Goal: Task Accomplishment & Management: Complete application form

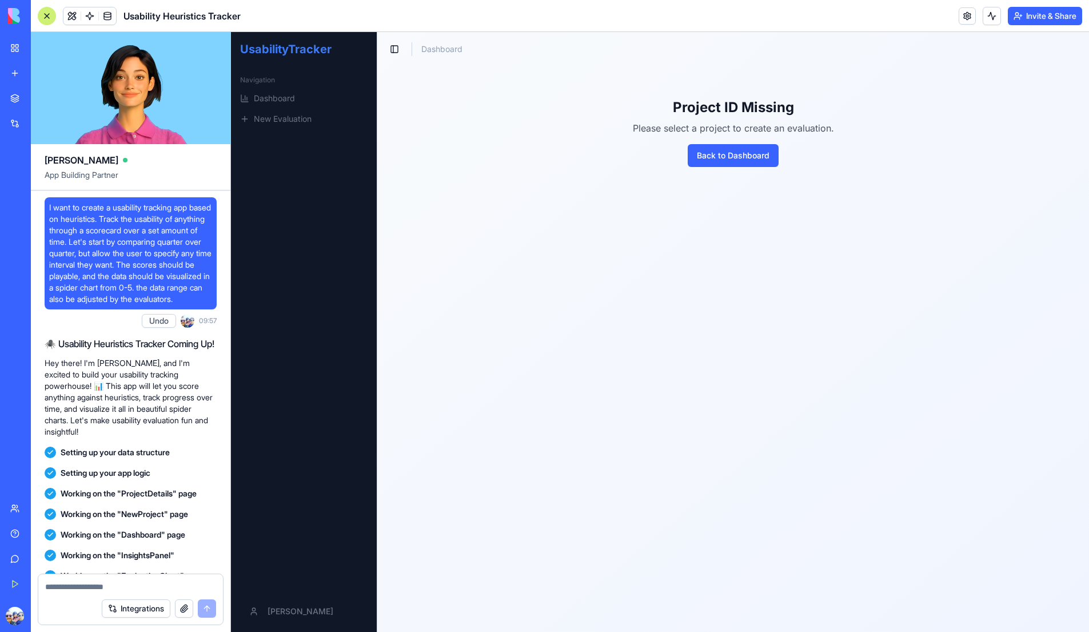
scroll to position [1662, 0]
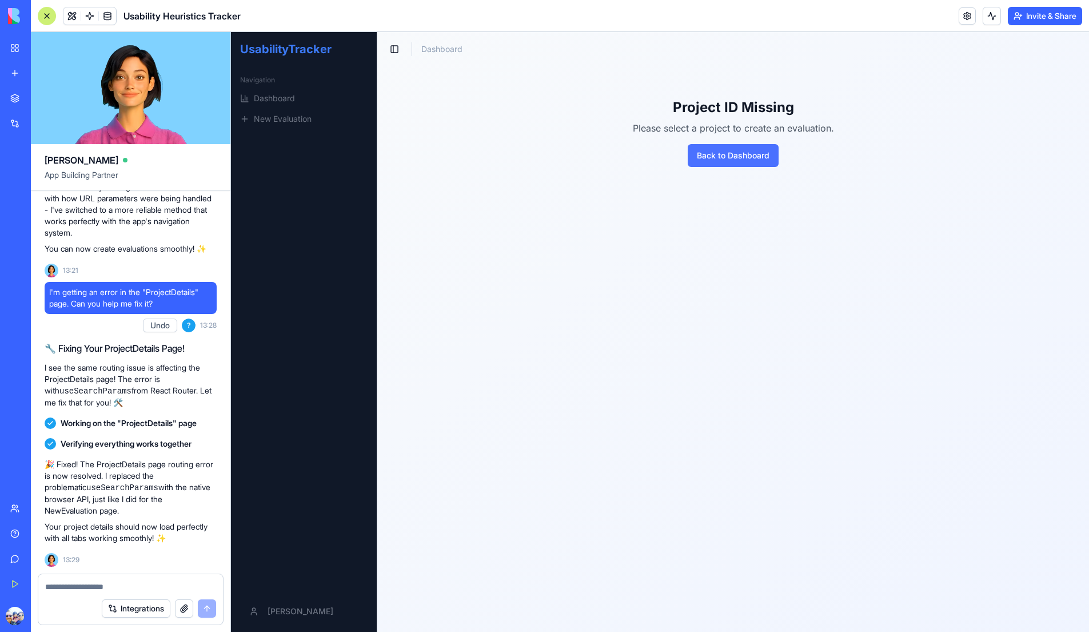
click at [707, 161] on button "Back to Dashboard" at bounding box center [733, 155] width 91 height 23
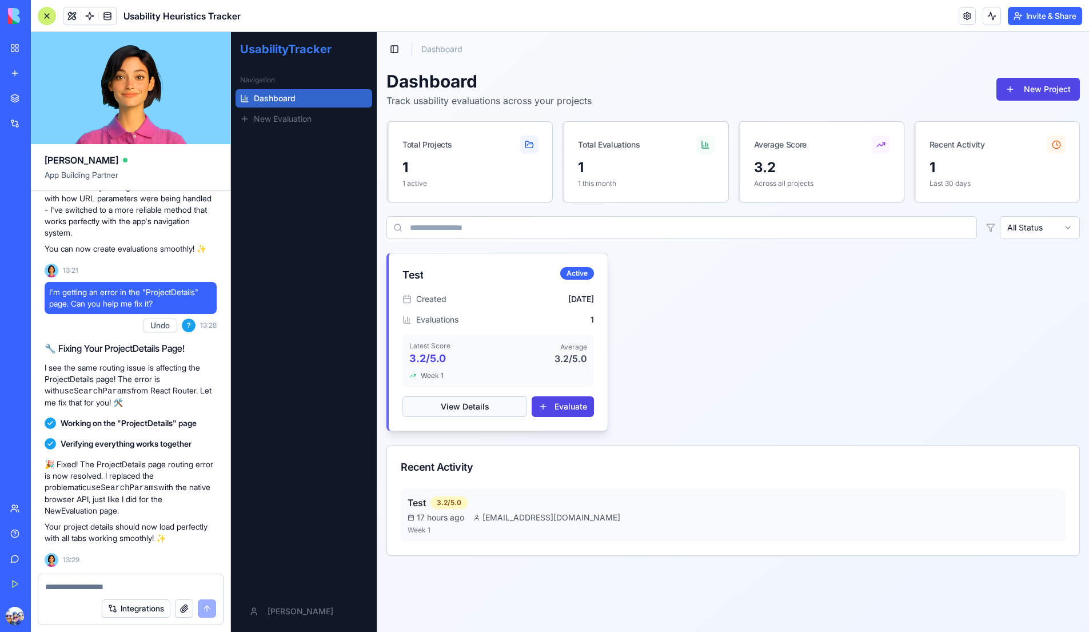
click at [492, 404] on button "View Details" at bounding box center [465, 406] width 125 height 21
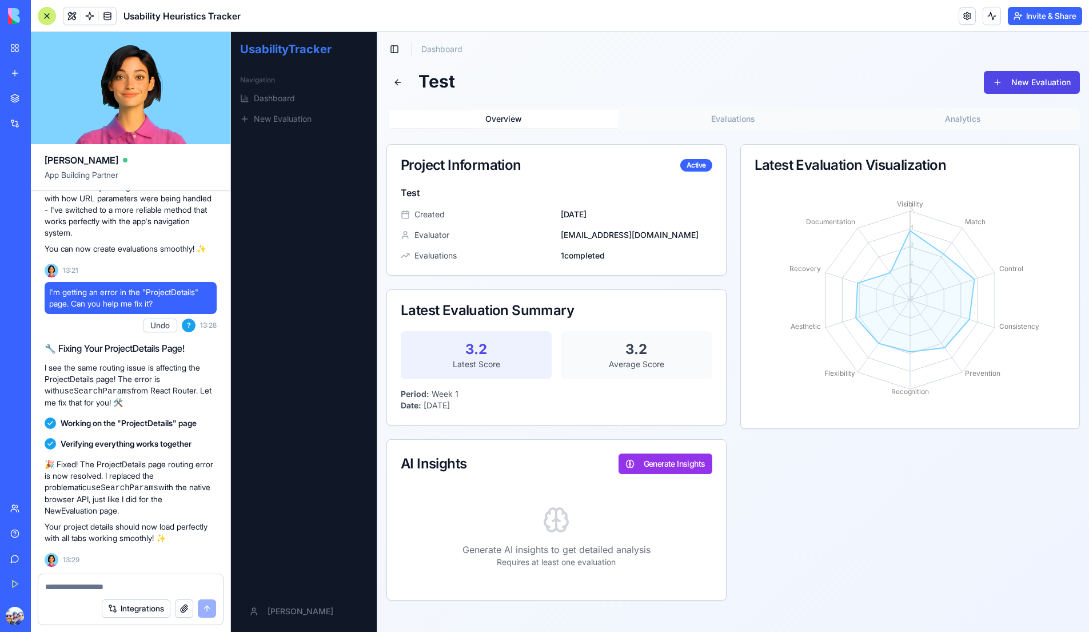
click at [768, 119] on button "Evaluations" at bounding box center [734, 119] width 230 height 18
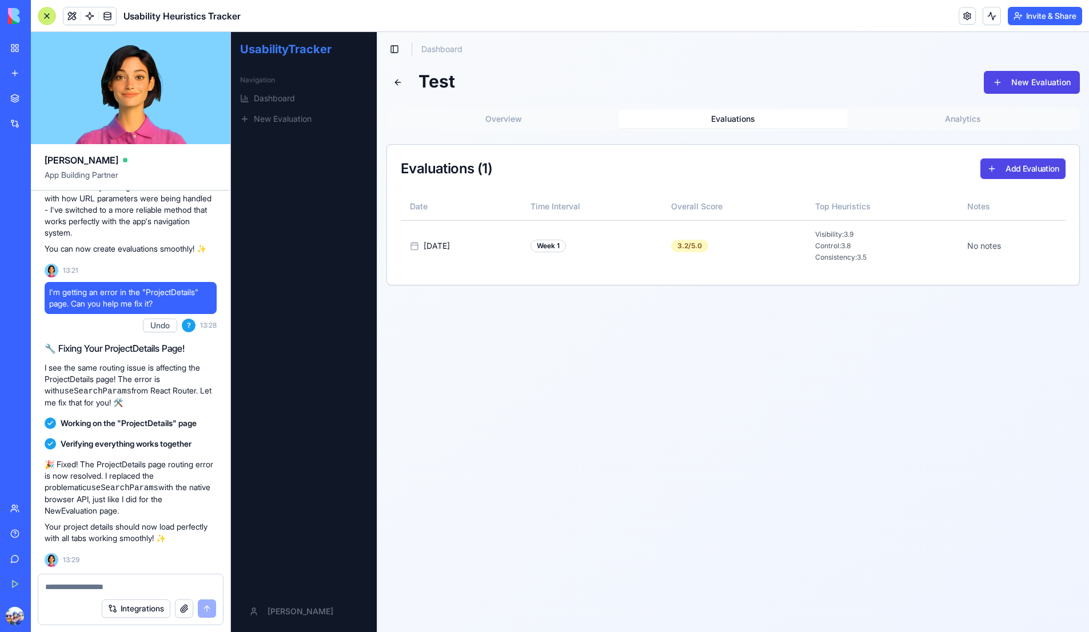
click at [503, 115] on button "Overview" at bounding box center [504, 119] width 230 height 18
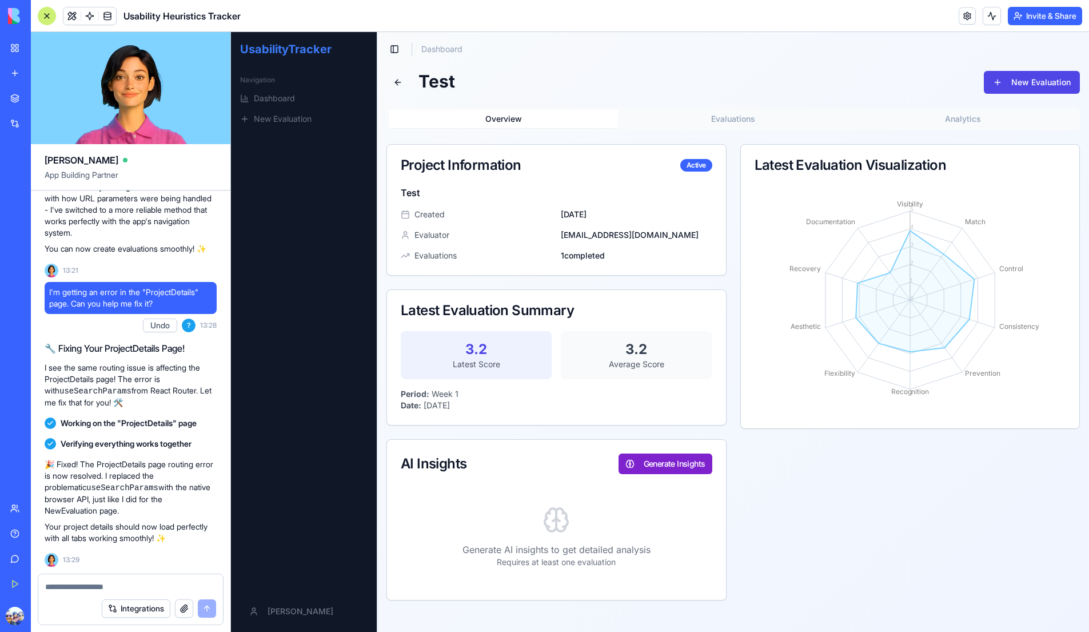
click at [691, 467] on button "Generate Insights" at bounding box center [666, 463] width 94 height 21
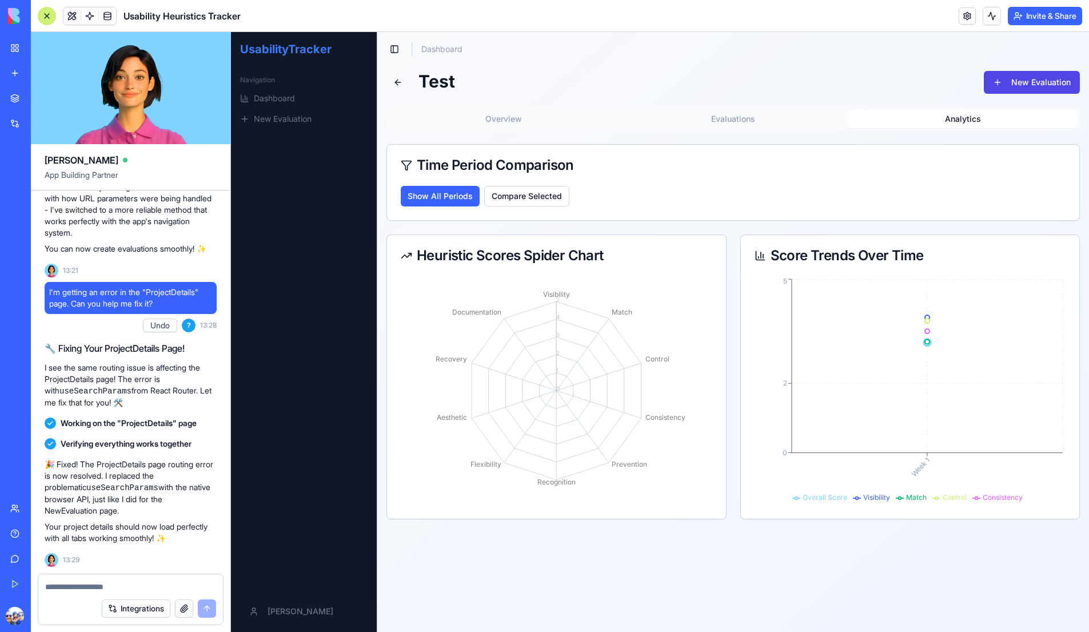
click at [962, 121] on button "Analytics" at bounding box center [963, 119] width 230 height 18
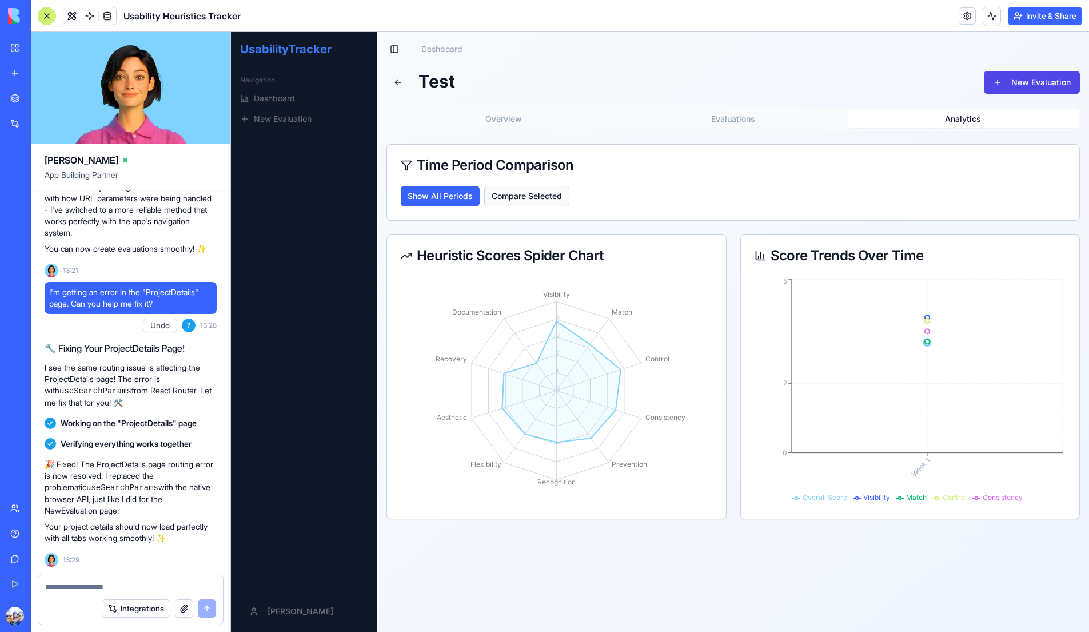
click at [500, 199] on button "Compare Selected" at bounding box center [526, 196] width 85 height 21
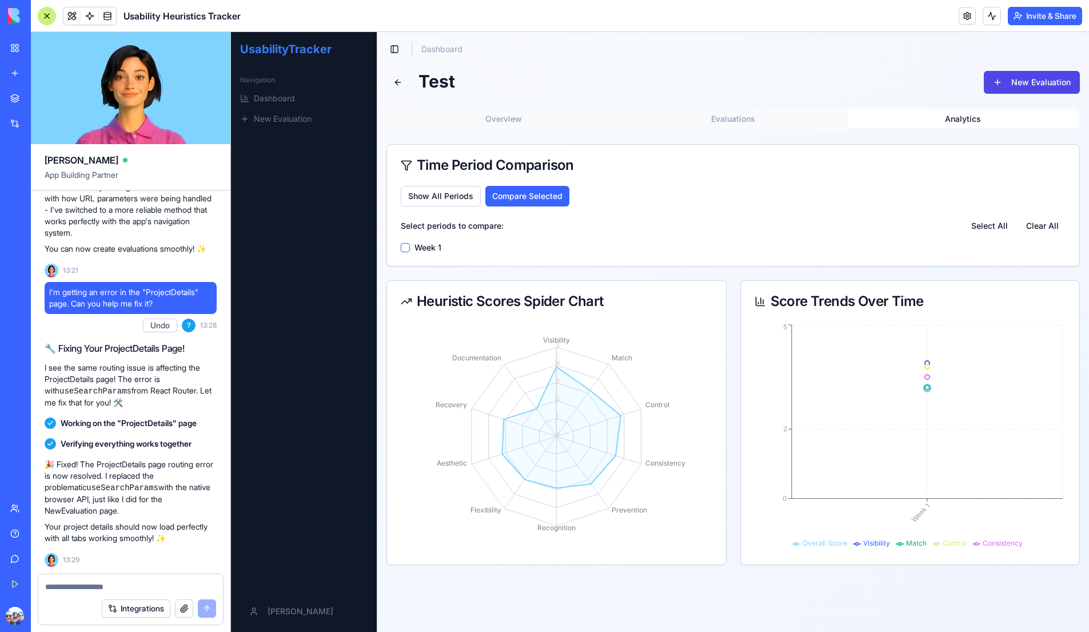
click at [406, 249] on 1 "Week 1" at bounding box center [405, 247] width 9 height 9
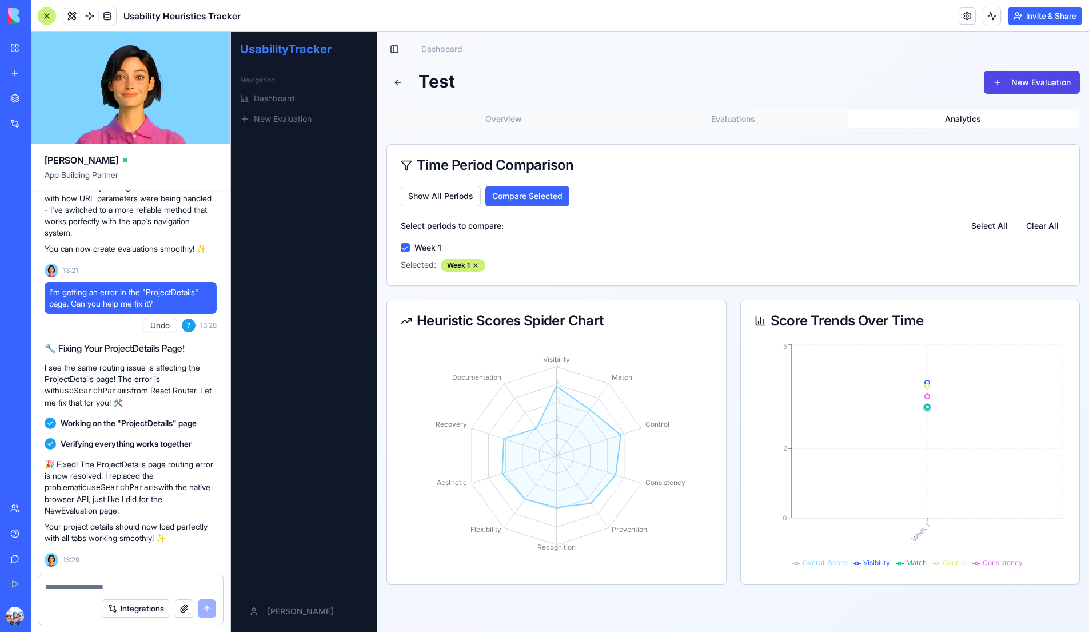
click at [406, 248] on 1 "Week 1" at bounding box center [405, 247] width 9 height 9
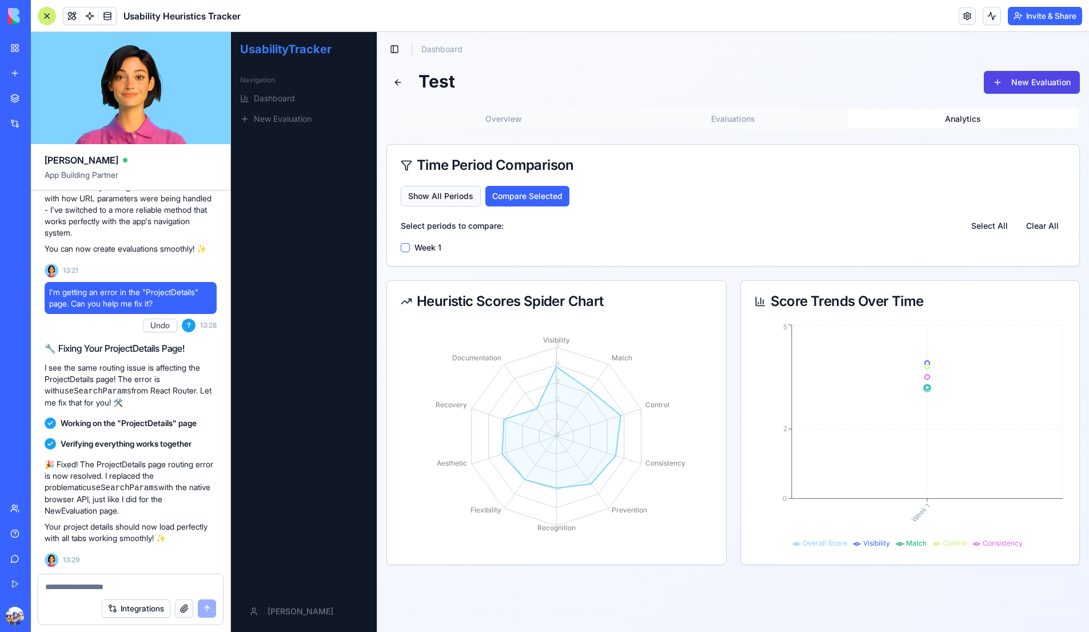
click at [423, 200] on button "Show All Periods" at bounding box center [441, 196] width 80 height 21
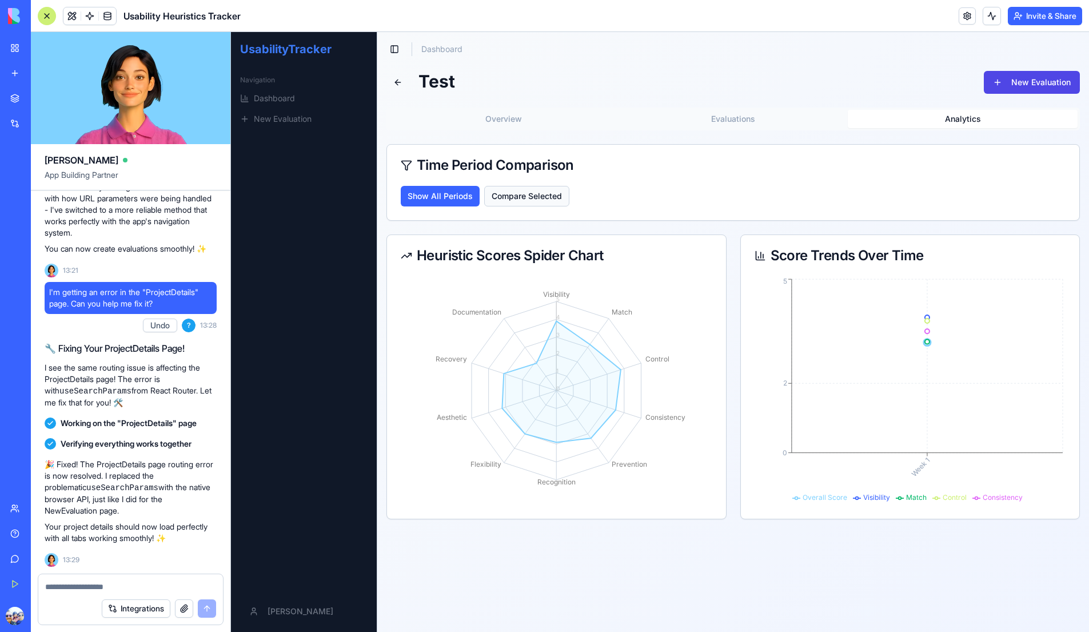
click at [516, 195] on button "Compare Selected" at bounding box center [526, 196] width 85 height 21
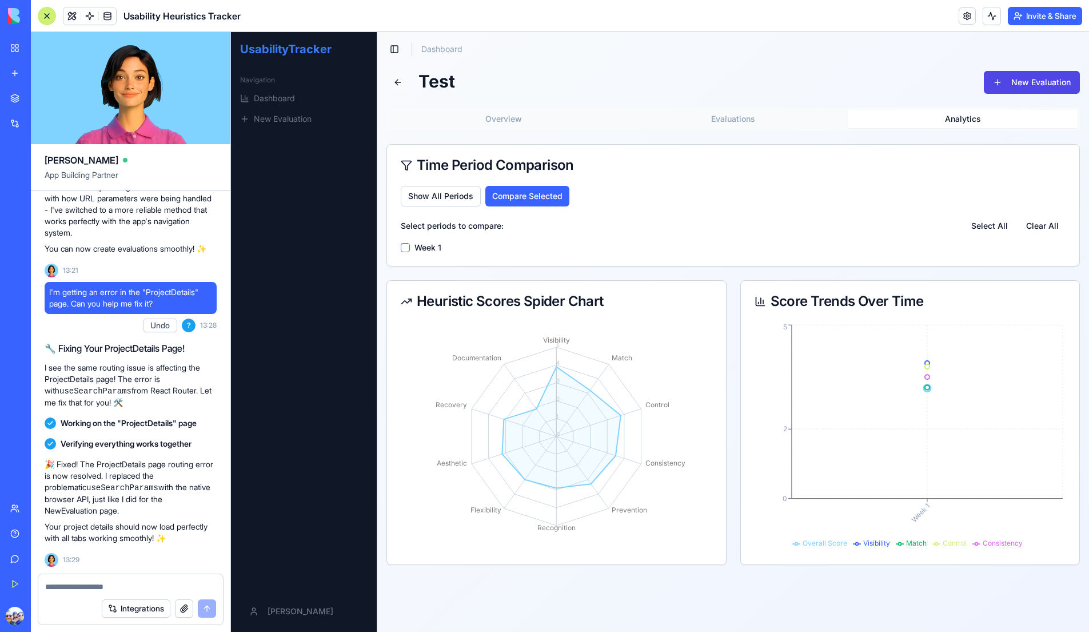
click at [399, 82] on button at bounding box center [398, 82] width 23 height 23
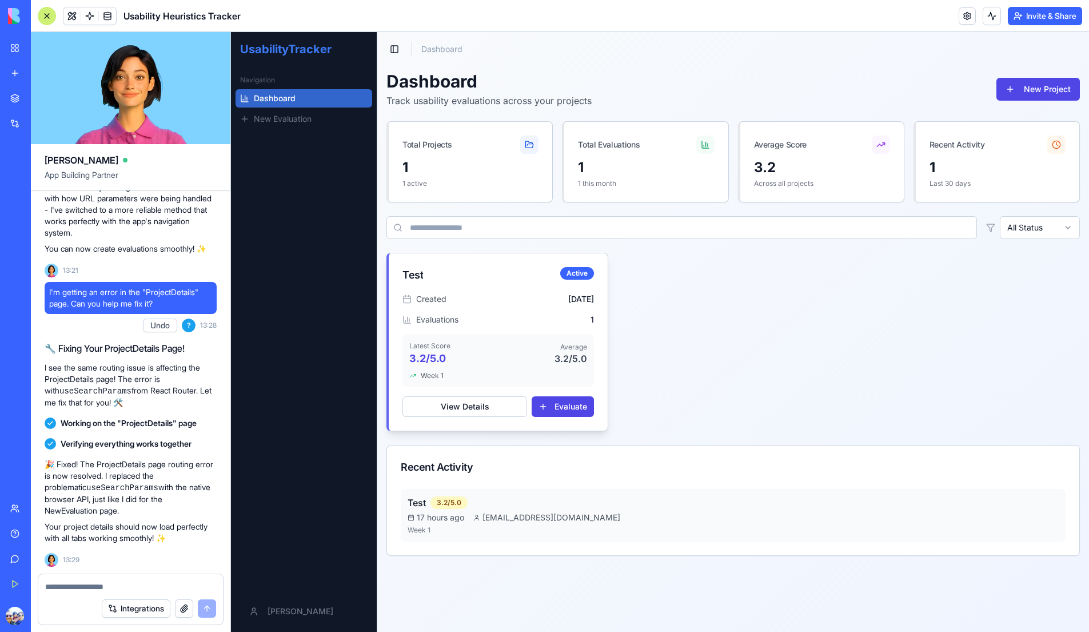
click at [483, 420] on div "Created [DATE] Evaluations 1 Latest Score 3.2 /5.0 Average 3.2 /5.0 Week 1 View…" at bounding box center [498, 361] width 219 height 137
click at [482, 414] on button "View Details" at bounding box center [465, 406] width 125 height 21
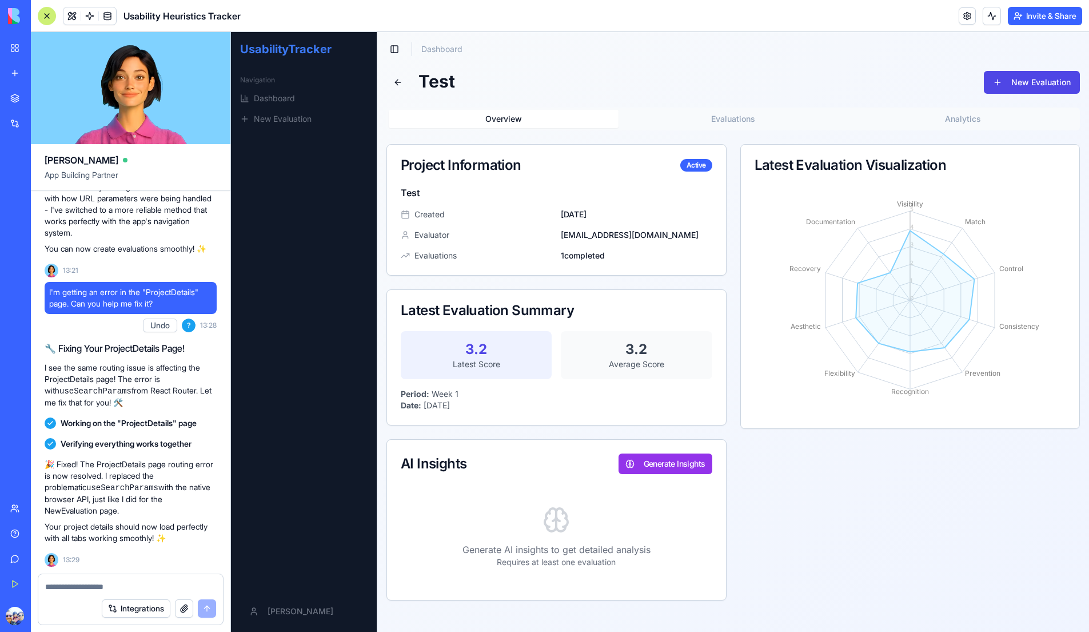
click at [644, 355] on div "3.2" at bounding box center [636, 349] width 133 height 18
click at [467, 355] on div "3.2" at bounding box center [476, 349] width 133 height 18
click at [396, 84] on button at bounding box center [398, 82] width 23 height 23
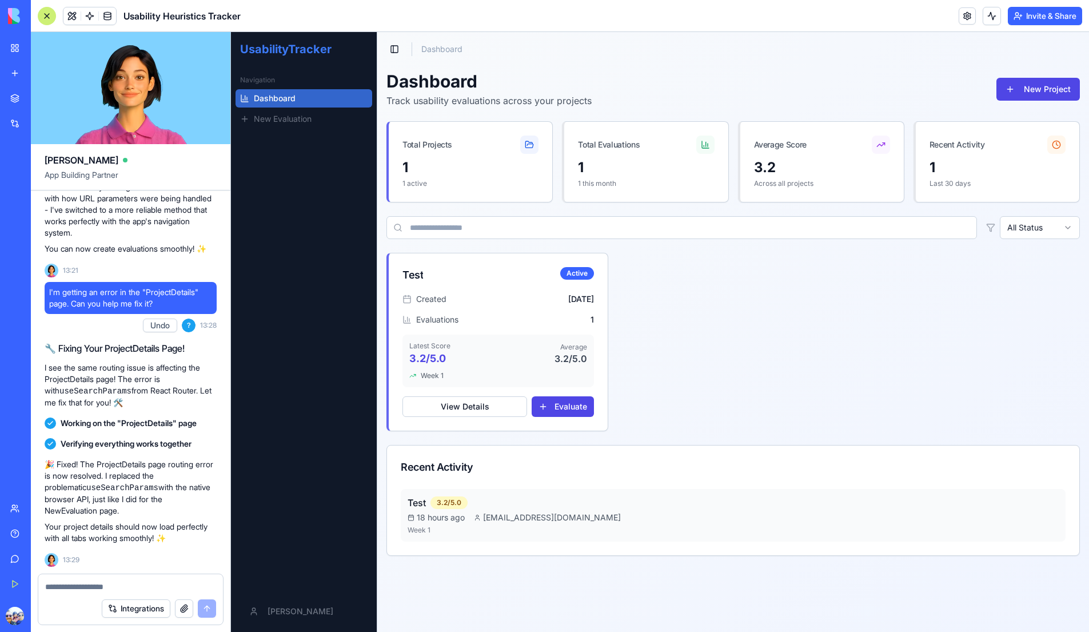
click at [485, 169] on div "1" at bounding box center [471, 167] width 136 height 18
click at [620, 182] on p "1 this month" at bounding box center [646, 183] width 136 height 9
click at [820, 164] on div "3.2" at bounding box center [822, 167] width 136 height 18
click at [955, 166] on div "1" at bounding box center [998, 167] width 136 height 18
click at [301, 117] on span "New Evaluation" at bounding box center [283, 118] width 58 height 11
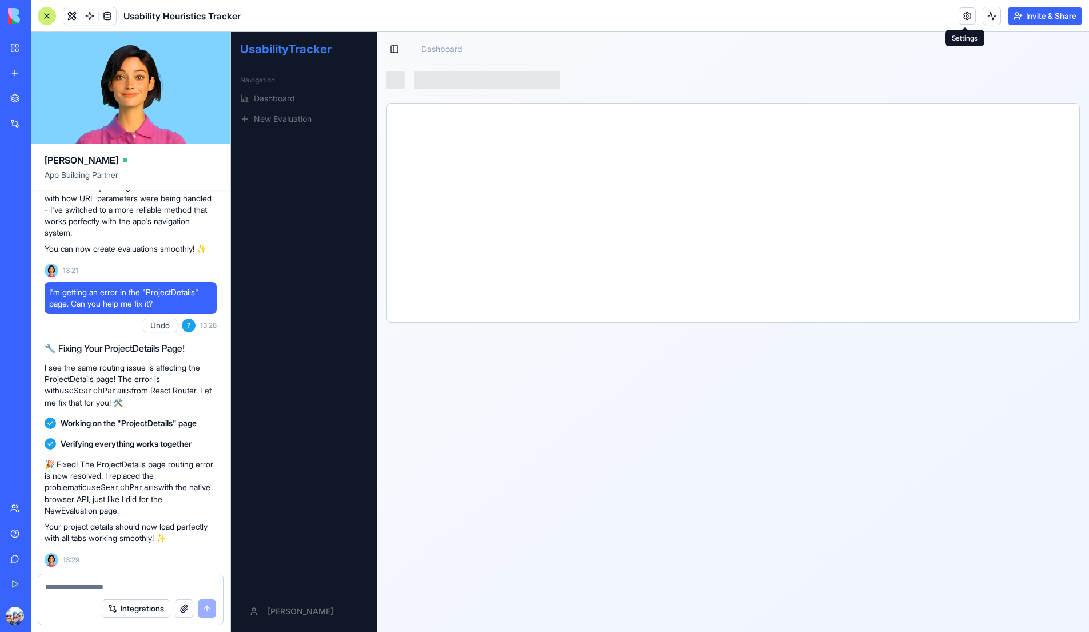
click at [963, 19] on link at bounding box center [967, 15] width 17 height 17
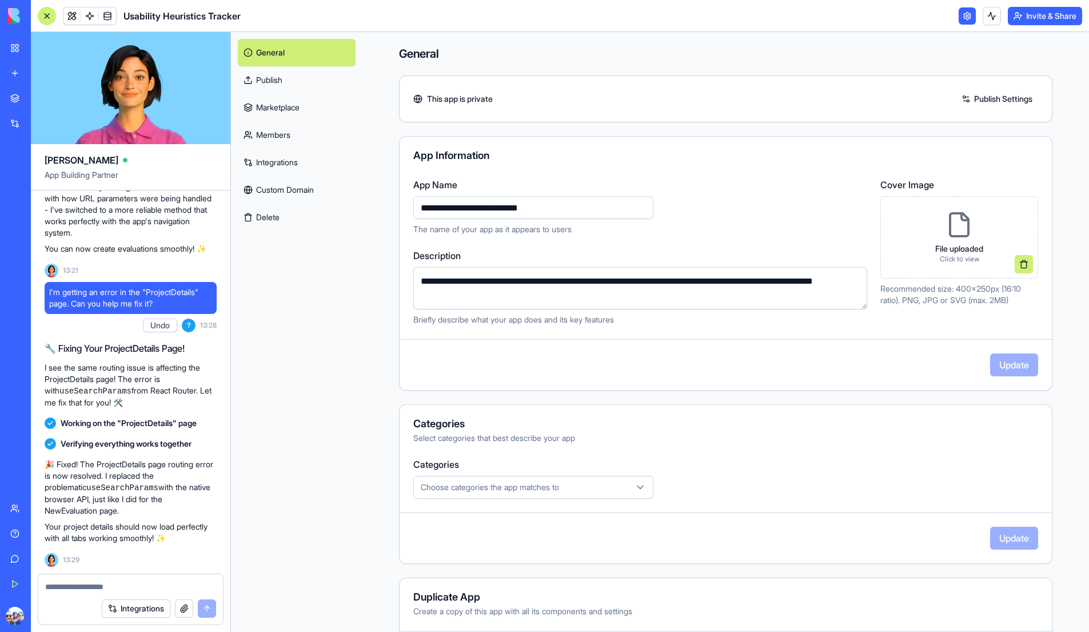
click at [963, 19] on link at bounding box center [967, 15] width 17 height 17
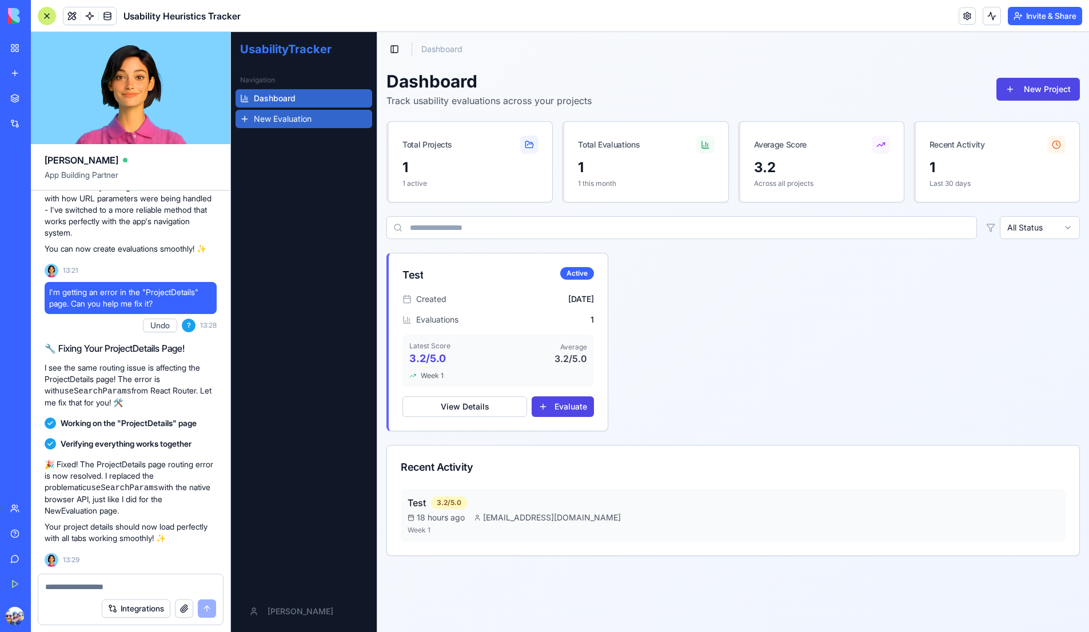
click at [317, 115] on link "New Evaluation" at bounding box center [304, 119] width 137 height 18
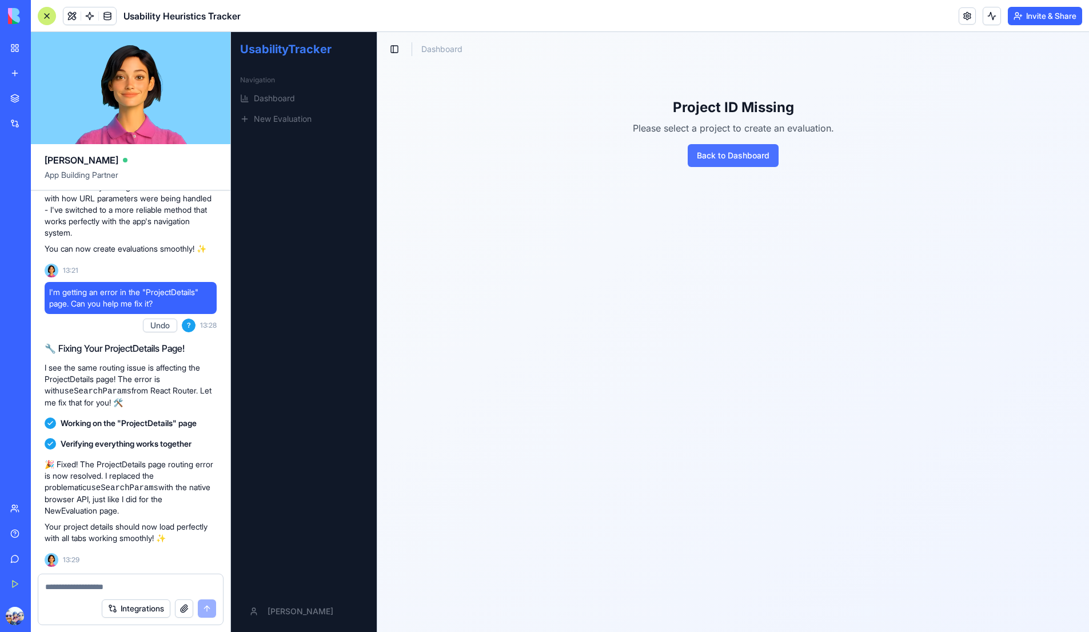
click at [719, 156] on button "Back to Dashboard" at bounding box center [733, 155] width 91 height 23
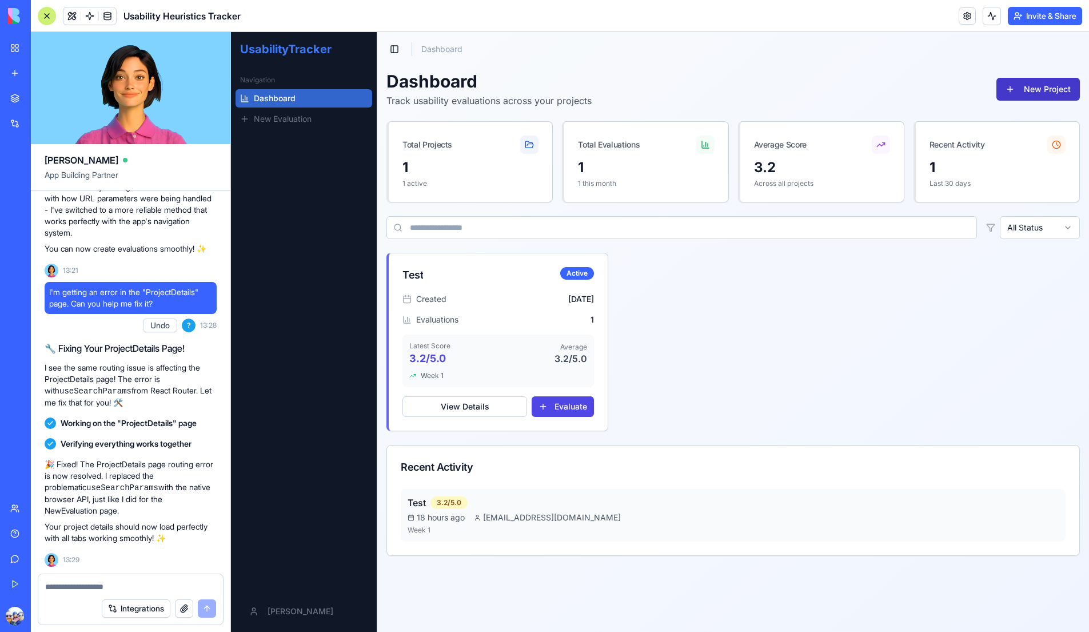
click at [1011, 97] on button "New Project" at bounding box center [1038, 89] width 83 height 23
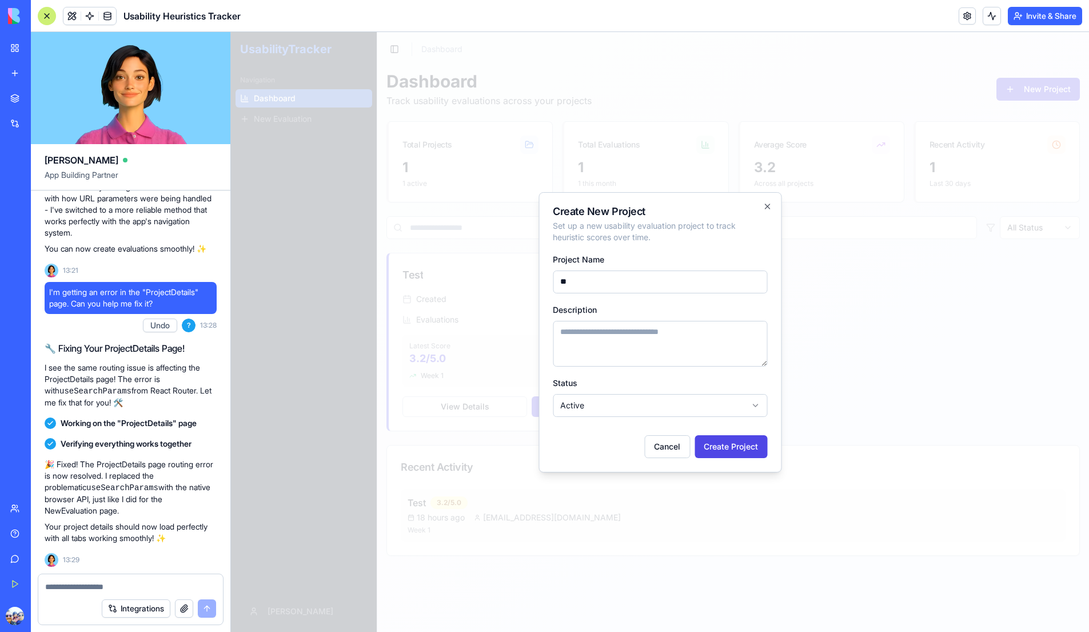
type input "*"
type input "**********"
type textarea "**********"
click at [726, 449] on button "Create Project" at bounding box center [731, 442] width 73 height 23
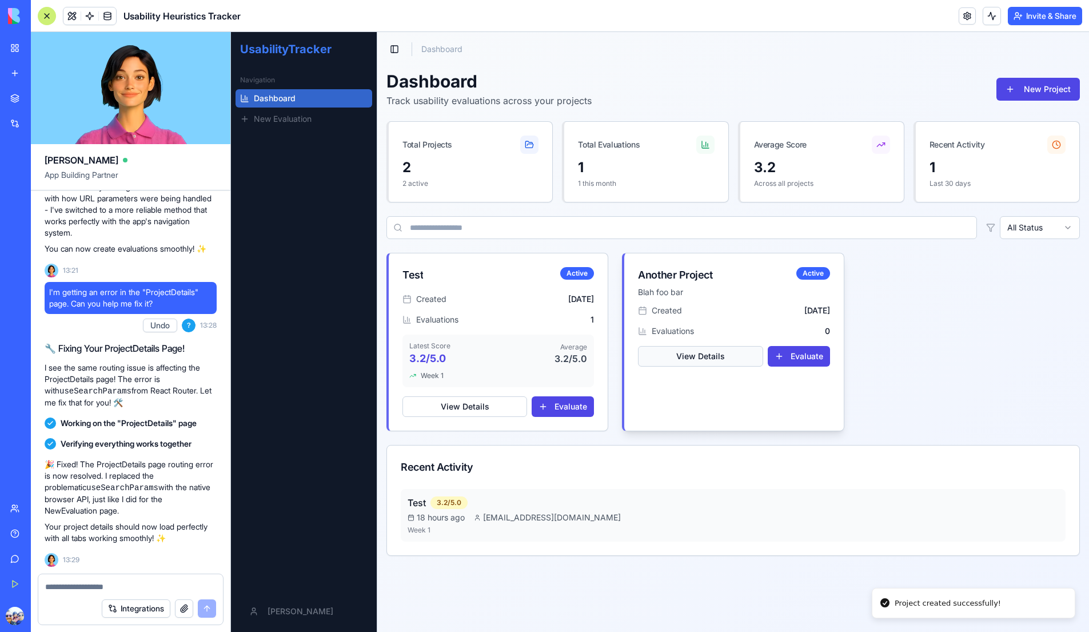
click at [730, 356] on button "View Details" at bounding box center [700, 356] width 125 height 21
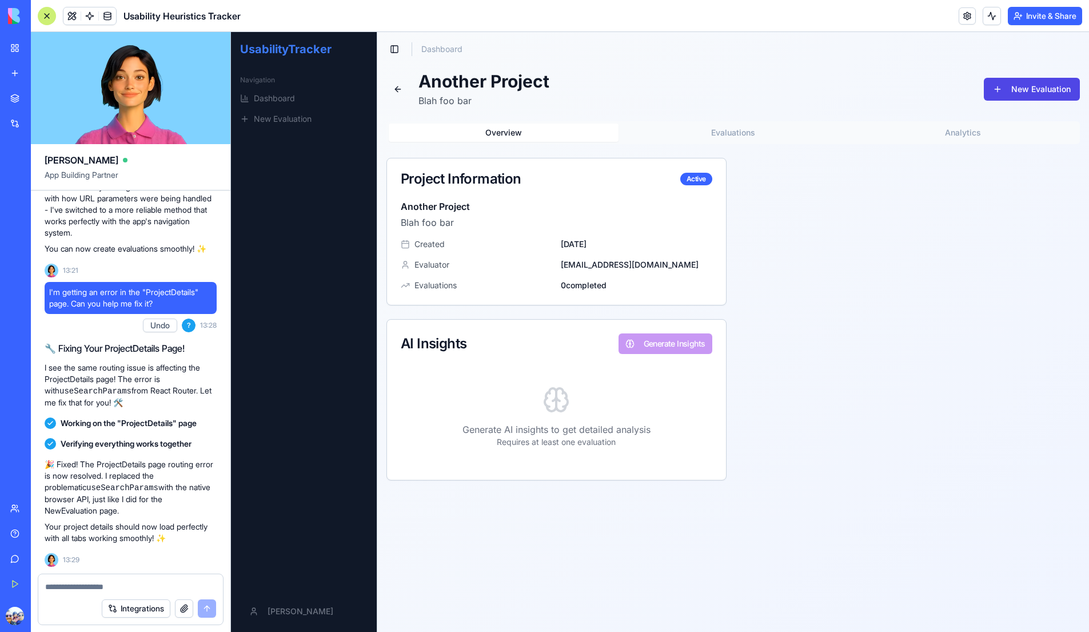
click at [731, 137] on button "Evaluations" at bounding box center [734, 133] width 230 height 18
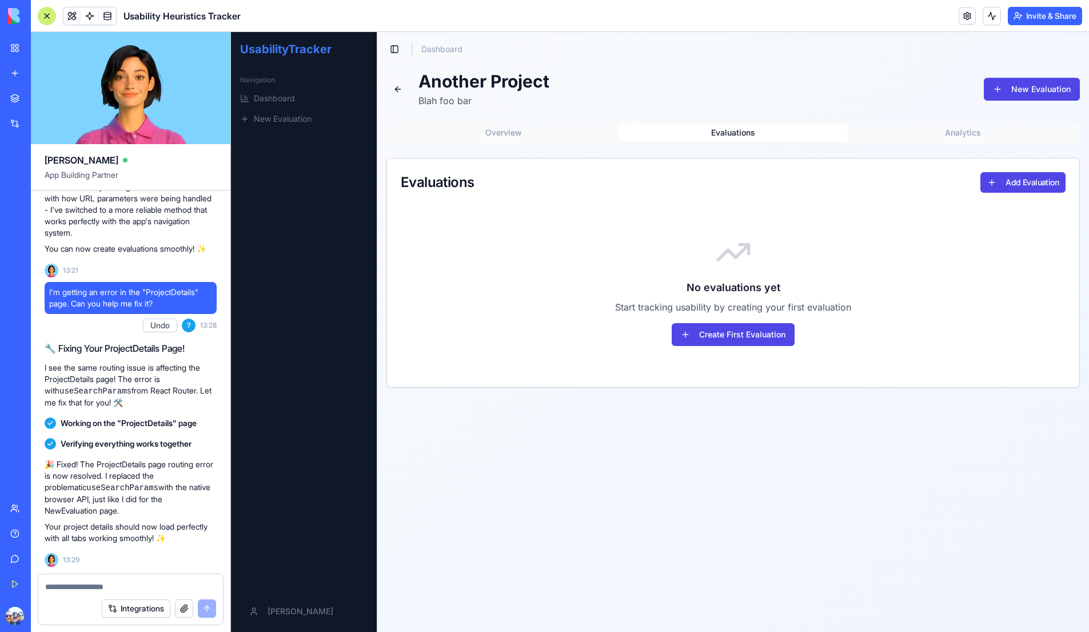
click at [949, 132] on button "Analytics" at bounding box center [963, 133] width 230 height 18
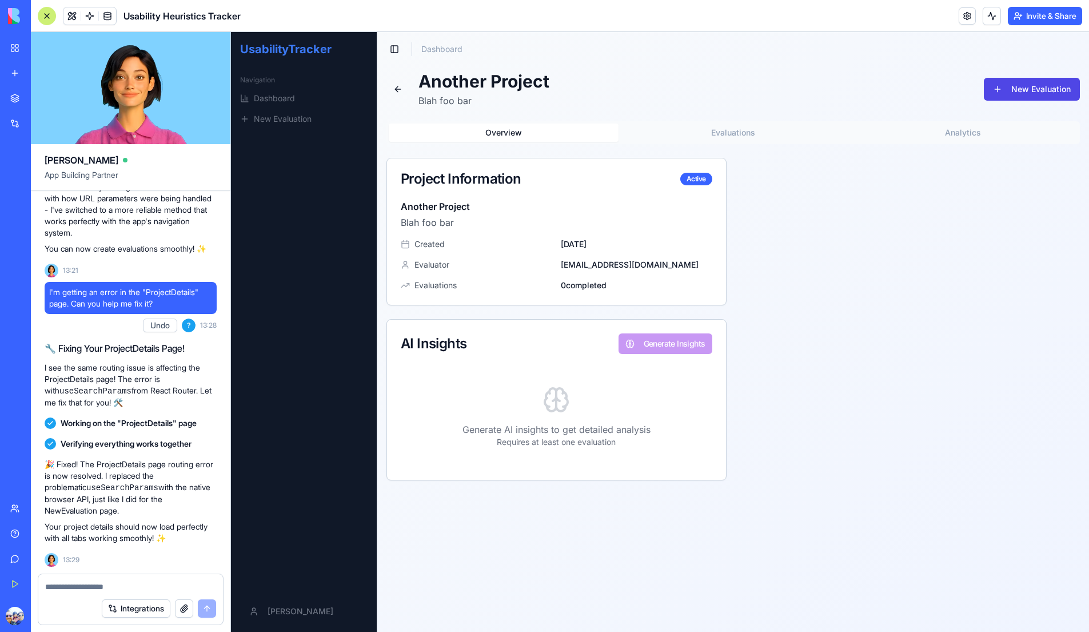
click at [522, 136] on button "Overview" at bounding box center [504, 133] width 230 height 18
click at [395, 82] on button at bounding box center [398, 89] width 23 height 23
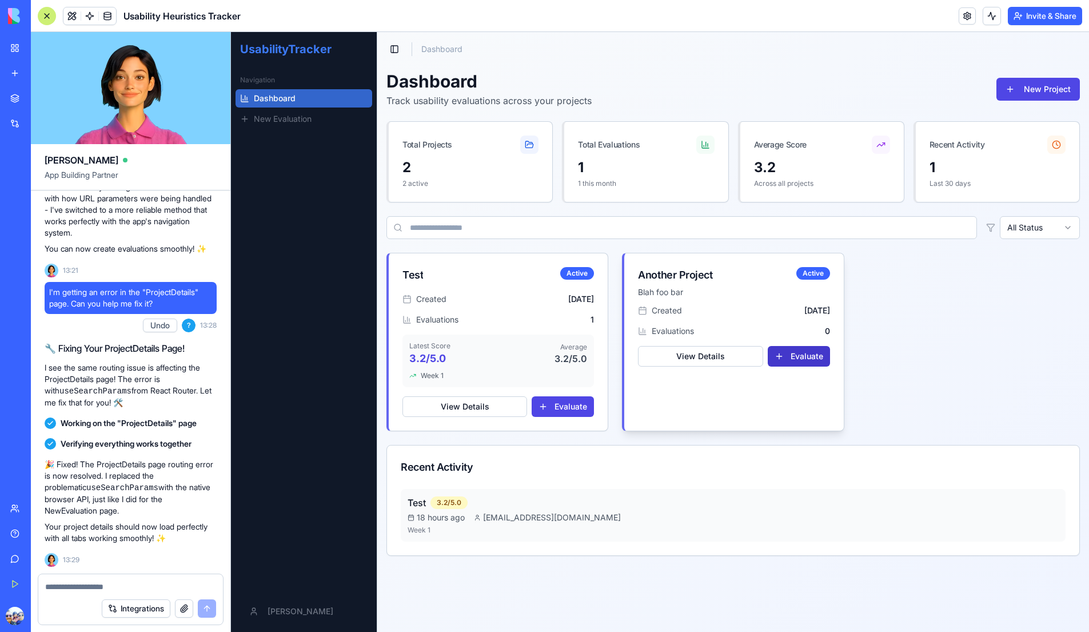
click at [794, 355] on button "Evaluate" at bounding box center [799, 356] width 62 height 21
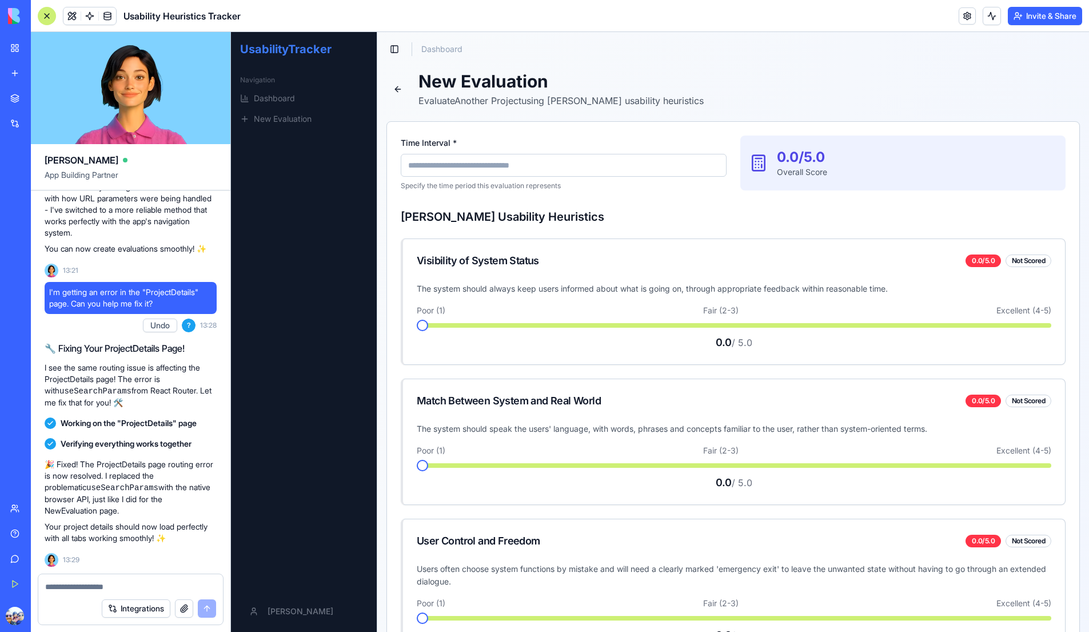
click at [537, 172] on input "Time Interval *" at bounding box center [564, 165] width 326 height 23
click at [95, 586] on textarea at bounding box center [130, 586] width 171 height 11
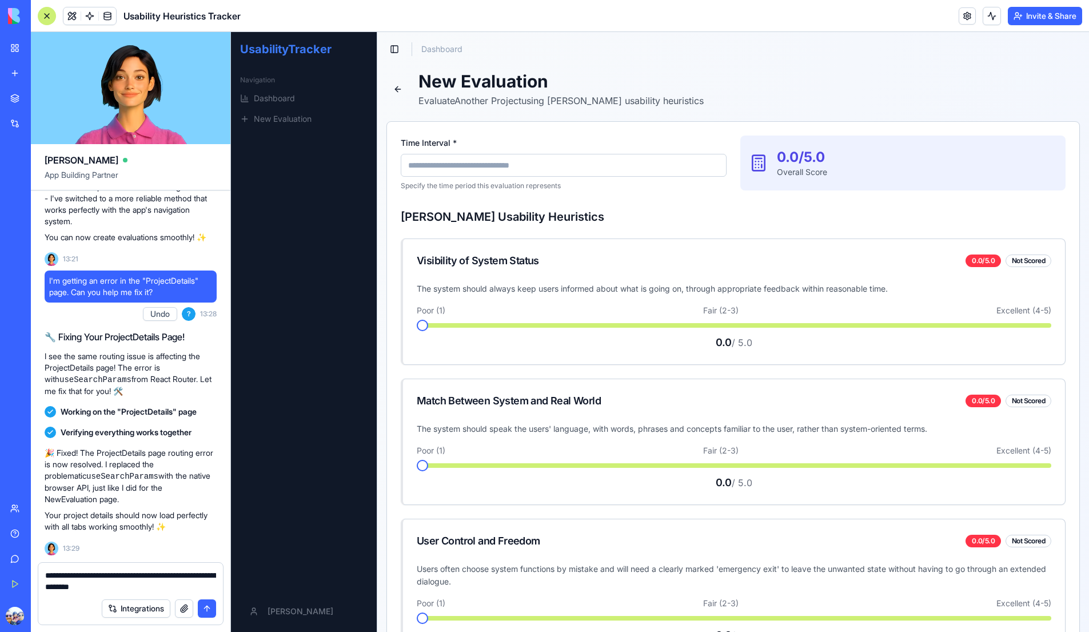
click at [481, 166] on input "Time Interval *" at bounding box center [564, 165] width 326 height 23
drag, startPoint x: 409, startPoint y: 166, endPoint x: 592, endPoint y: 166, distance: 183.5
click at [592, 166] on input "Time Interval *" at bounding box center [564, 165] width 326 height 23
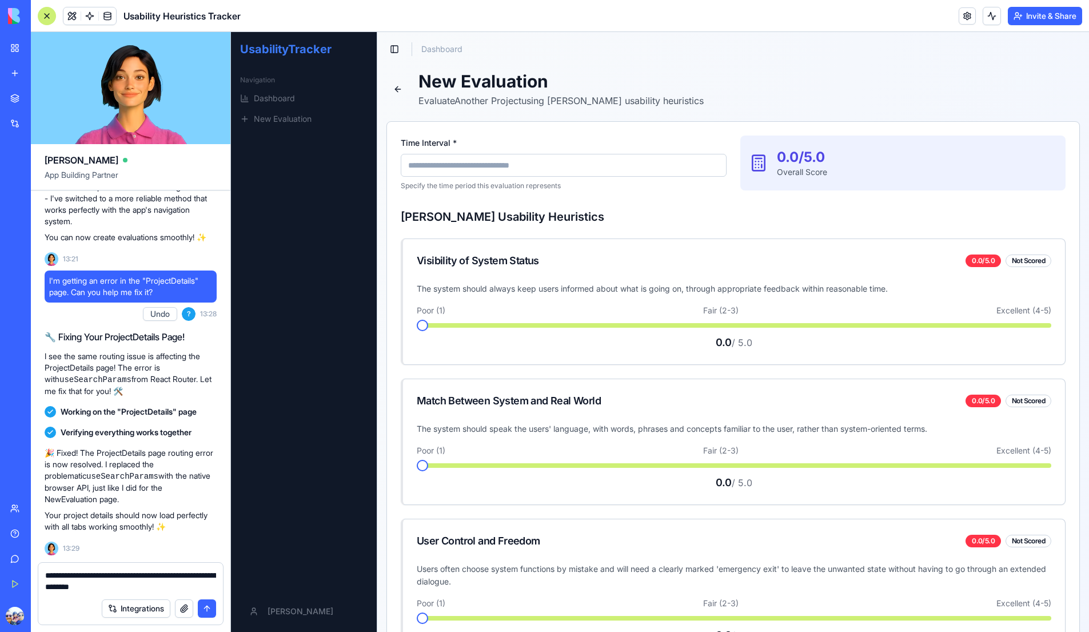
click at [172, 591] on textarea "**********" at bounding box center [130, 581] width 171 height 23
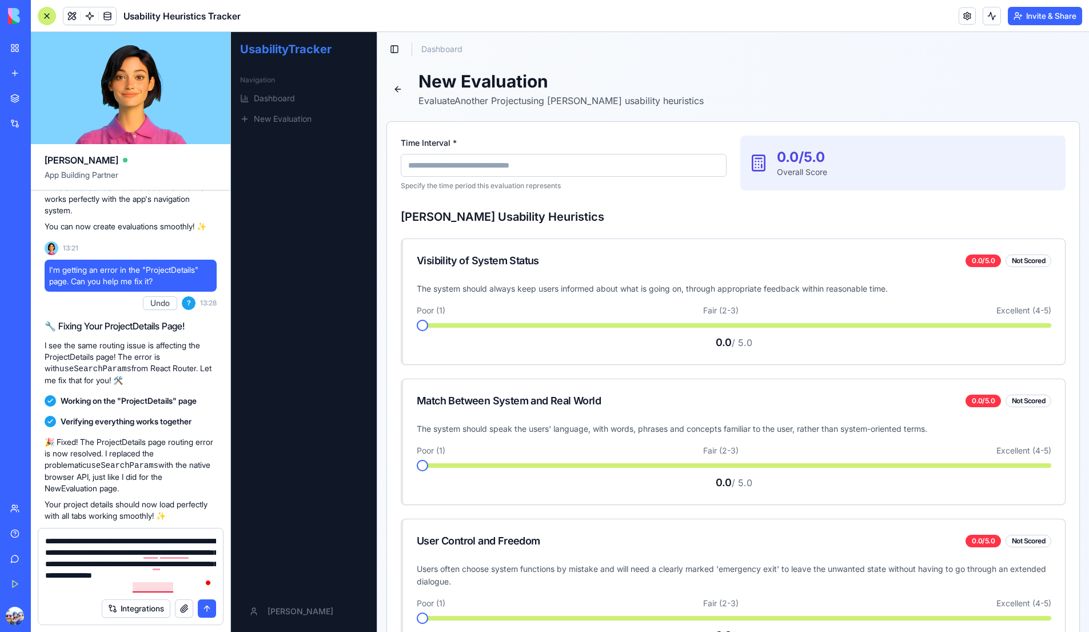
click at [153, 591] on textarea "**********" at bounding box center [130, 563] width 171 height 57
click at [167, 554] on textarea "**********" at bounding box center [130, 563] width 171 height 57
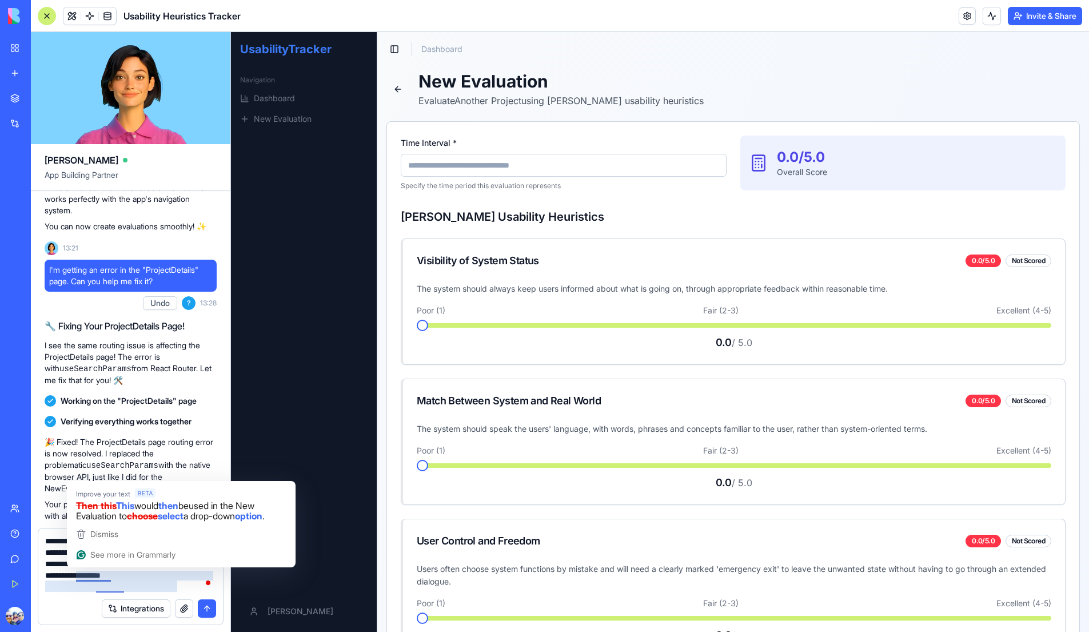
click at [100, 576] on textarea "**********" at bounding box center [130, 563] width 171 height 57
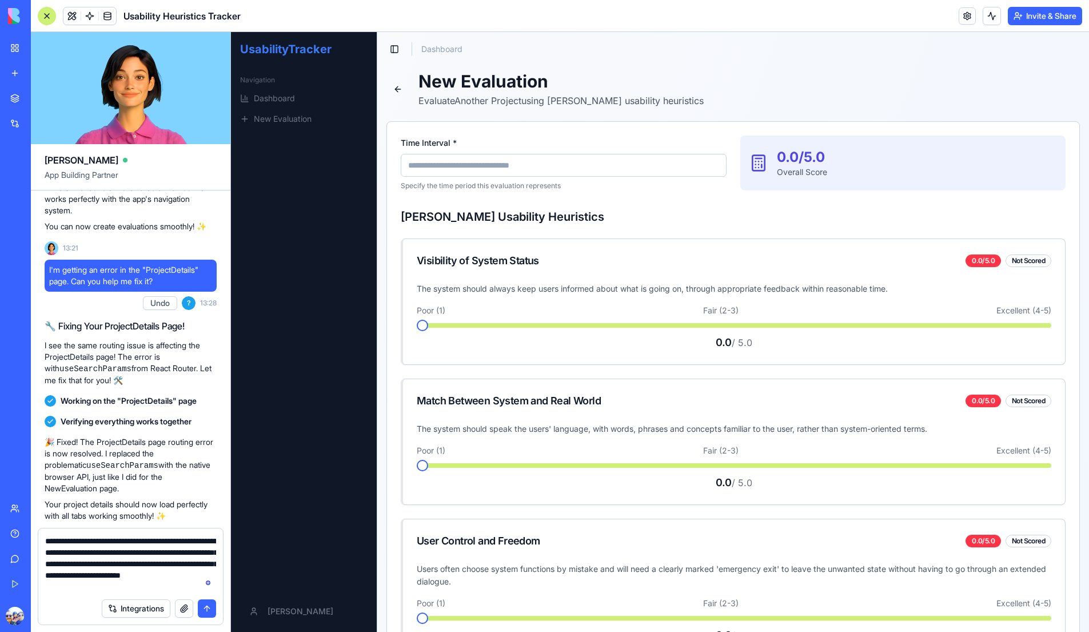
type textarea "**********"
click at [207, 608] on button "submit" at bounding box center [207, 608] width 18 height 18
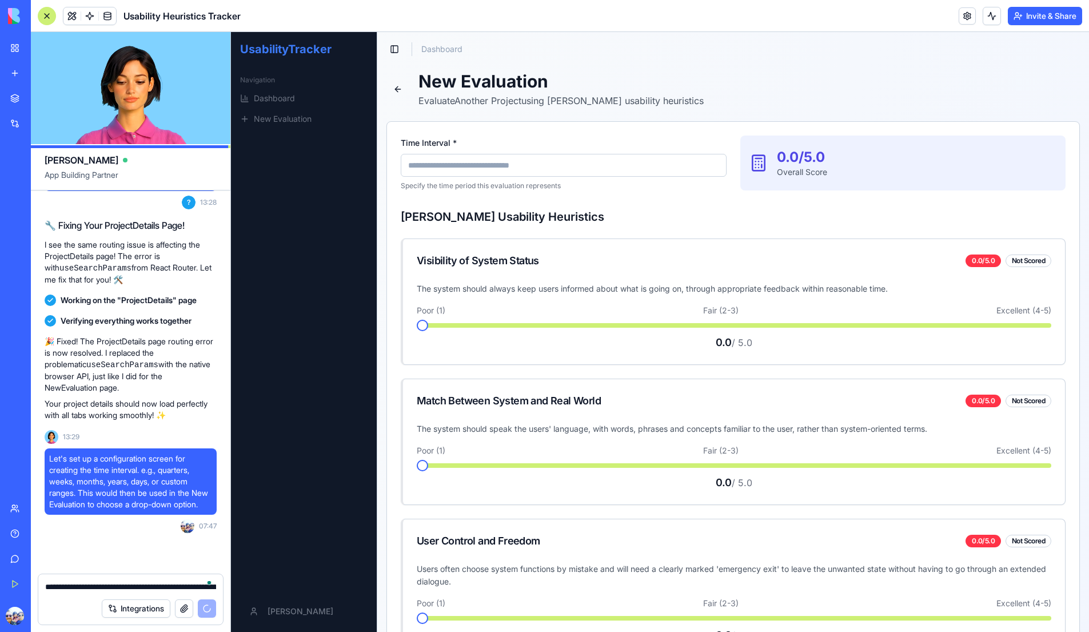
scroll to position [1882, 0]
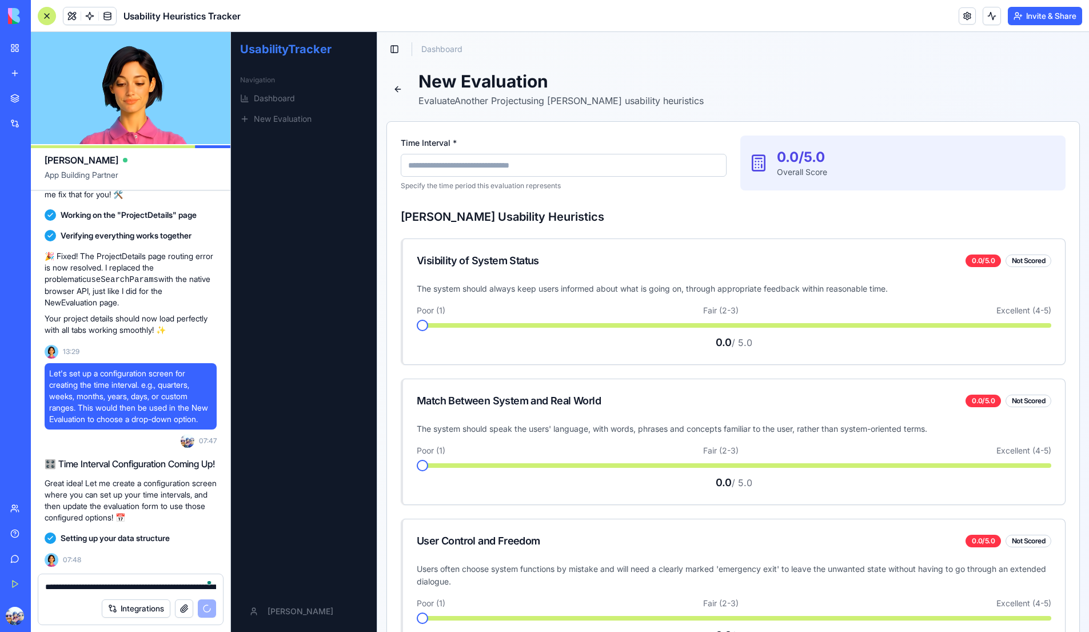
drag, startPoint x: 154, startPoint y: 77, endPoint x: 252, endPoint y: 272, distance: 218.1
click at [0, 0] on div "BETA My Workspace New app Marketplace Integrations Recent CEO Success Dashboard…" at bounding box center [544, 316] width 1089 height 632
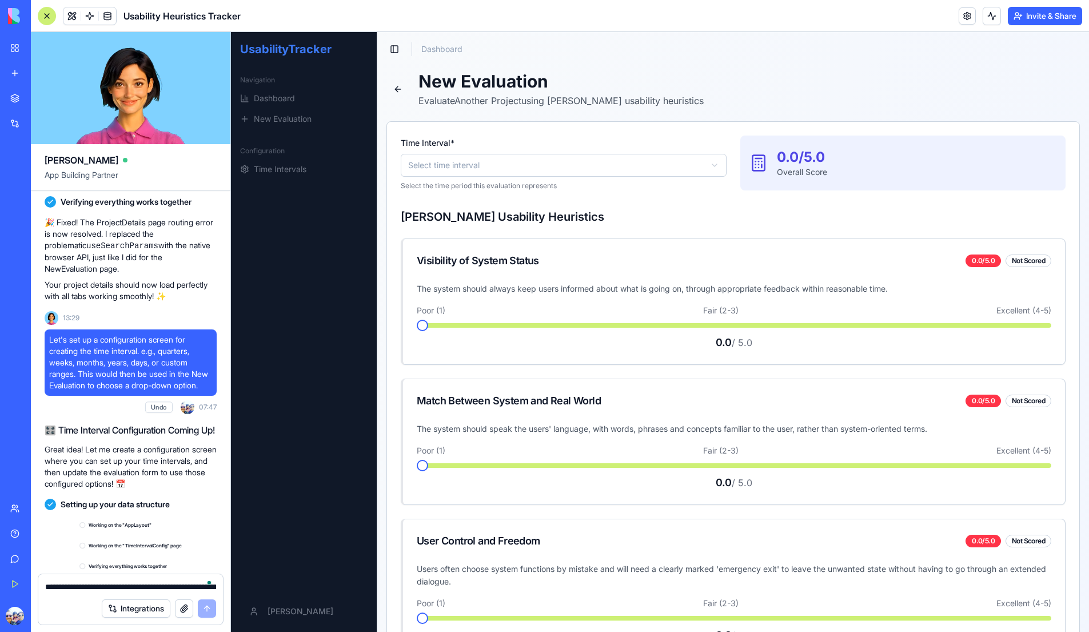
scroll to position [2470, 0]
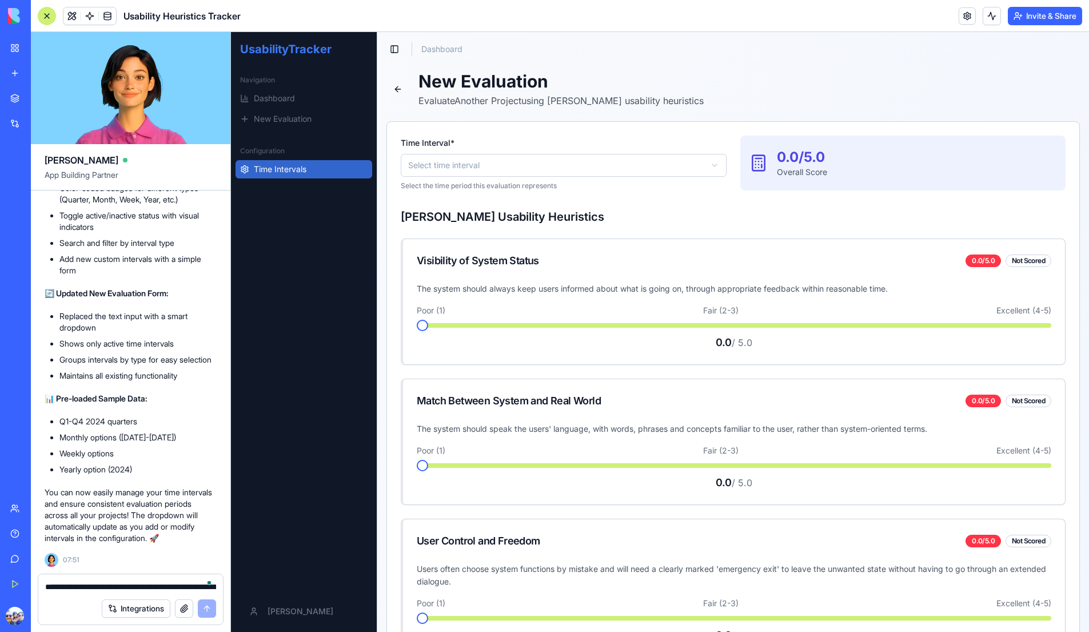
click at [288, 173] on span "Time Intervals" at bounding box center [280, 169] width 53 height 11
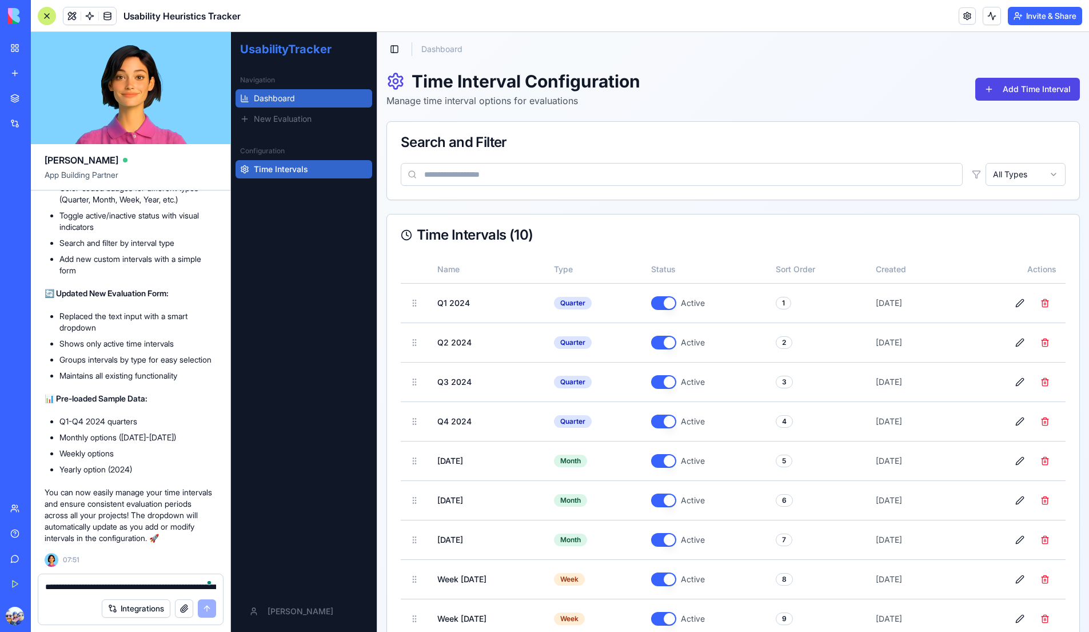
click at [256, 98] on span "Dashboard" at bounding box center [274, 98] width 41 height 11
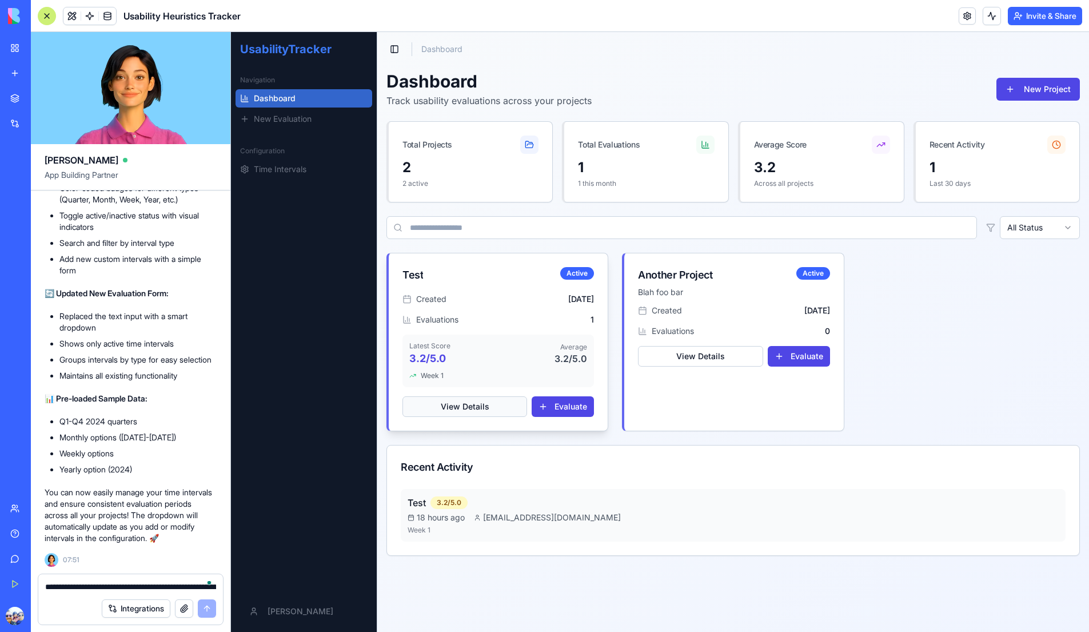
click at [492, 400] on button "View Details" at bounding box center [465, 406] width 125 height 21
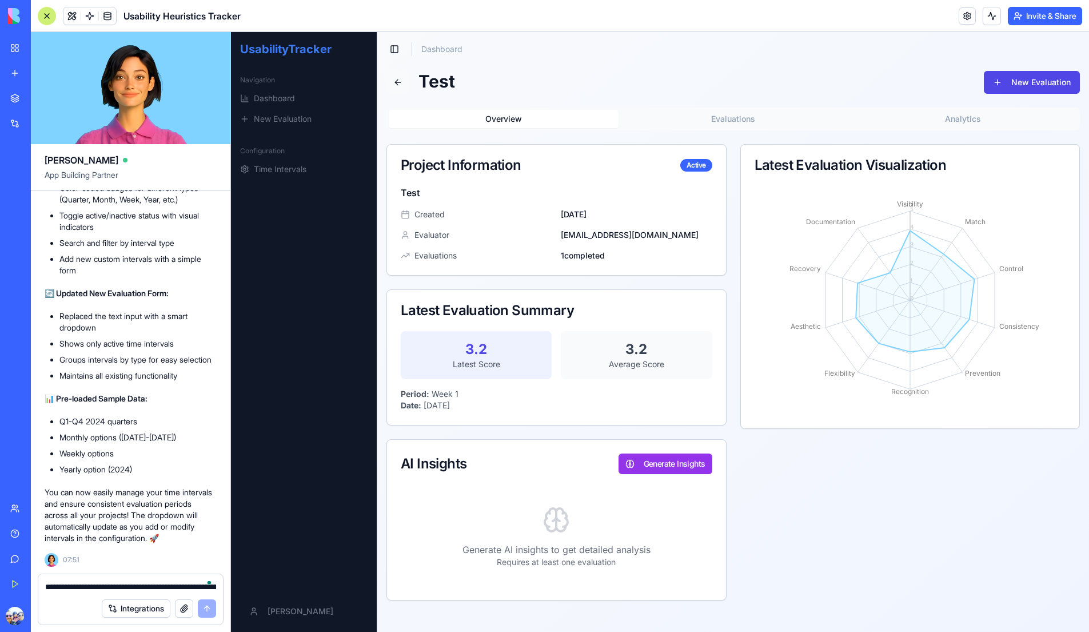
click at [393, 85] on button at bounding box center [398, 82] width 23 height 23
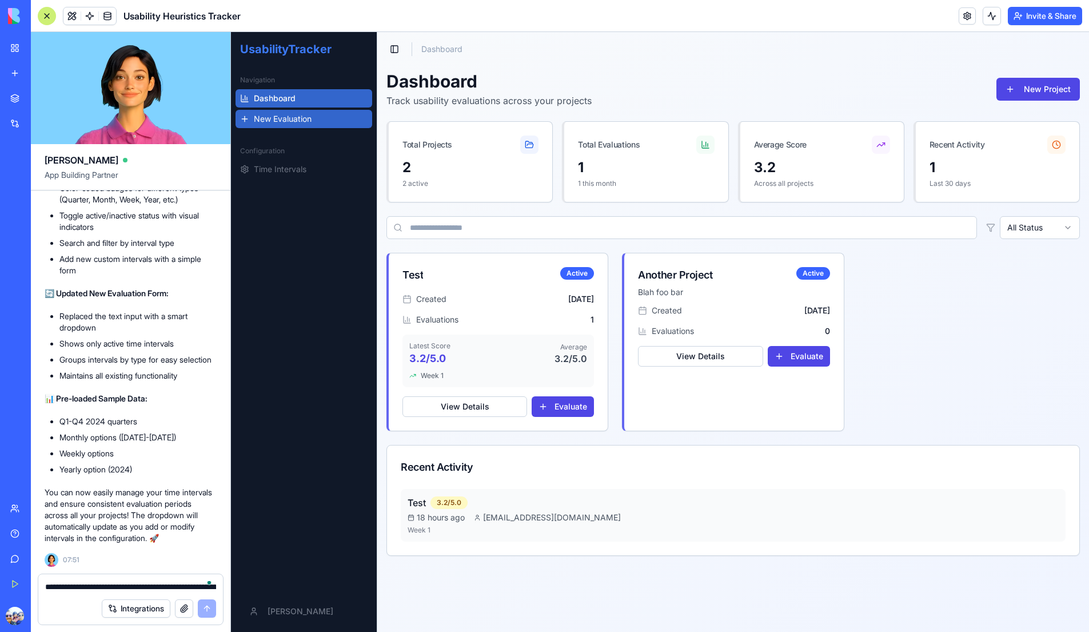
click at [265, 116] on span "New Evaluation" at bounding box center [283, 118] width 58 height 11
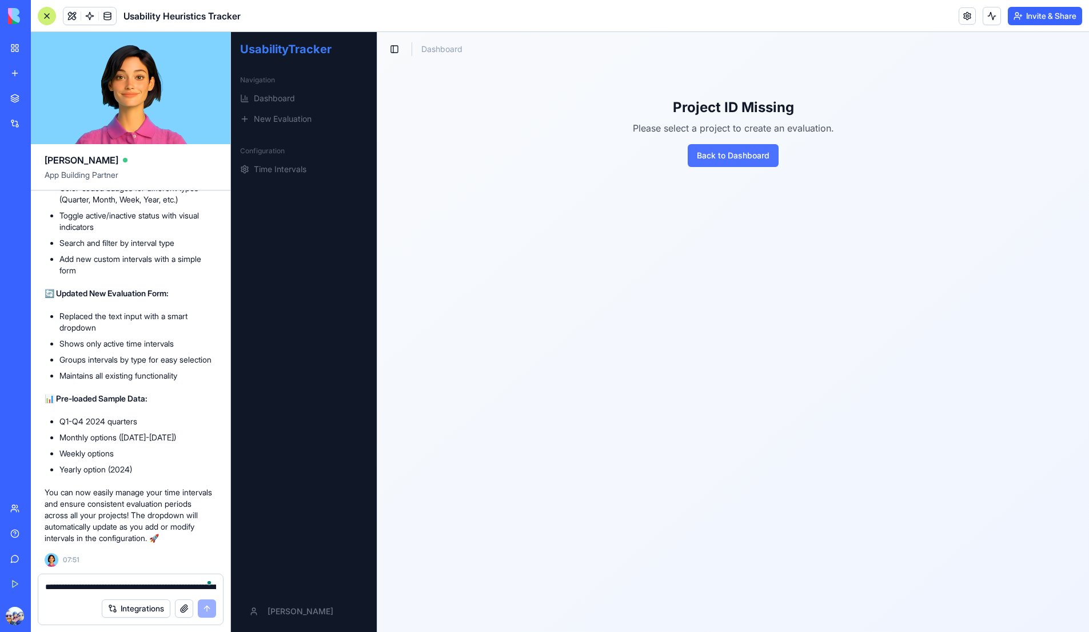
click at [716, 154] on button "Back to Dashboard" at bounding box center [733, 155] width 91 height 23
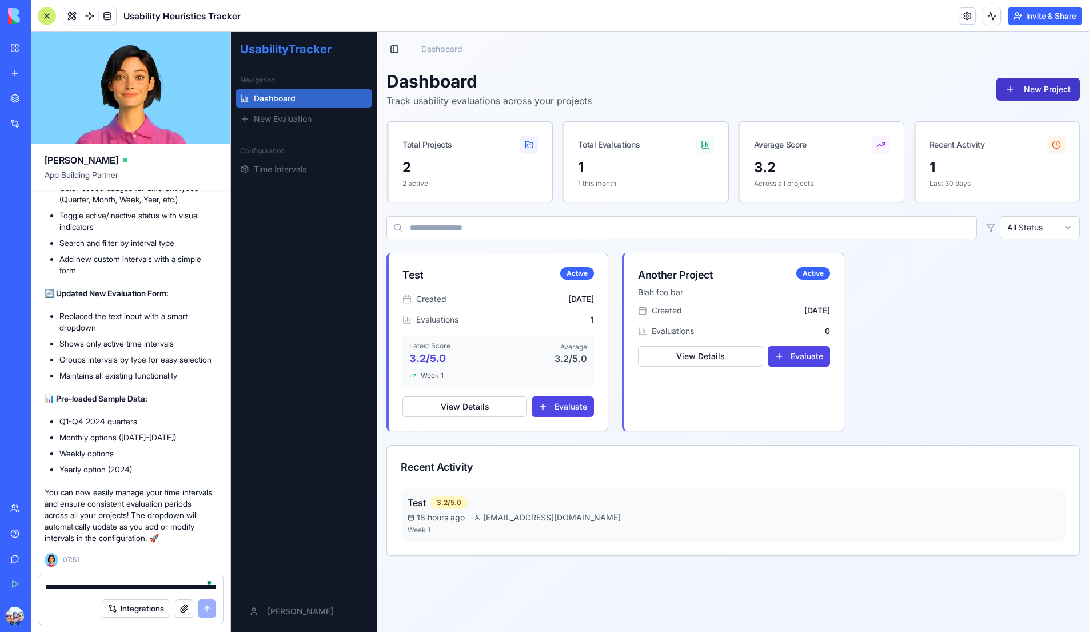
click at [1057, 91] on button "New Project" at bounding box center [1038, 89] width 83 height 23
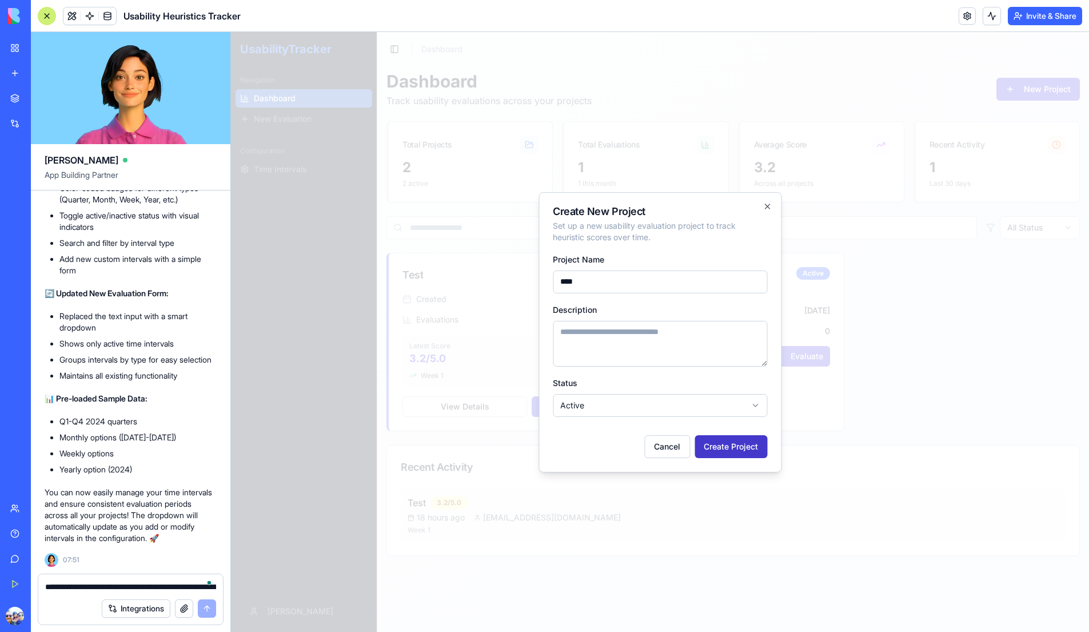
type input "****"
click at [742, 443] on button "Create Project" at bounding box center [731, 446] width 73 height 23
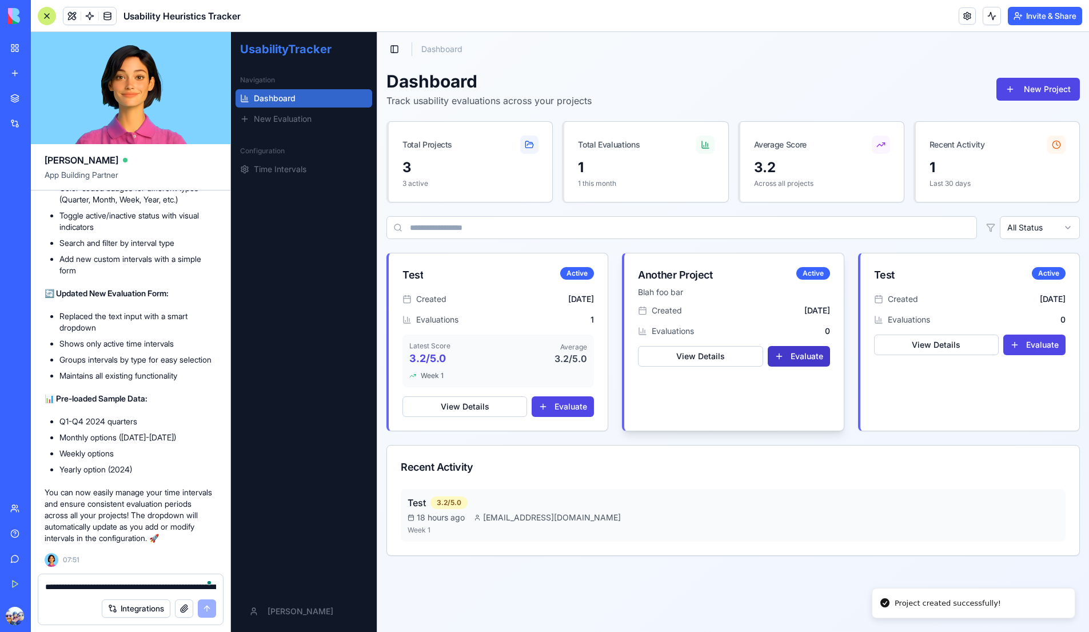
click at [815, 353] on button "Evaluate" at bounding box center [799, 356] width 62 height 21
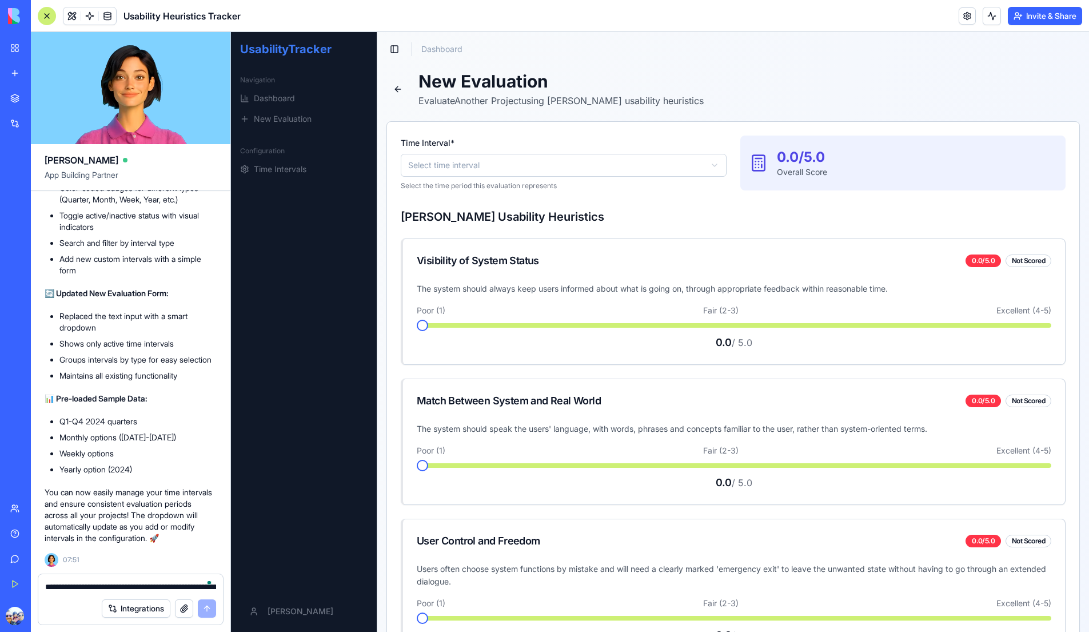
click at [662, 326] on span at bounding box center [734, 325] width 635 height 5
click at [668, 463] on span at bounding box center [734, 465] width 635 height 5
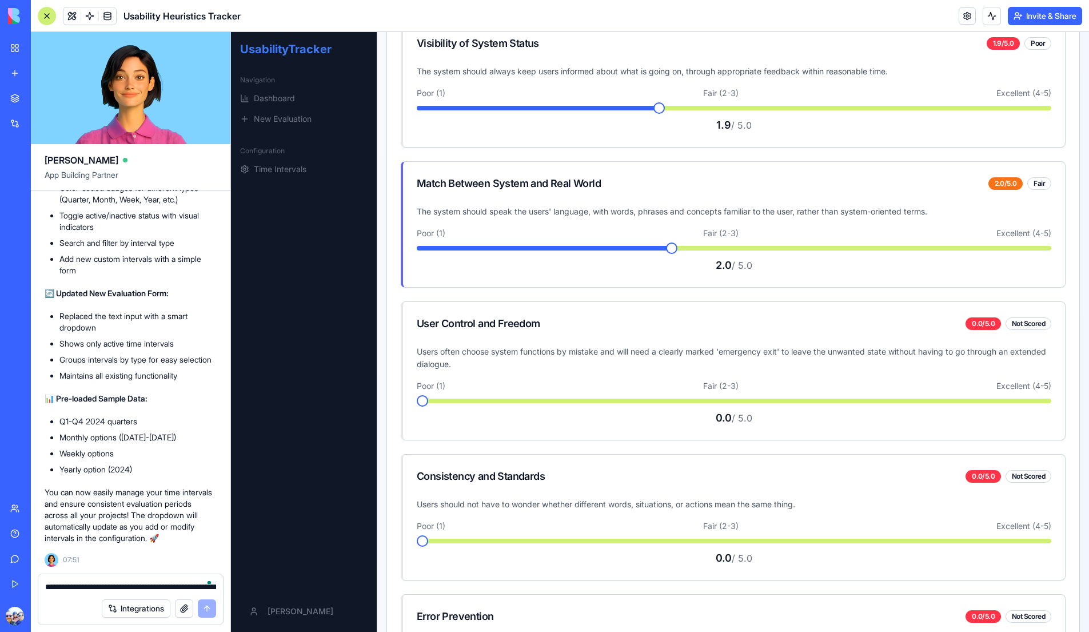
scroll to position [241, 0]
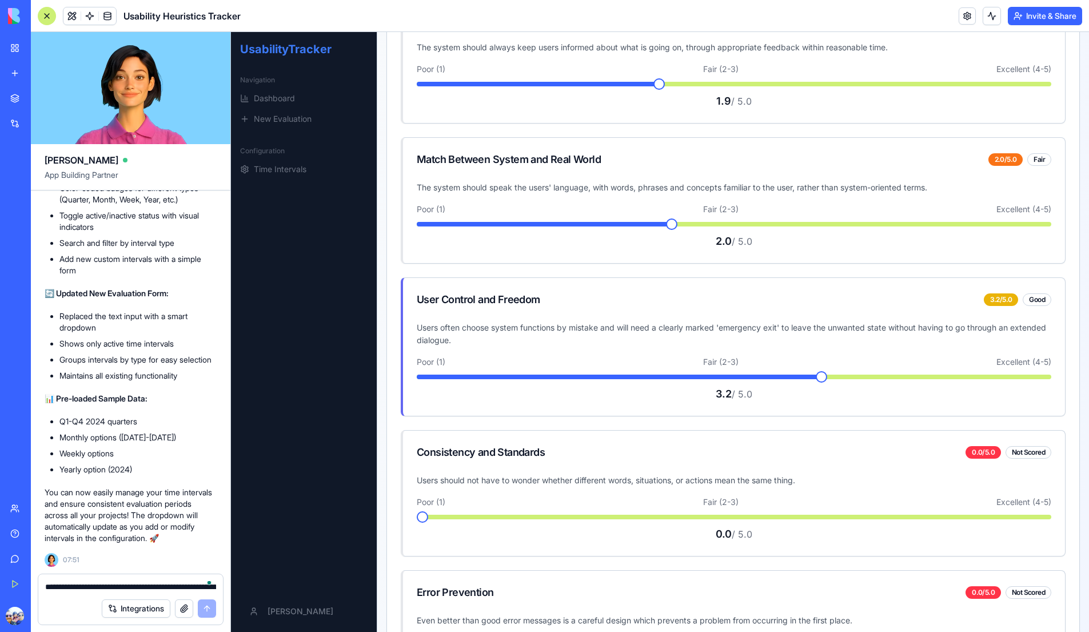
click at [825, 379] on span at bounding box center [734, 377] width 635 height 5
click at [871, 519] on span at bounding box center [734, 517] width 635 height 5
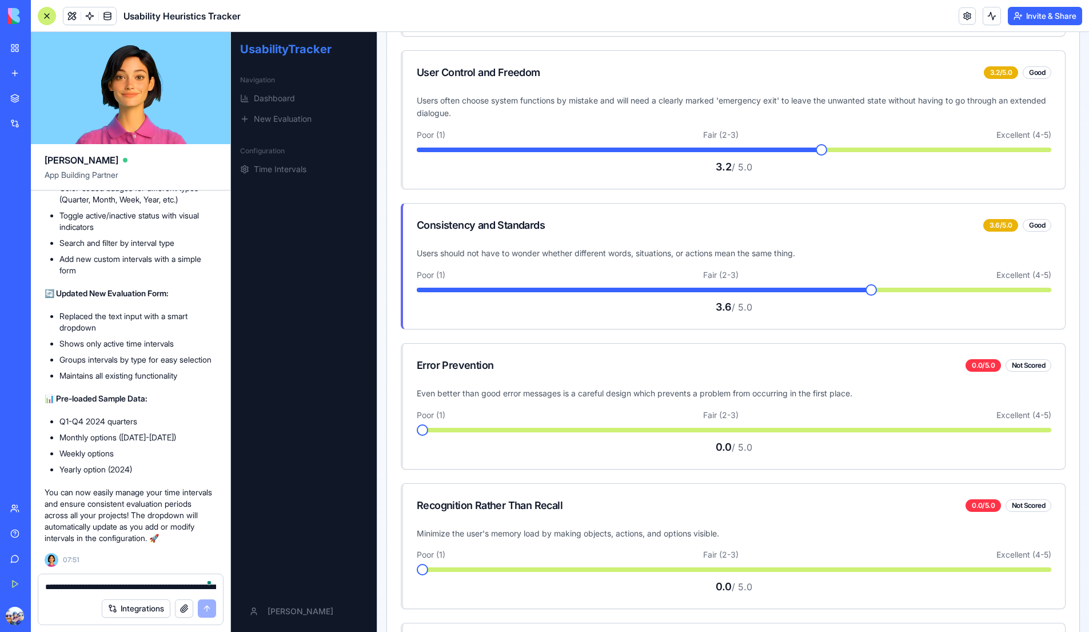
scroll to position [493, 0]
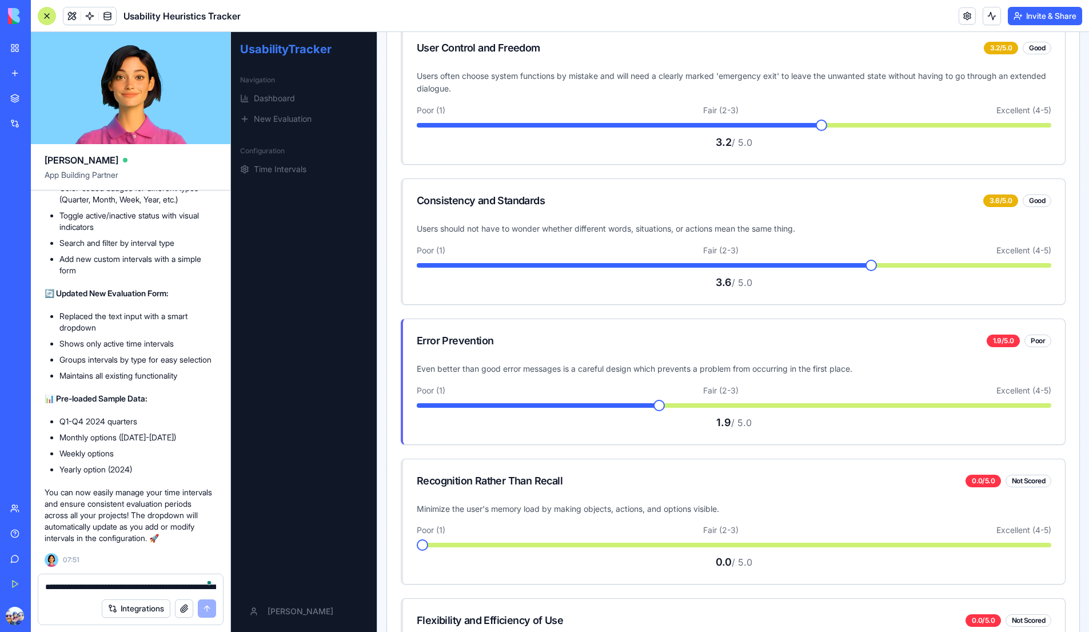
click at [658, 405] on span at bounding box center [734, 405] width 635 height 5
click at [646, 543] on span at bounding box center [734, 545] width 635 height 5
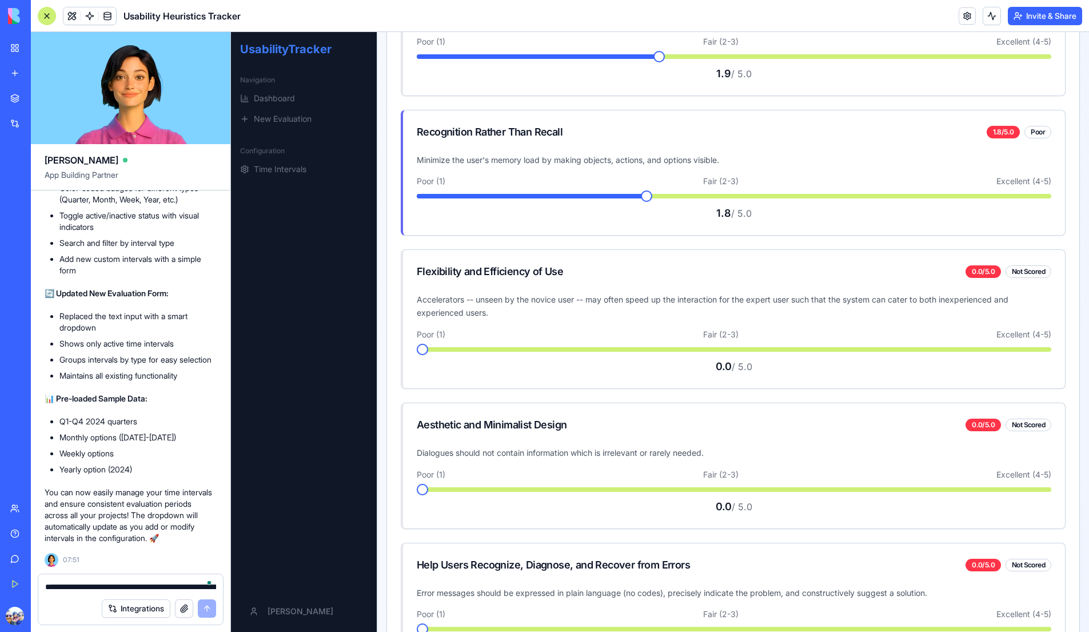
scroll to position [896, 0]
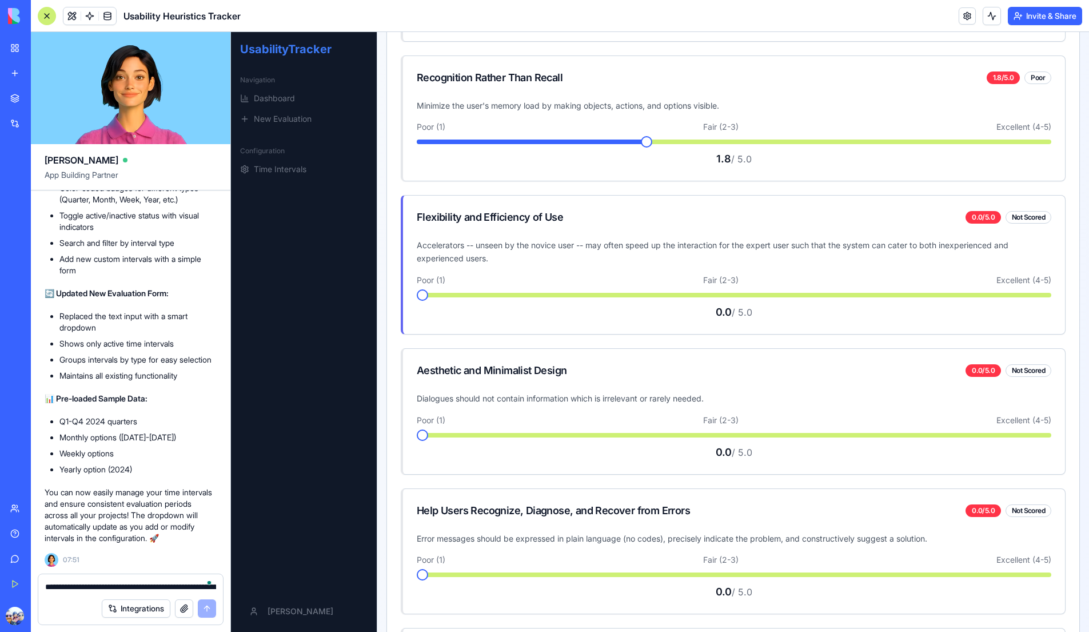
click at [821, 301] on div "Poor (1) Fair (2-3) Excellent (4-5) * 0.0 / 5.0" at bounding box center [734, 297] width 635 height 46
click at [819, 294] on span at bounding box center [734, 295] width 635 height 5
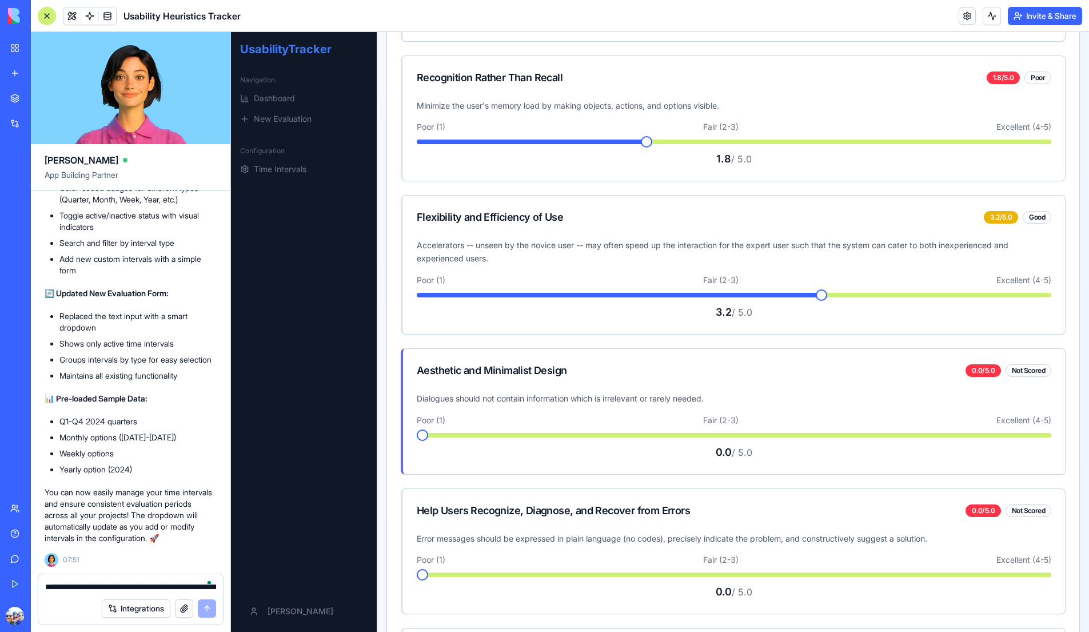
click at [891, 437] on div "Poor (1) Fair (2-3) Excellent (4-5) * 0.0 / 5.0" at bounding box center [734, 438] width 635 height 46
click at [891, 432] on div "Poor (1) Fair (2-3) Excellent (4-5) * 0.0 / 5.0" at bounding box center [734, 438] width 635 height 46
click at [884, 437] on div "Poor (1) Fair (2-3) Excellent (4-5) * 0.0 / 5.0" at bounding box center [734, 438] width 635 height 46
click at [882, 431] on div "Poor (1) Fair (2-3) Excellent (4-5) * 0.0 / 5.0" at bounding box center [734, 438] width 635 height 46
click at [837, 433] on span at bounding box center [734, 435] width 635 height 5
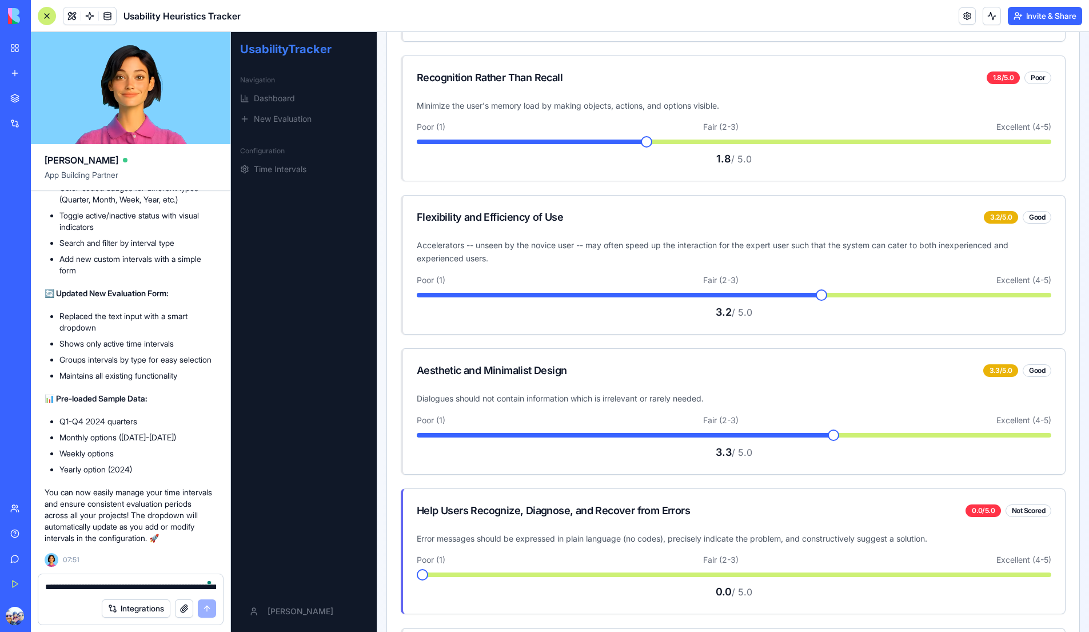
click at [611, 573] on span at bounding box center [734, 574] width 635 height 5
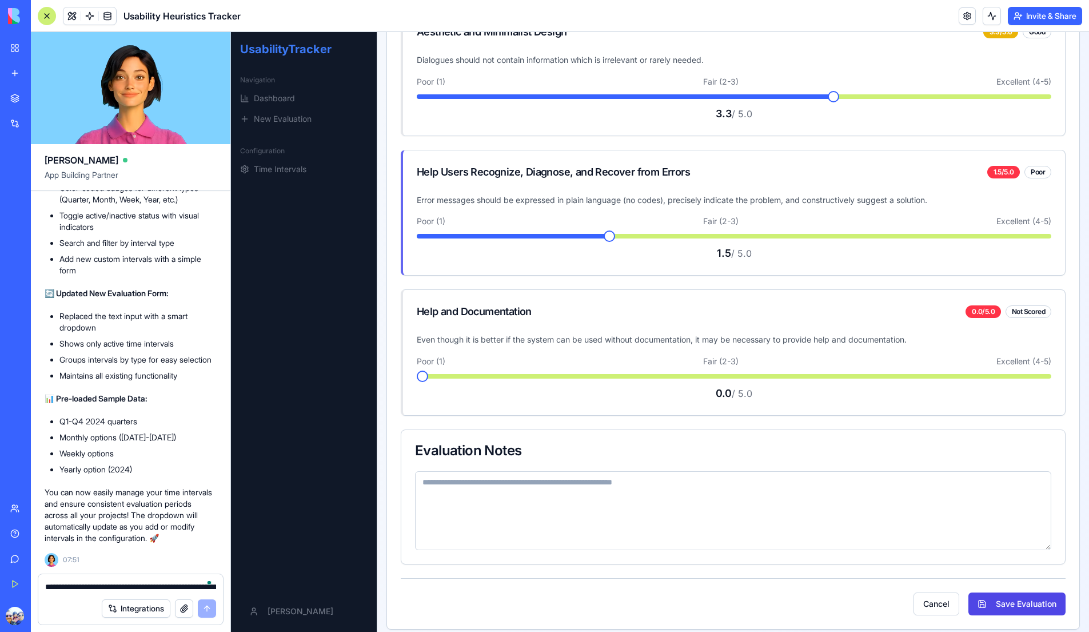
scroll to position [1241, 0]
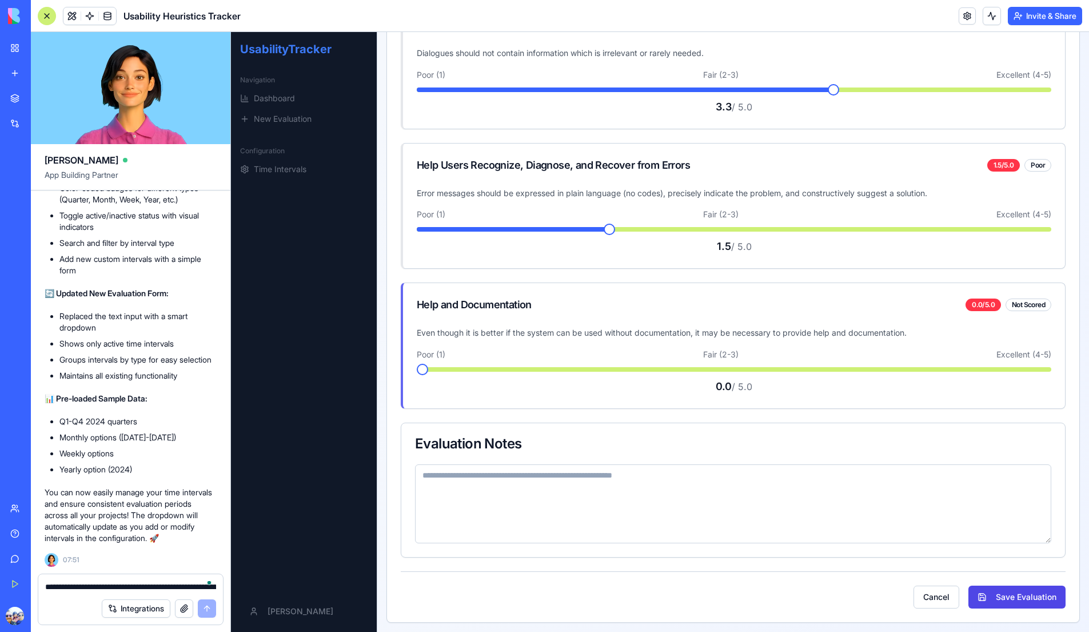
click at [702, 369] on span at bounding box center [734, 369] width 635 height 5
click at [852, 528] on textarea at bounding box center [733, 503] width 636 height 79
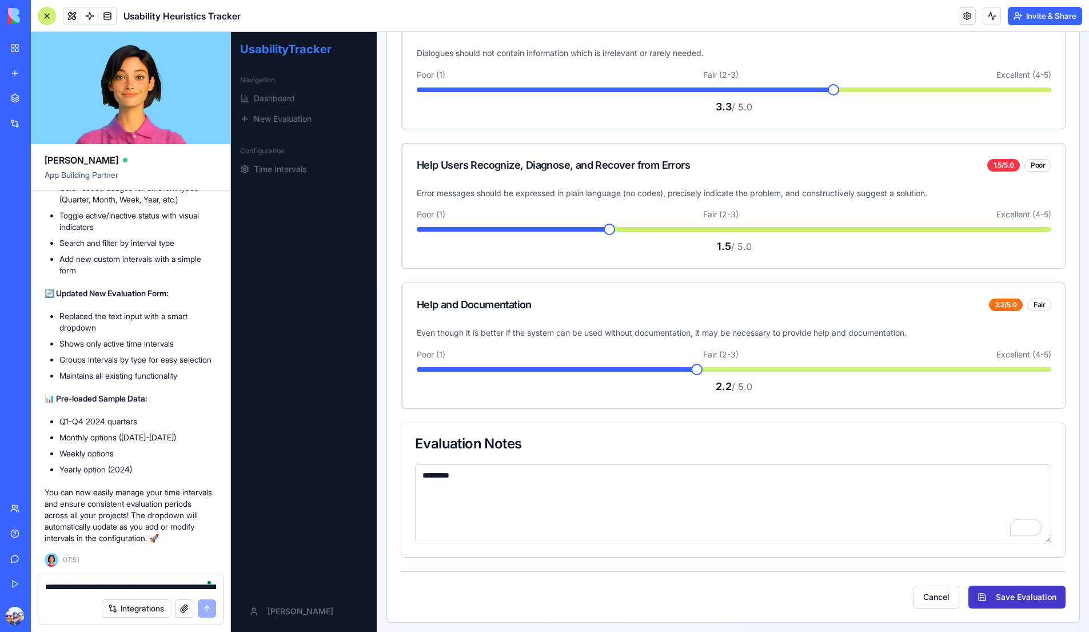
type textarea "*********"
click at [1041, 596] on button "Save Evaluation" at bounding box center [1017, 597] width 97 height 23
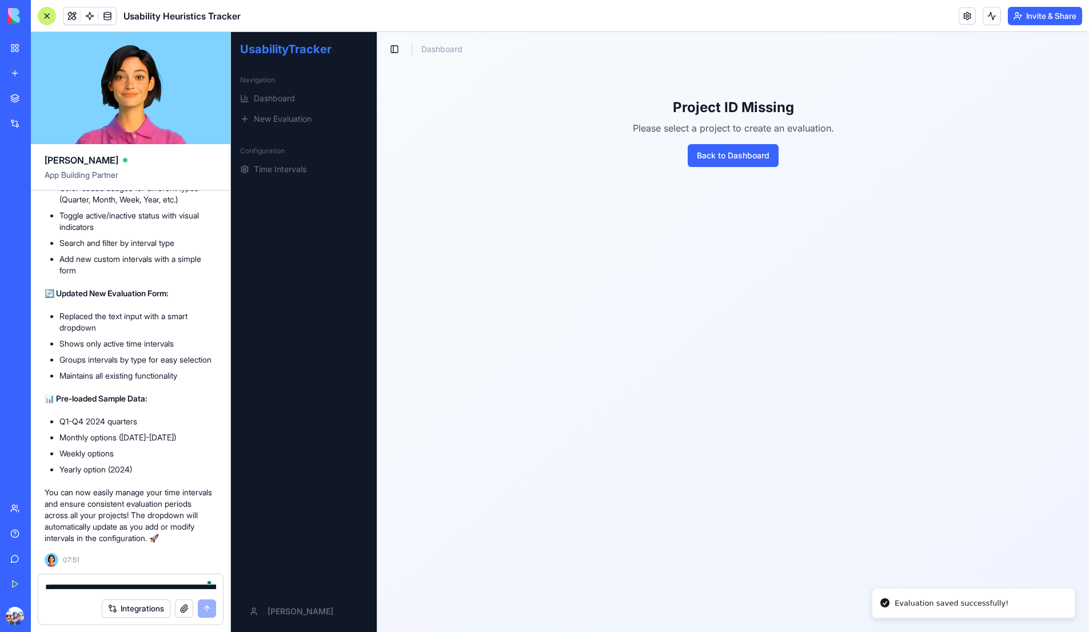
scroll to position [0, 0]
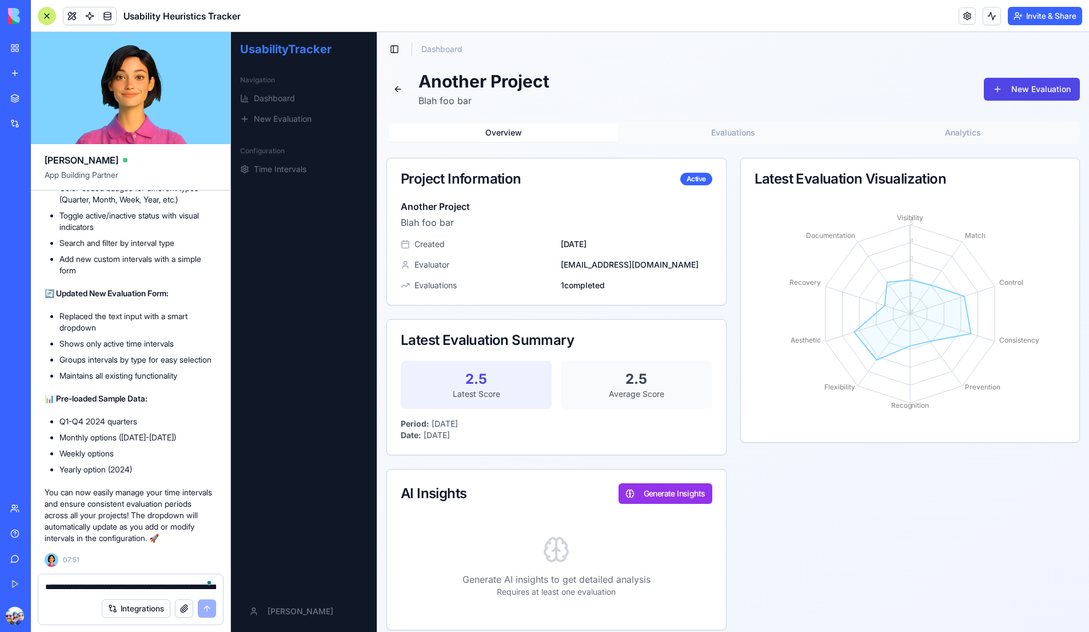
scroll to position [7, 0]
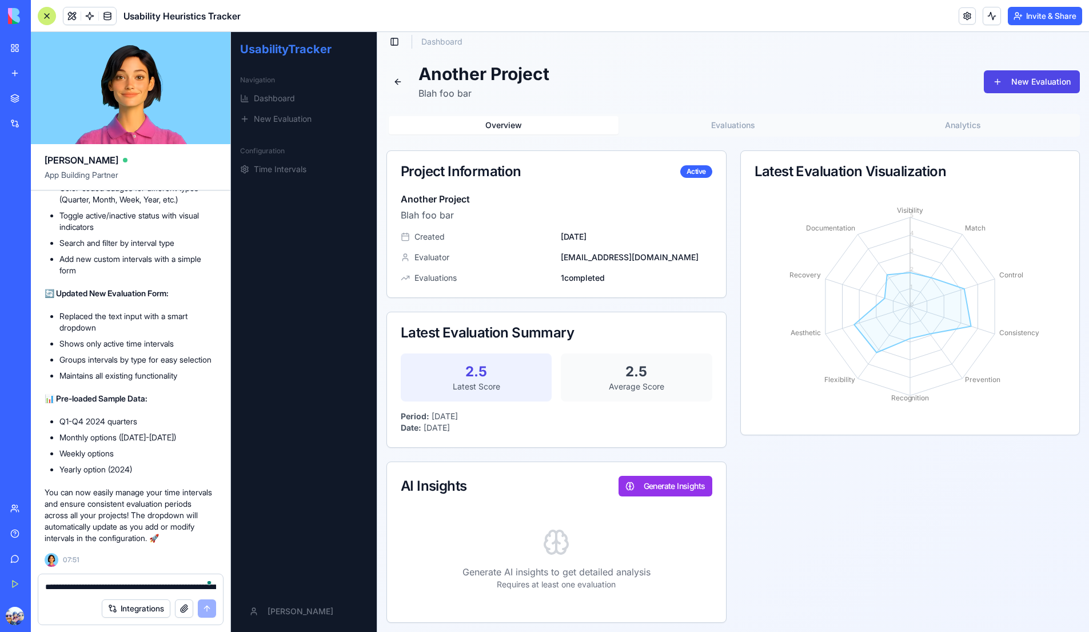
click at [401, 80] on button at bounding box center [398, 81] width 23 height 23
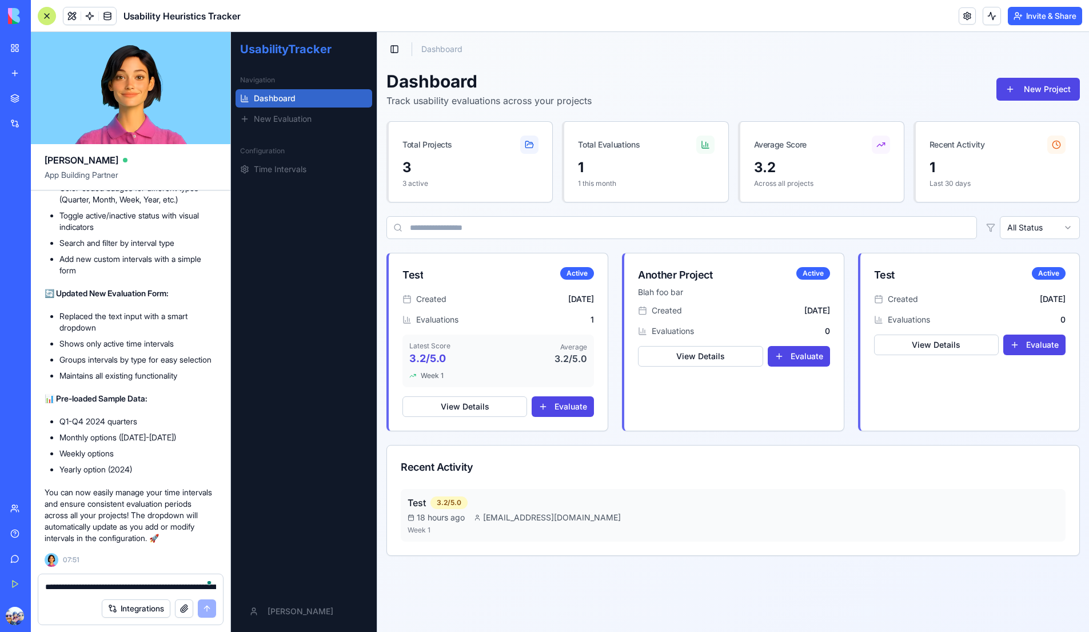
scroll to position [0, 0]
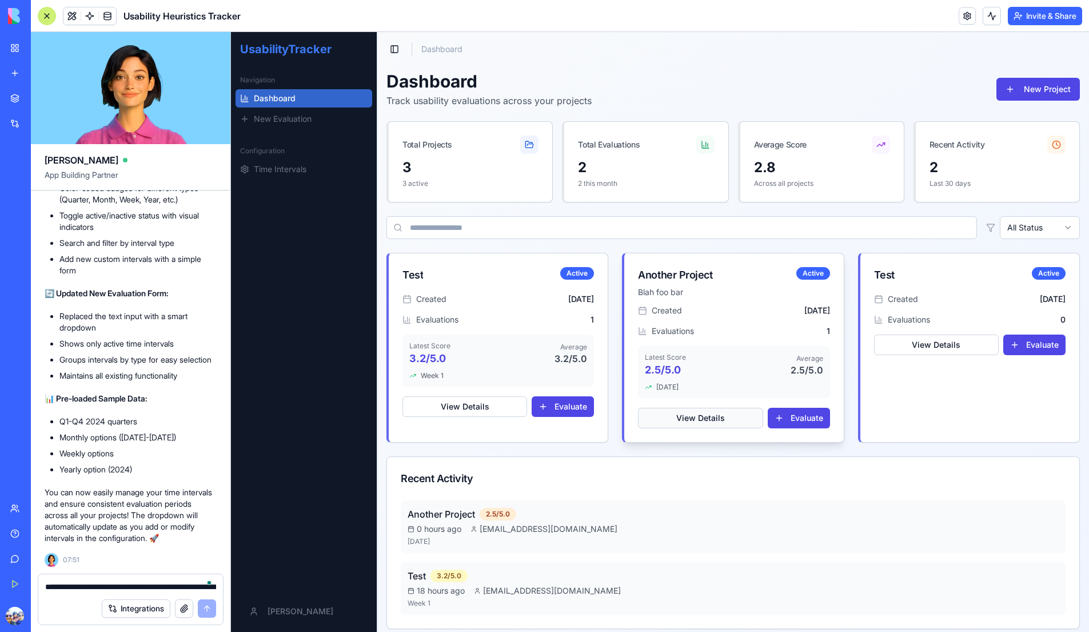
click at [685, 412] on button "View Details" at bounding box center [700, 418] width 125 height 21
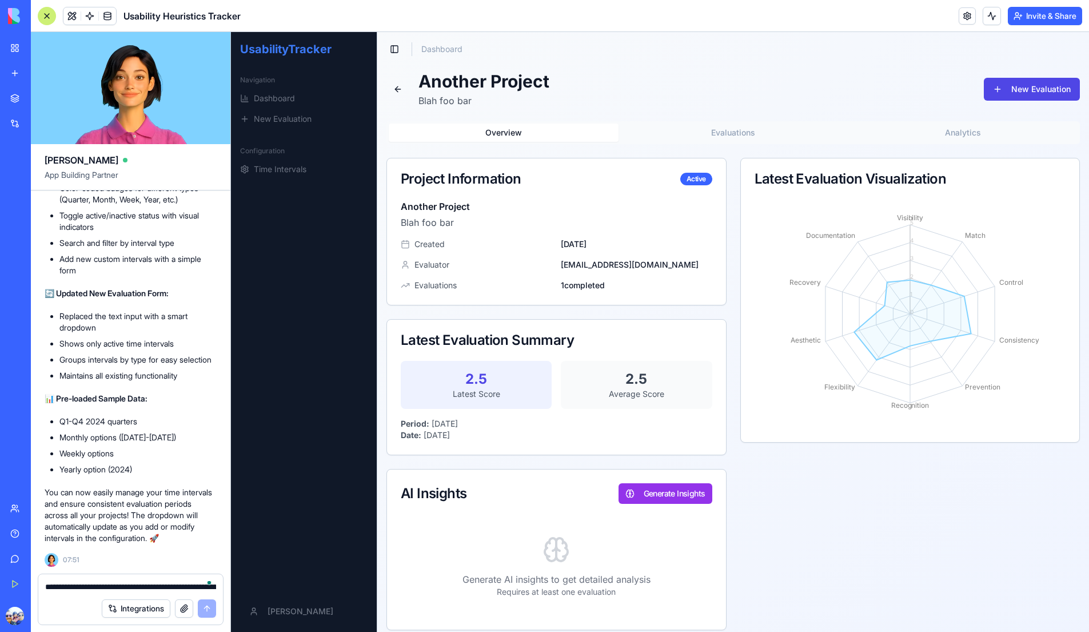
click at [951, 188] on div "Latest Evaluation Visualization" at bounding box center [910, 178] width 339 height 41
click at [815, 143] on div "Overview Evaluations Analytics" at bounding box center [734, 132] width 694 height 23
click at [783, 131] on button "Evaluations" at bounding box center [734, 133] width 230 height 18
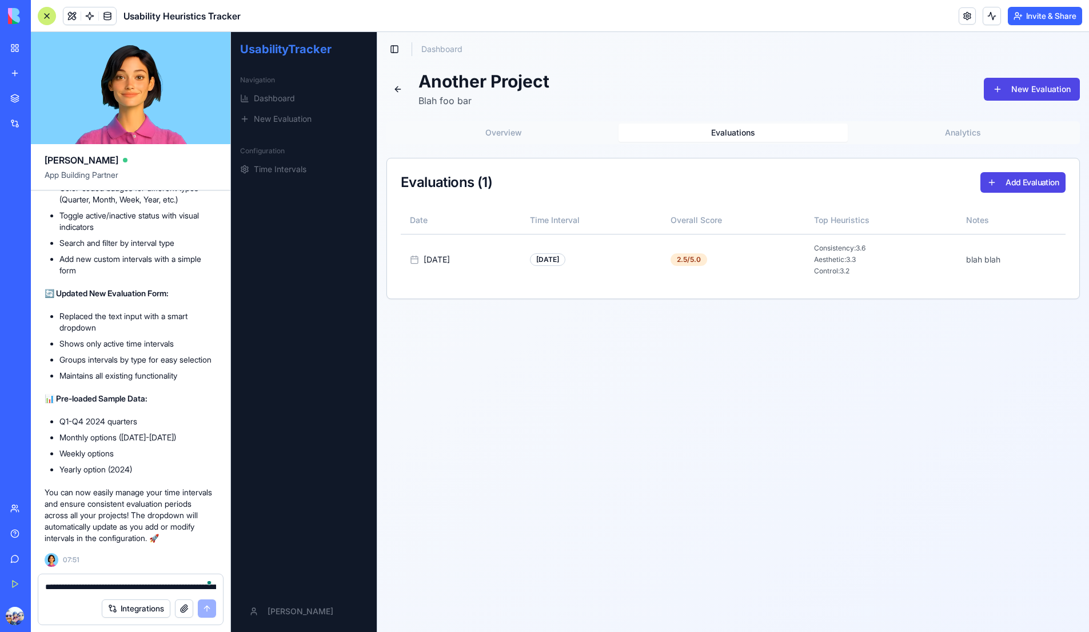
click at [517, 132] on button "Overview" at bounding box center [504, 133] width 230 height 18
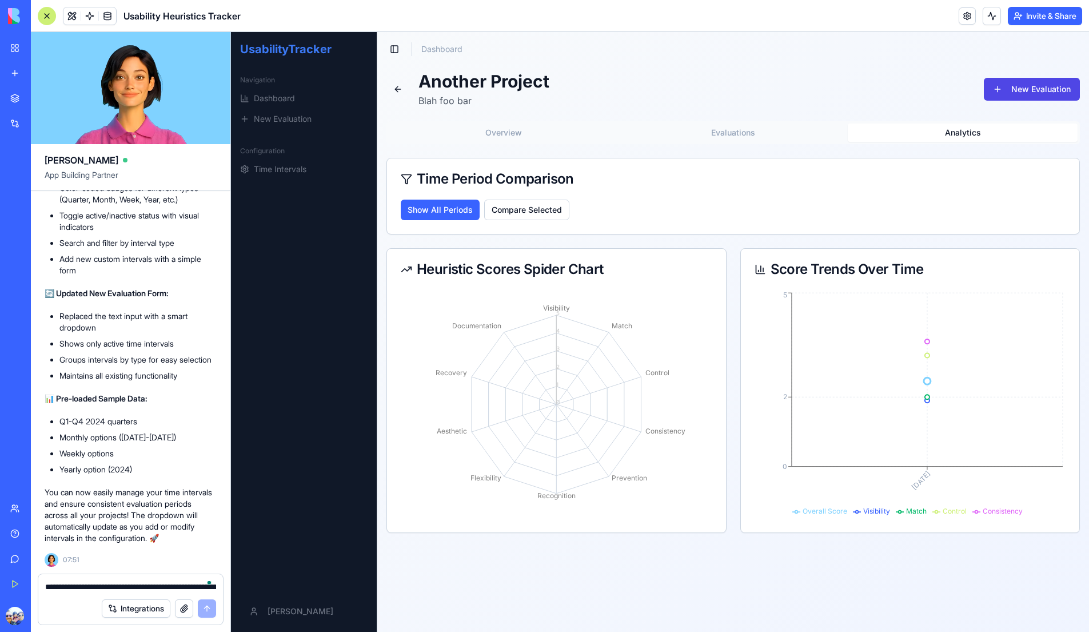
click at [931, 137] on button "Analytics" at bounding box center [963, 133] width 230 height 18
click at [525, 215] on button "Compare Selected" at bounding box center [526, 210] width 85 height 21
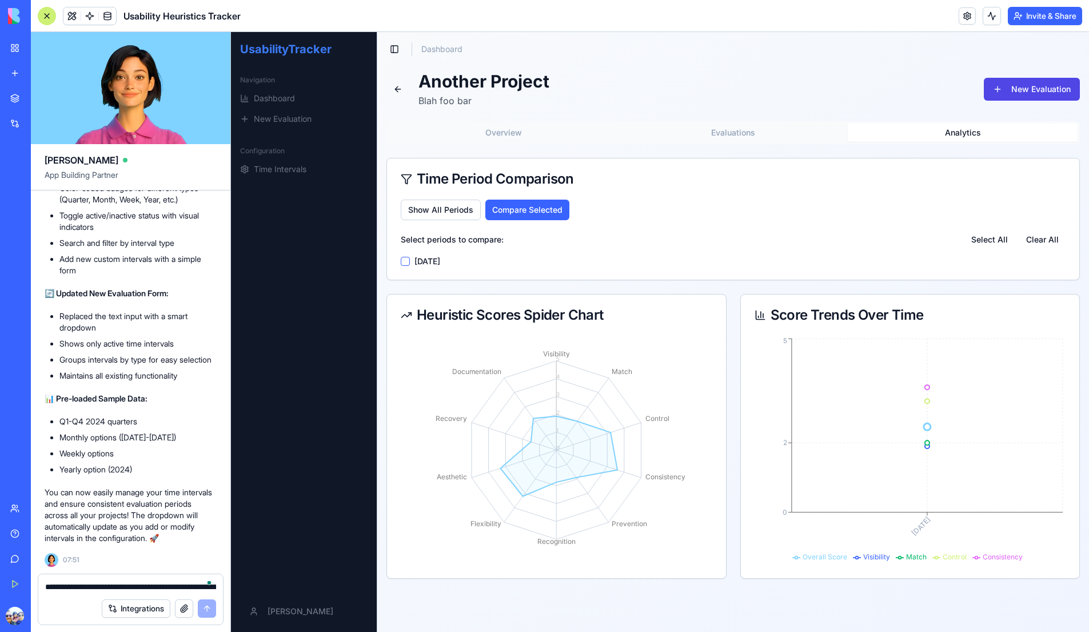
click at [405, 260] on 2024 "[DATE]" at bounding box center [405, 261] width 9 height 9
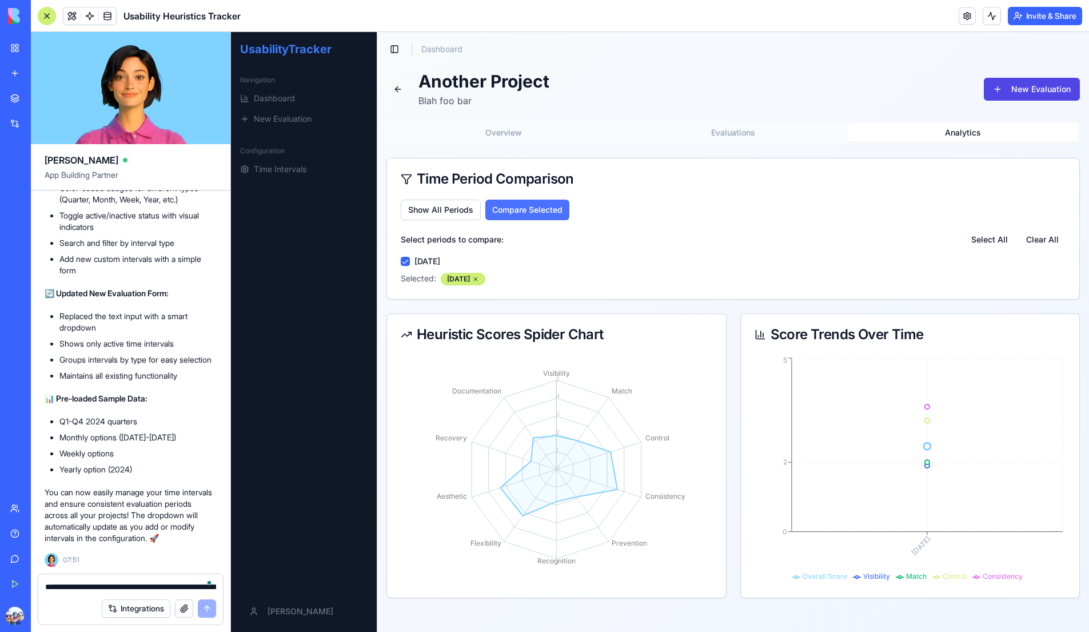
click at [544, 214] on button "Compare Selected" at bounding box center [527, 210] width 84 height 21
click at [446, 212] on button "Show All Periods" at bounding box center [441, 210] width 80 height 21
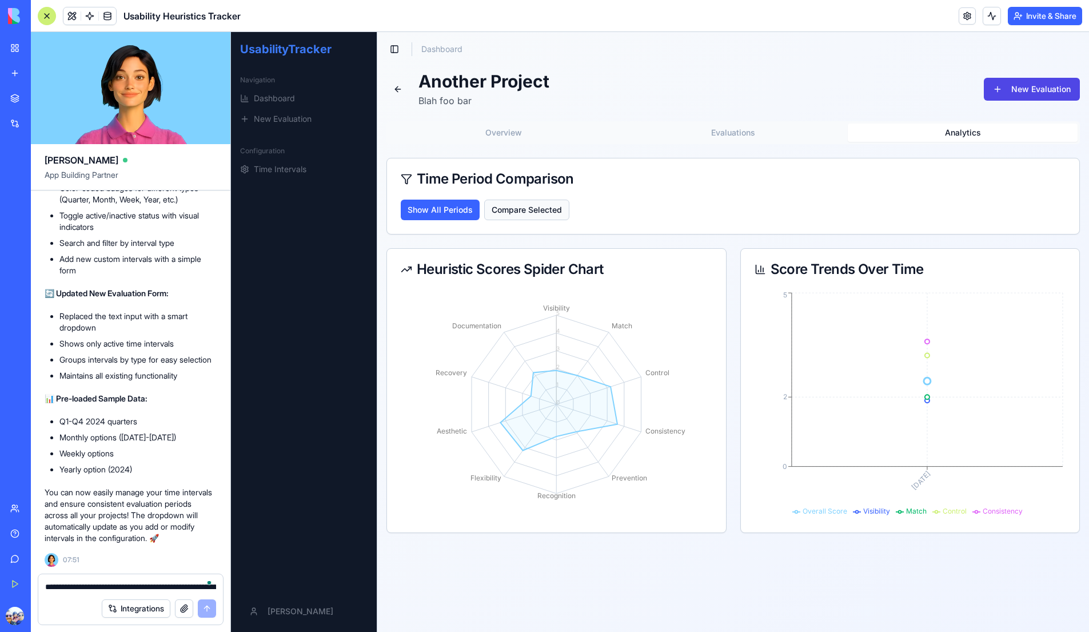
click at [552, 211] on button "Compare Selected" at bounding box center [526, 210] width 85 height 21
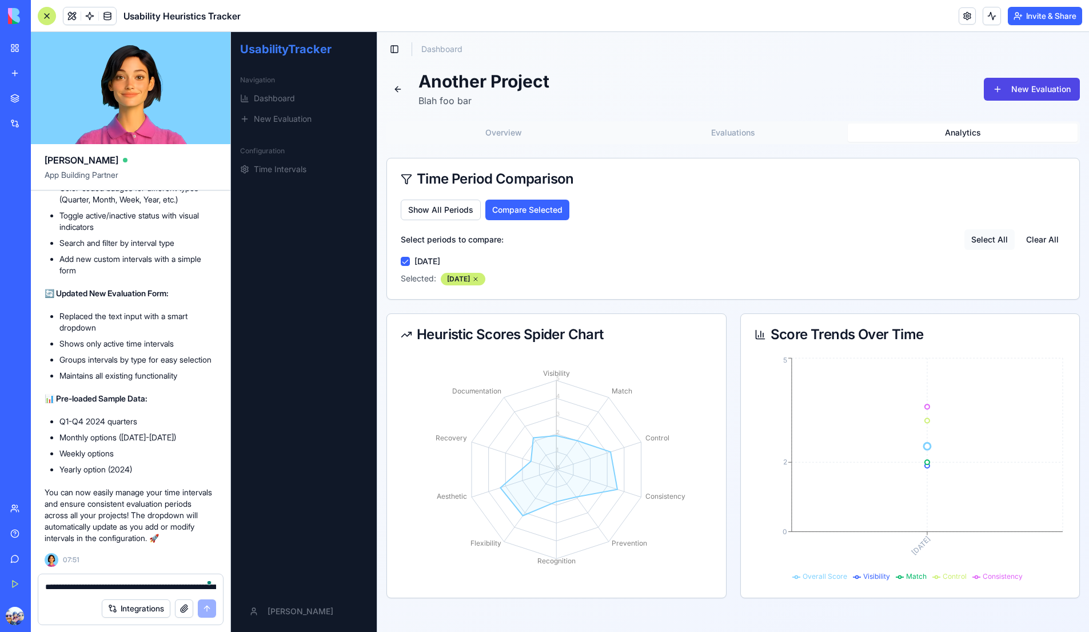
click at [990, 245] on button "Select All" at bounding box center [990, 239] width 50 height 21
click at [1036, 242] on button "Clear All" at bounding box center [1042, 239] width 46 height 21
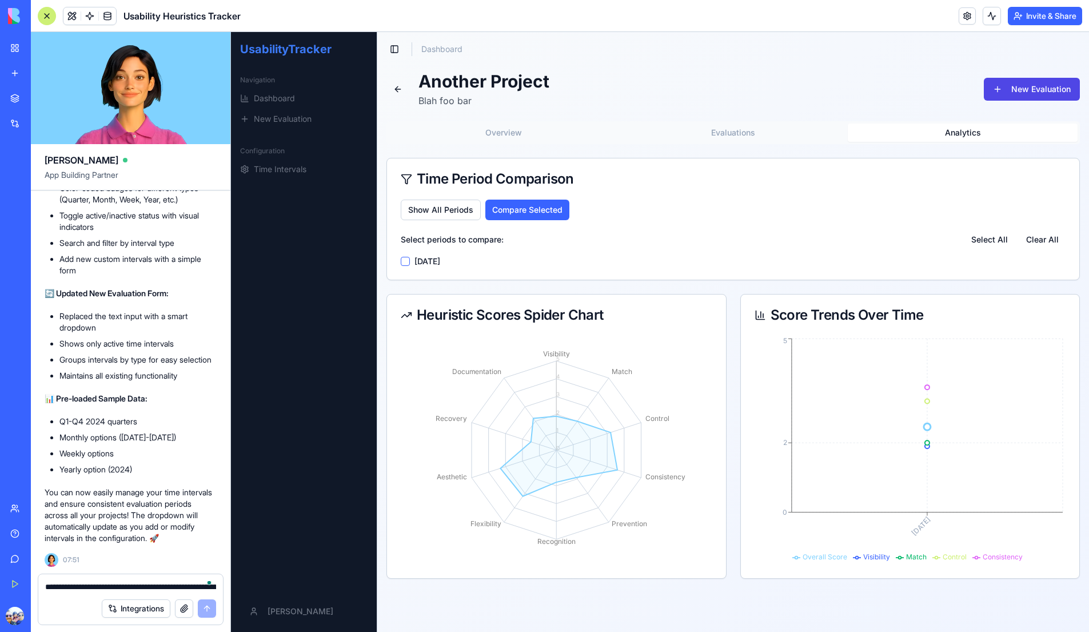
click at [401, 258] on 2024 "[DATE]" at bounding box center [405, 261] width 9 height 9
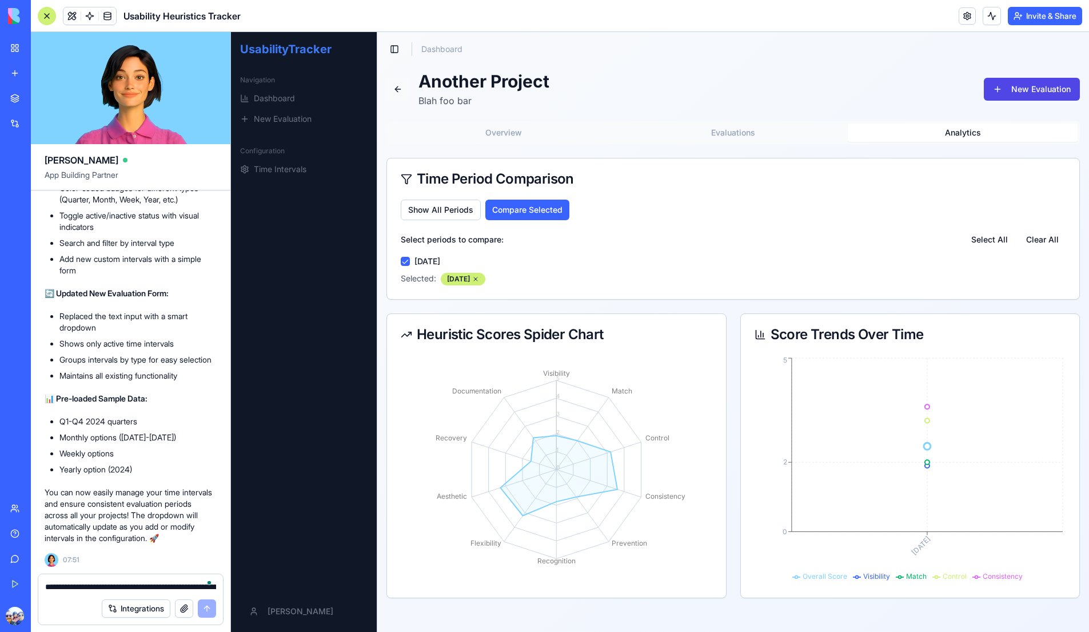
click at [407, 87] on button at bounding box center [398, 89] width 23 height 23
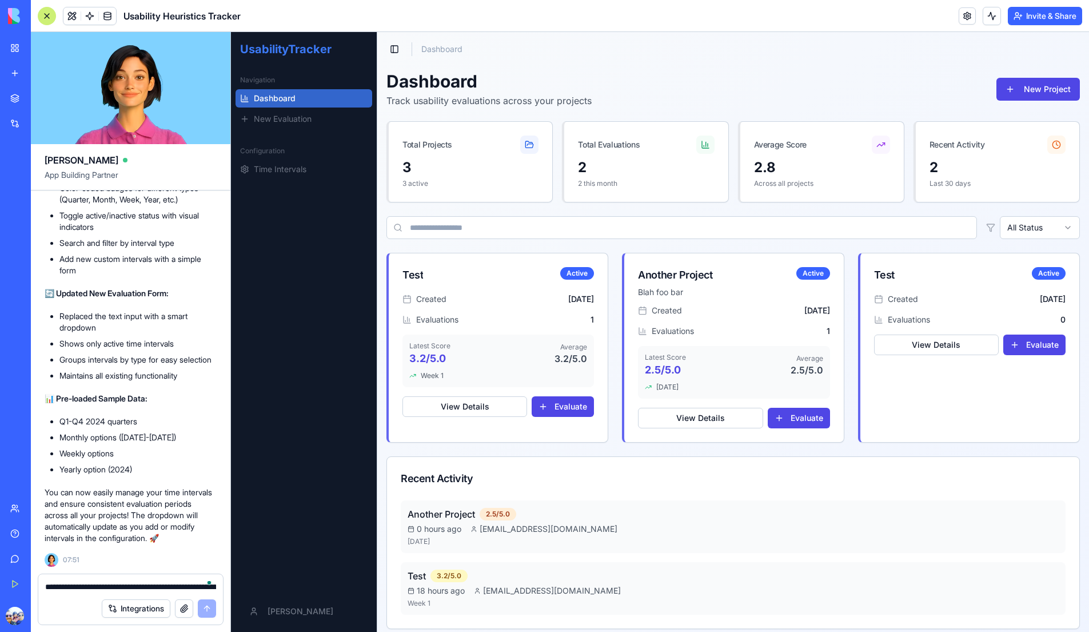
click at [16, 230] on div "AI Logo Generator" at bounding box center [13, 228] width 6 height 11
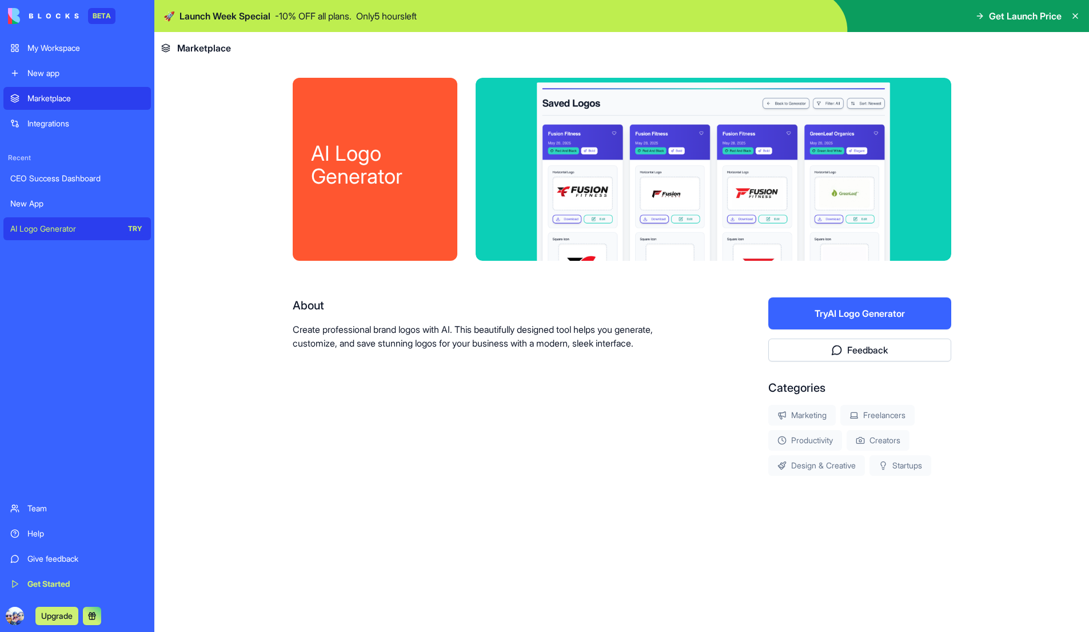
click at [73, 178] on div "CEO Success Dashboard" at bounding box center [77, 178] width 134 height 11
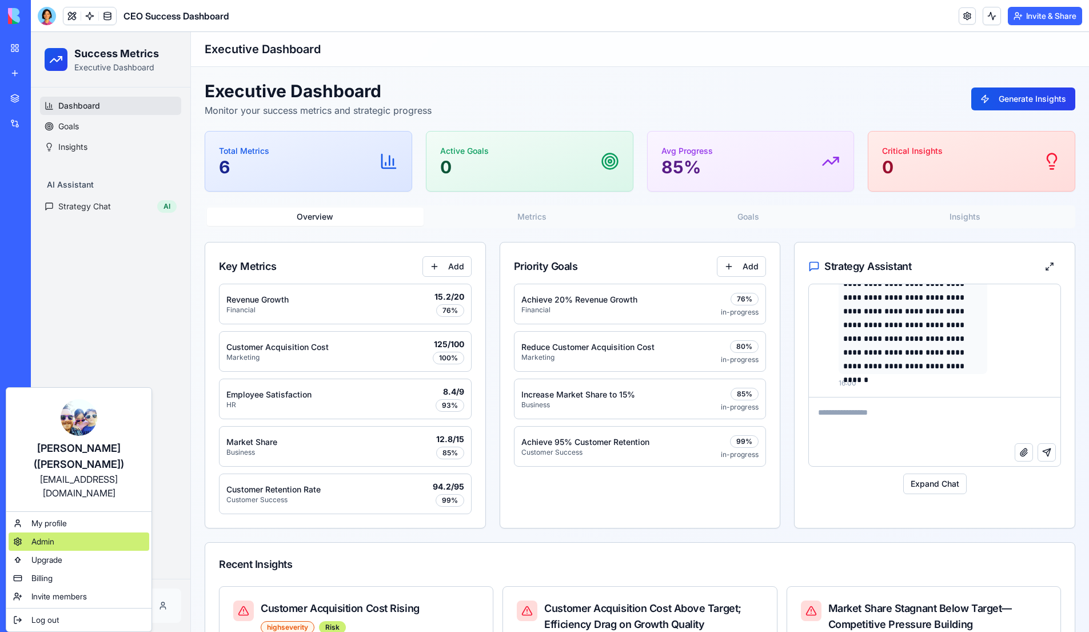
click at [54, 536] on span "Admin" at bounding box center [42, 541] width 23 height 11
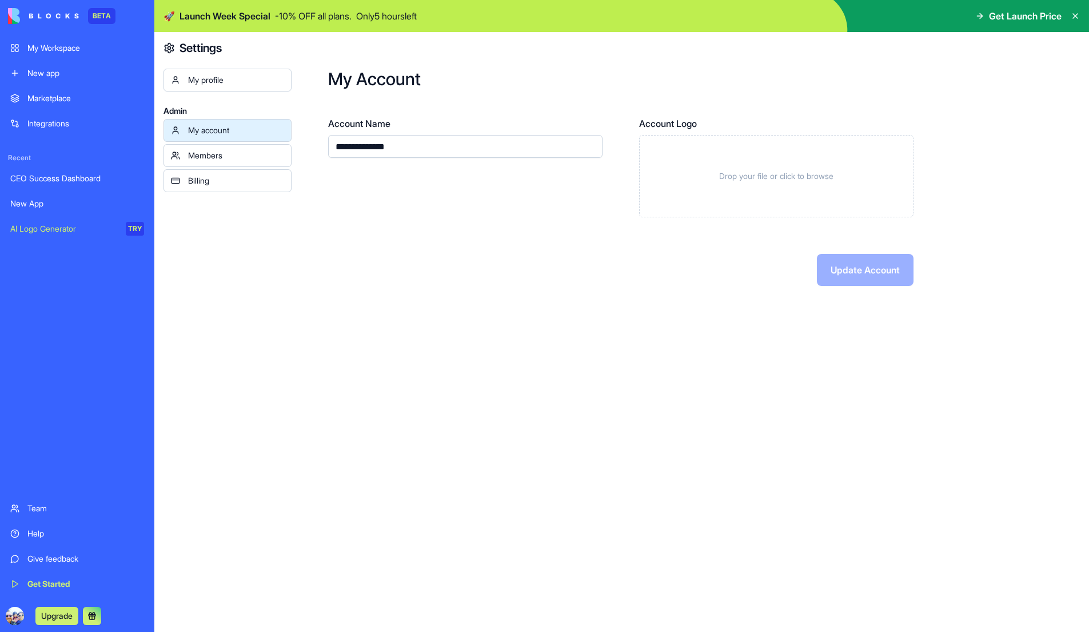
click at [251, 78] on div "My profile" at bounding box center [236, 79] width 96 height 11
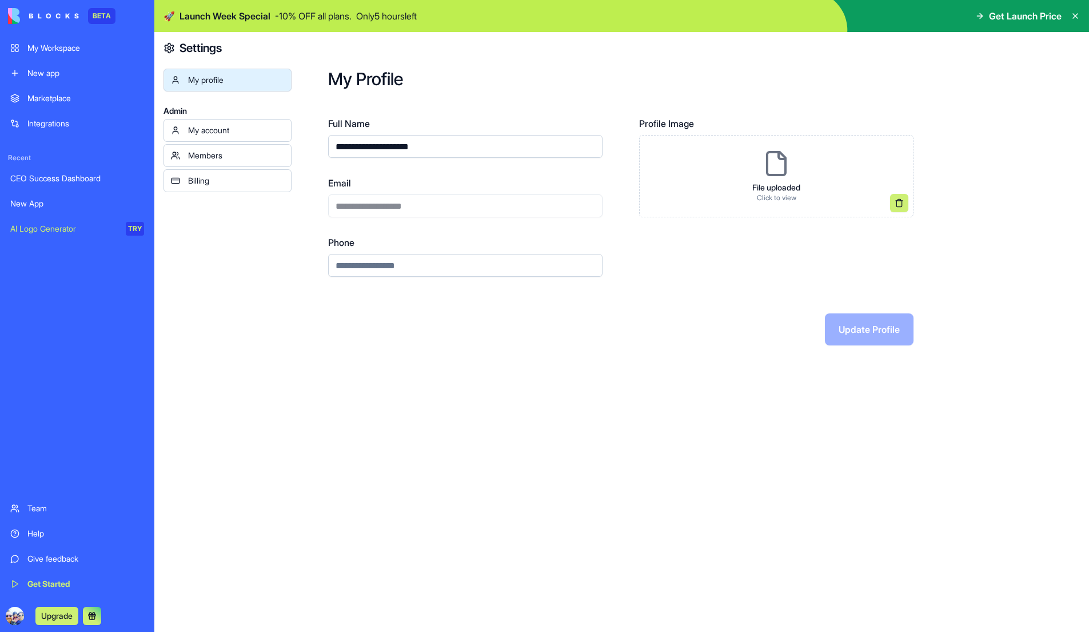
click at [51, 50] on div "My Workspace" at bounding box center [85, 47] width 117 height 11
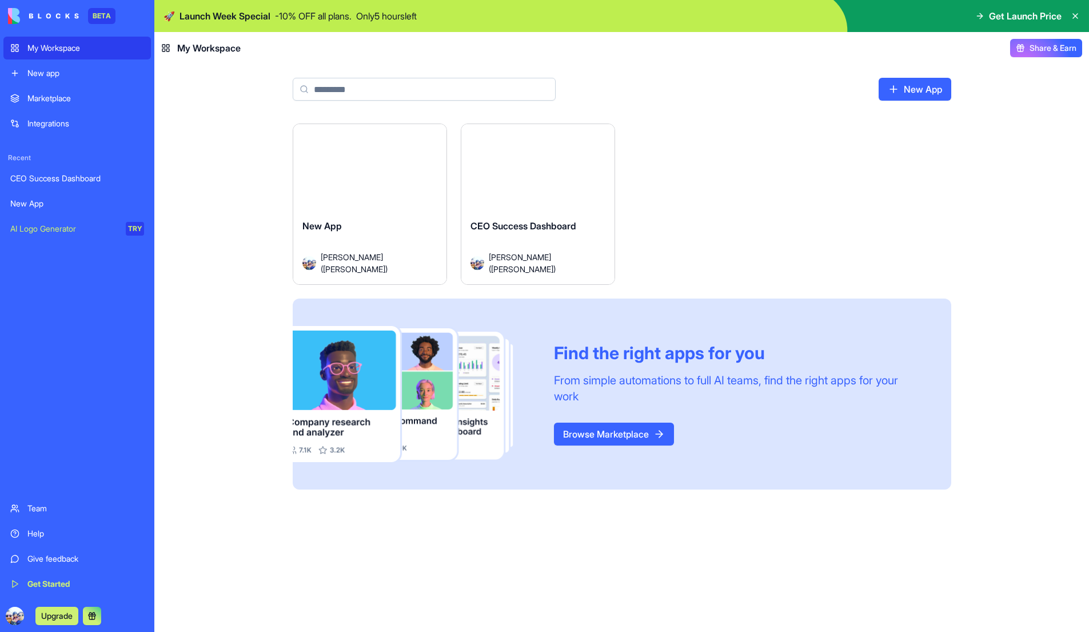
click at [350, 237] on div "New App" at bounding box center [369, 235] width 135 height 32
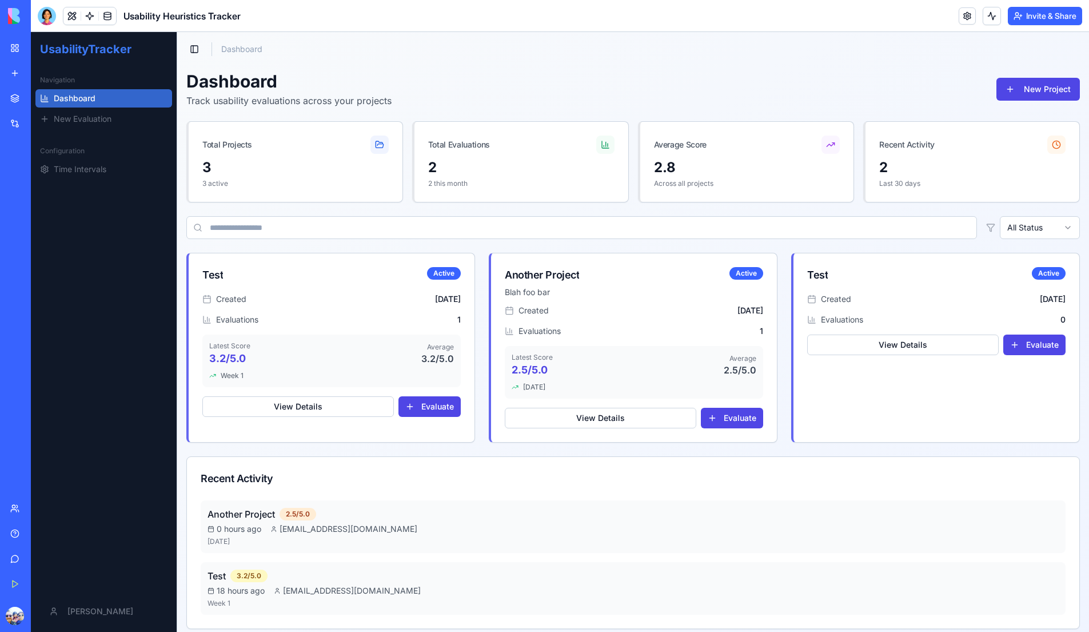
click at [46, 18] on div at bounding box center [47, 16] width 18 height 18
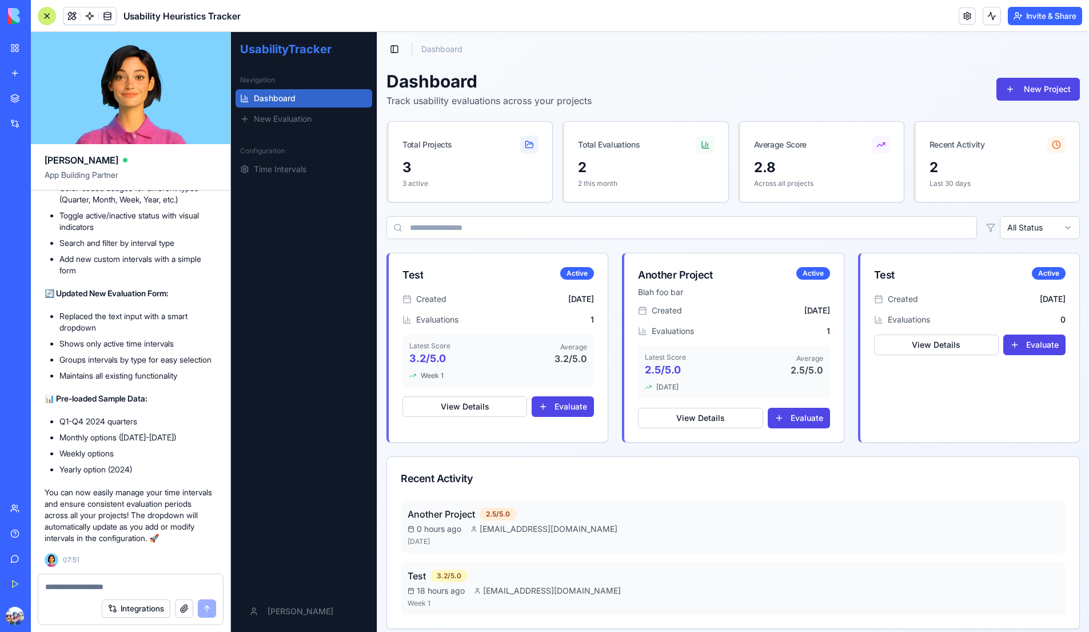
click at [46, 15] on div at bounding box center [47, 16] width 18 height 18
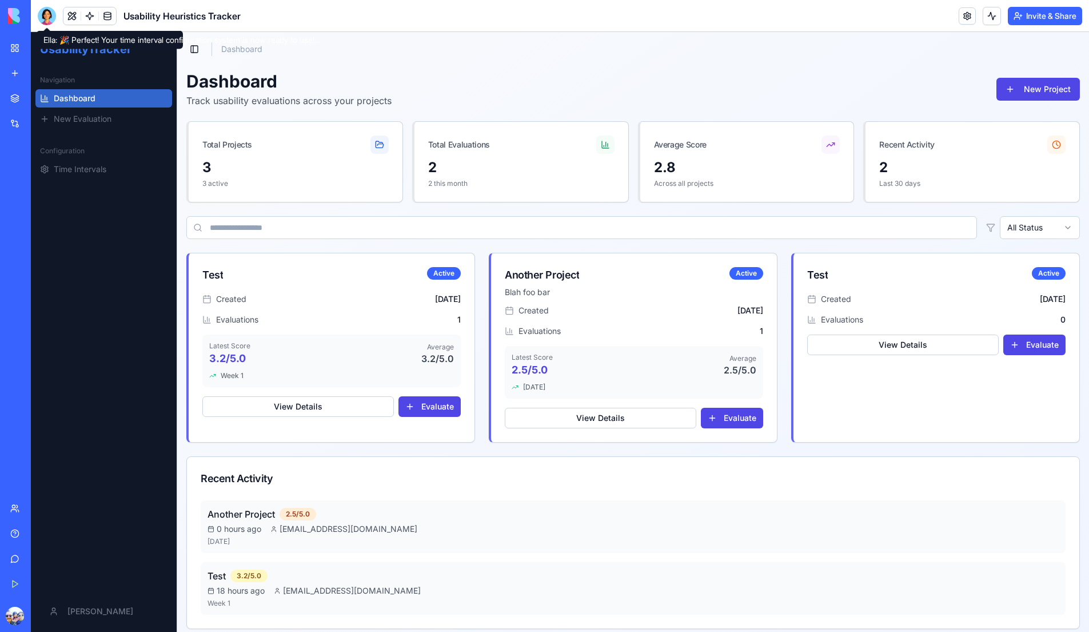
click at [45, 15] on div at bounding box center [47, 16] width 18 height 18
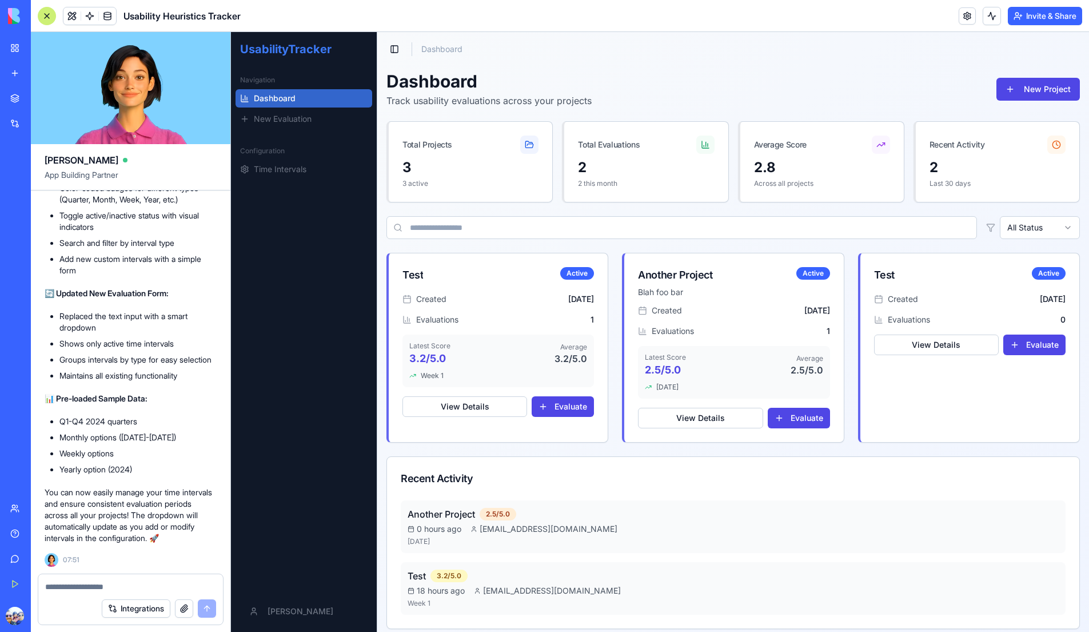
click at [41, 17] on div at bounding box center [47, 16] width 18 height 18
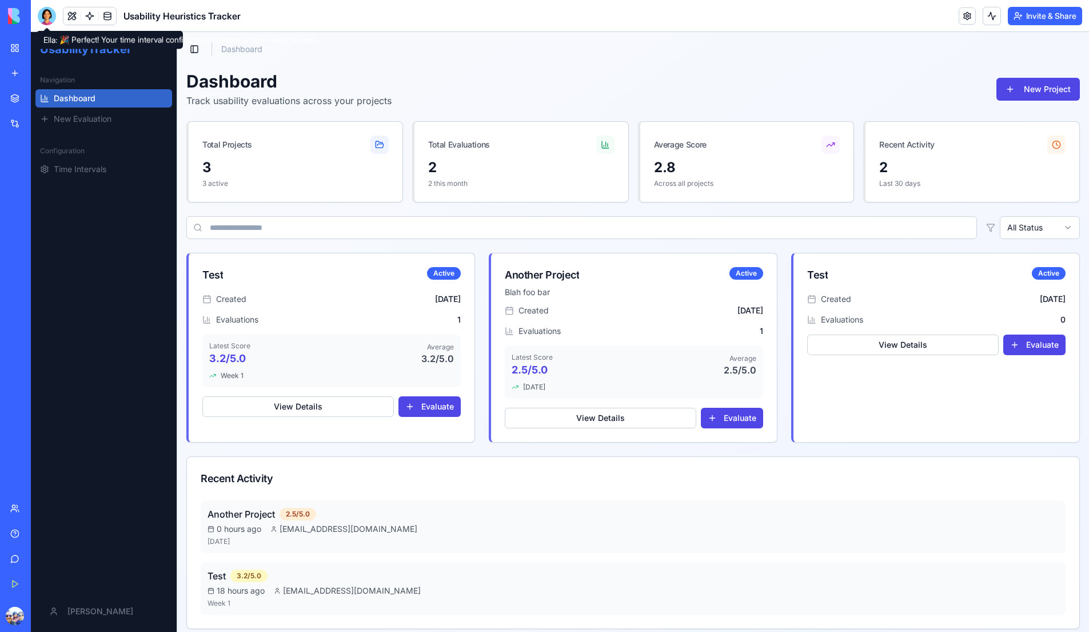
click at [46, 16] on div at bounding box center [47, 16] width 18 height 18
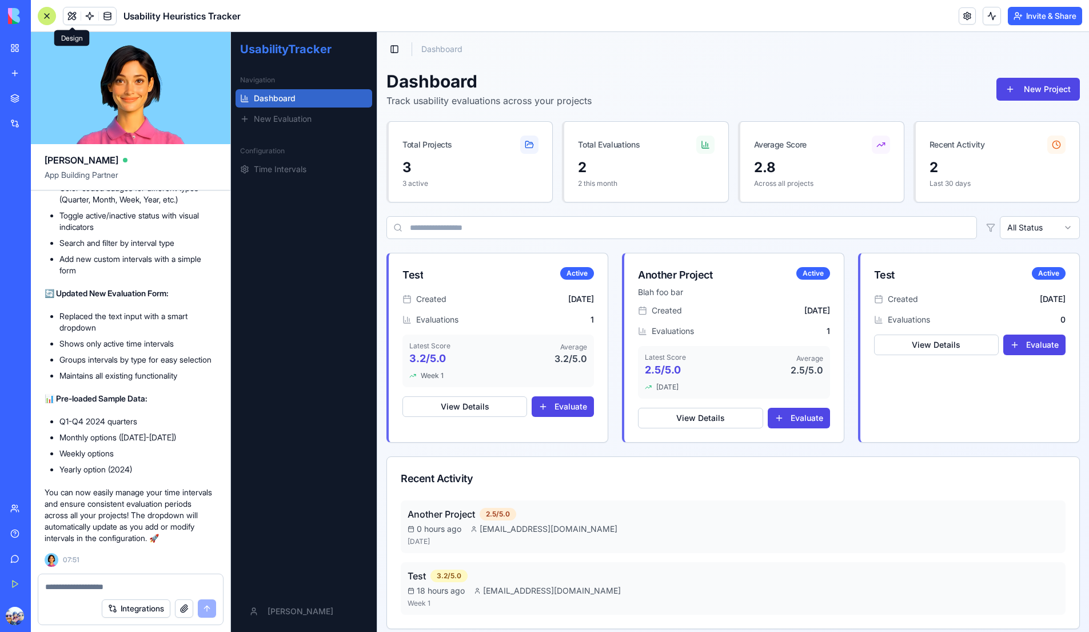
click at [46, 51] on video at bounding box center [131, 88] width 200 height 112
click at [74, 16] on button at bounding box center [71, 15] width 17 height 17
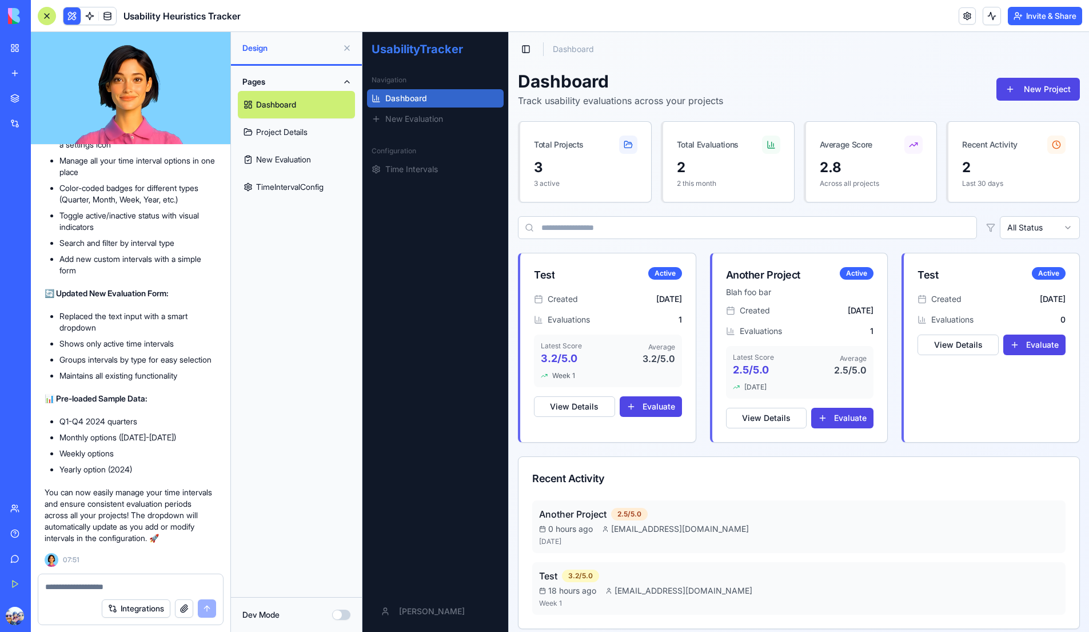
click at [298, 130] on link "Project Details" at bounding box center [296, 131] width 117 height 27
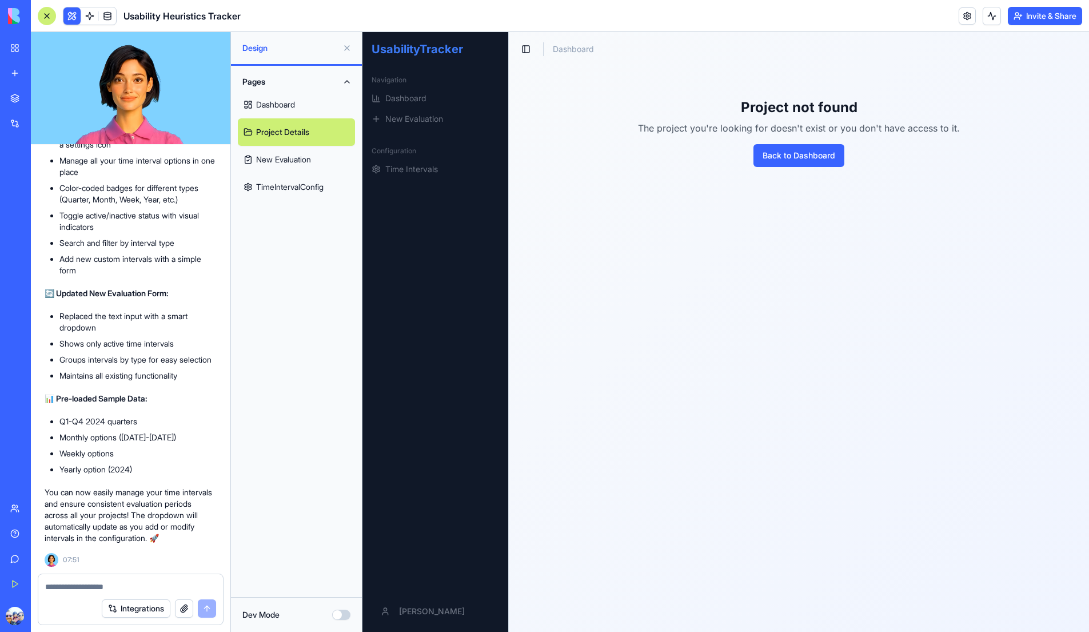
click at [293, 110] on link "Dashboard" at bounding box center [296, 104] width 117 height 27
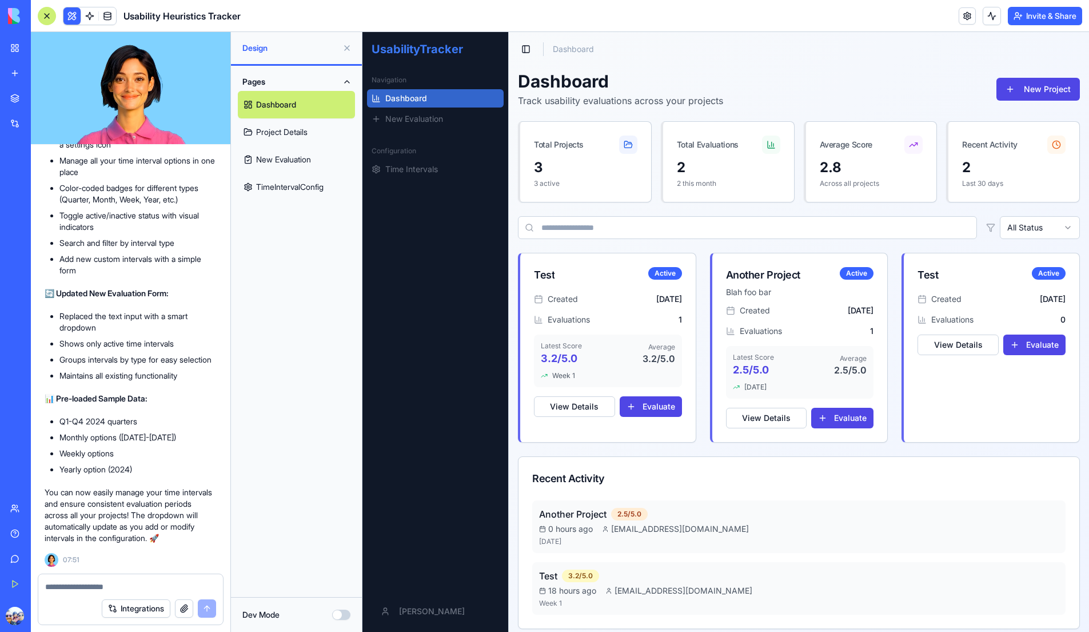
click at [50, 17] on div at bounding box center [47, 16] width 18 height 18
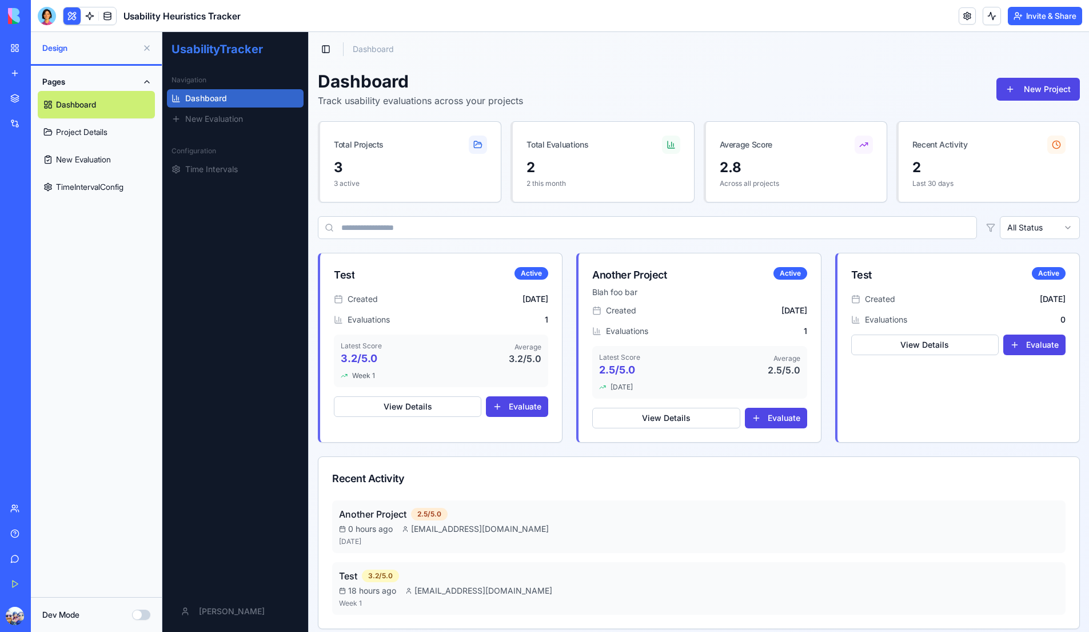
click at [91, 155] on link "New Evaluation" at bounding box center [96, 159] width 117 height 27
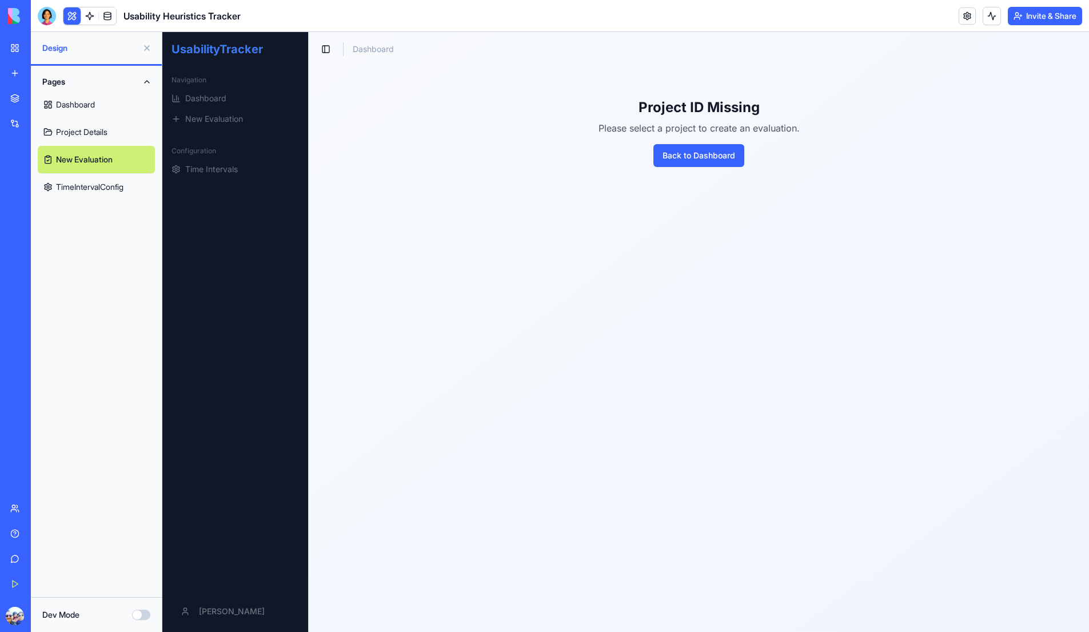
click at [89, 142] on link "Project Details" at bounding box center [96, 131] width 117 height 27
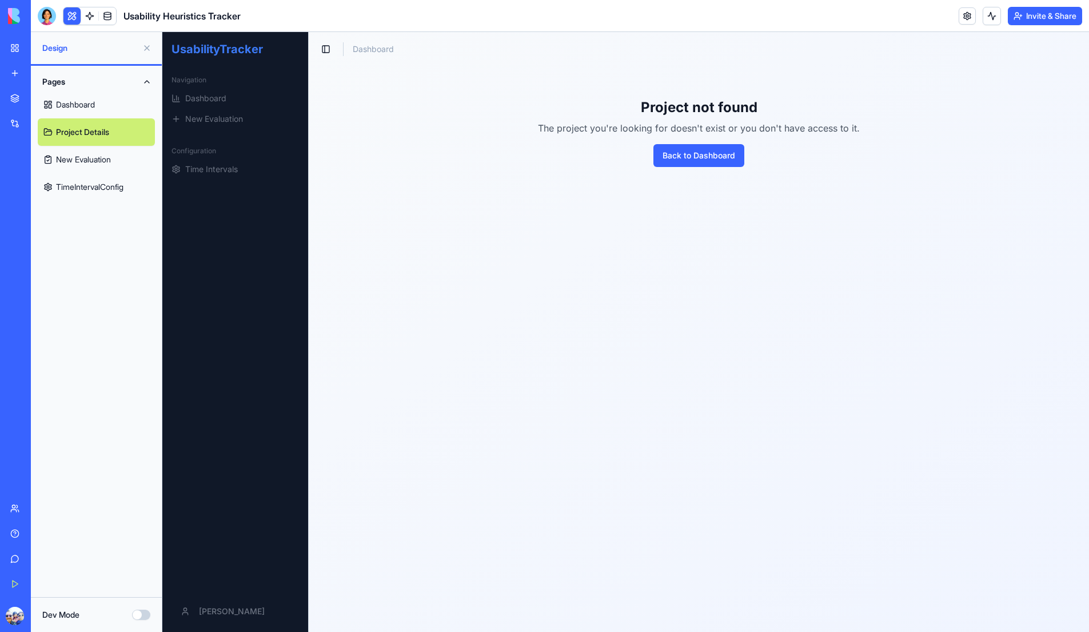
click at [78, 105] on link "Dashboard" at bounding box center [96, 104] width 117 height 27
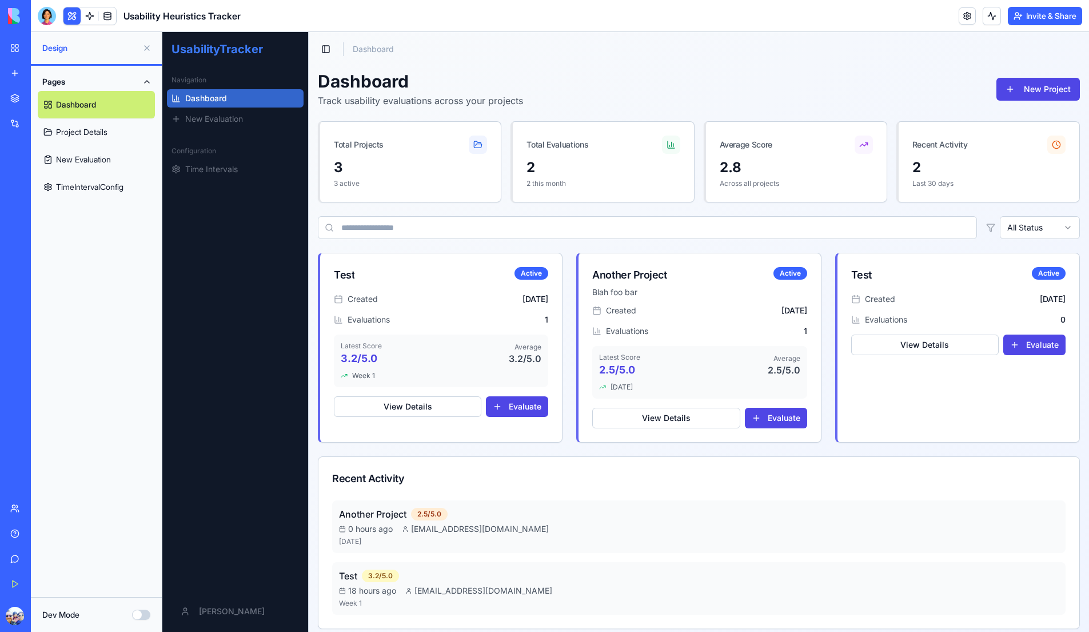
click at [140, 616] on button "Dev Mode" at bounding box center [141, 615] width 18 height 10
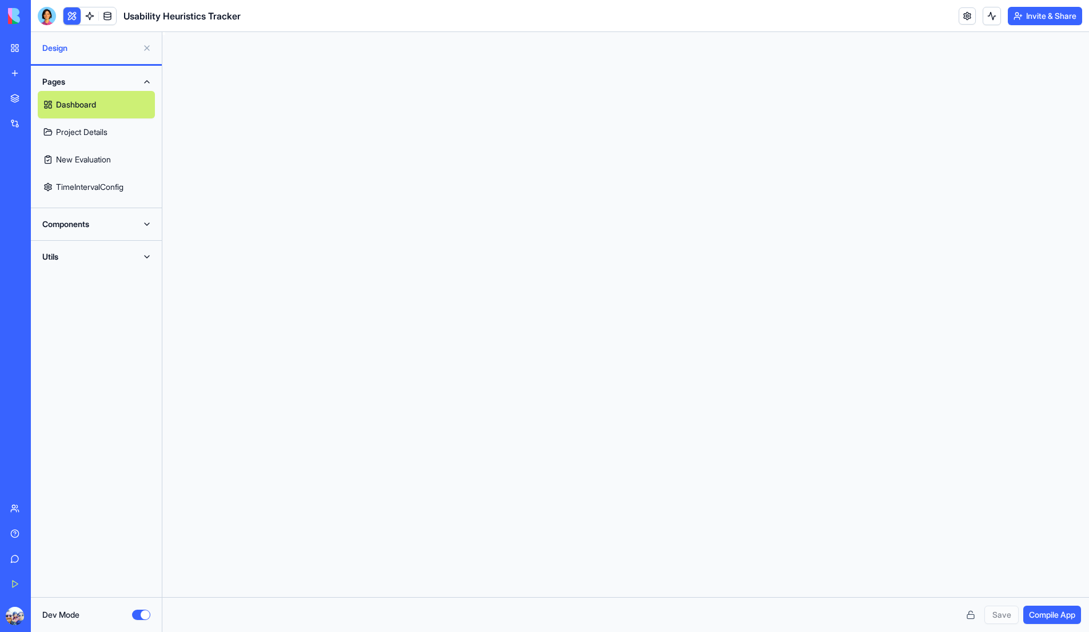
scroll to position [93, 0]
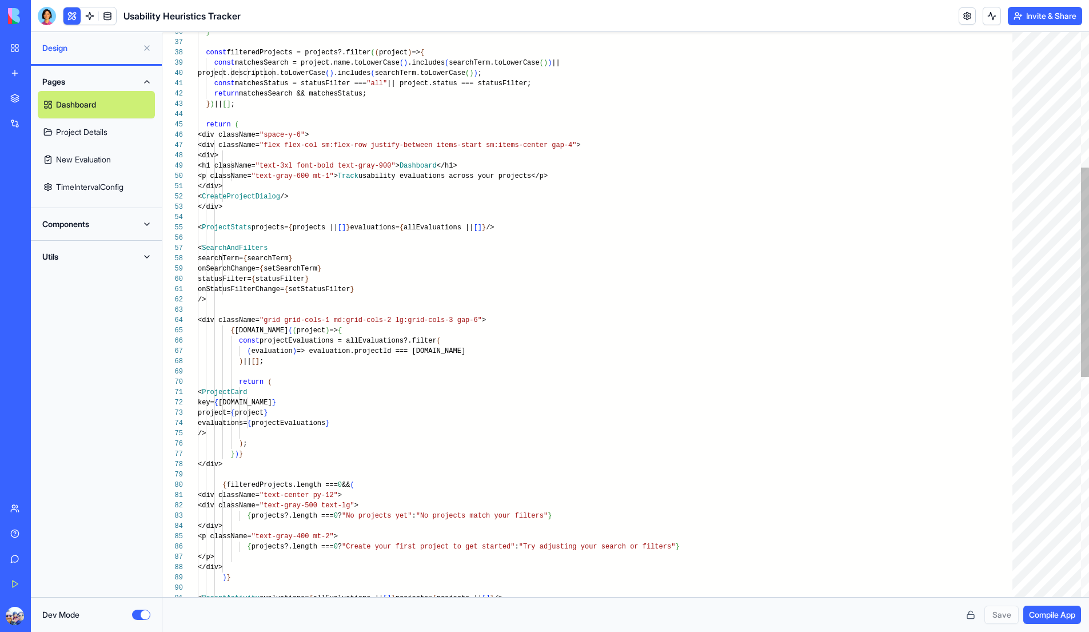
click at [346, 420] on div "<p className= "text-gray-400 mt-2" > { projects?.length === 0 ? "Create your fi…" at bounding box center [609, 428] width 823 height 1522
click at [397, 424] on div "<p className= "text-gray-400 mt-2" > { projects?.length === 0 ? "Create your fi…" at bounding box center [609, 428] width 823 height 1522
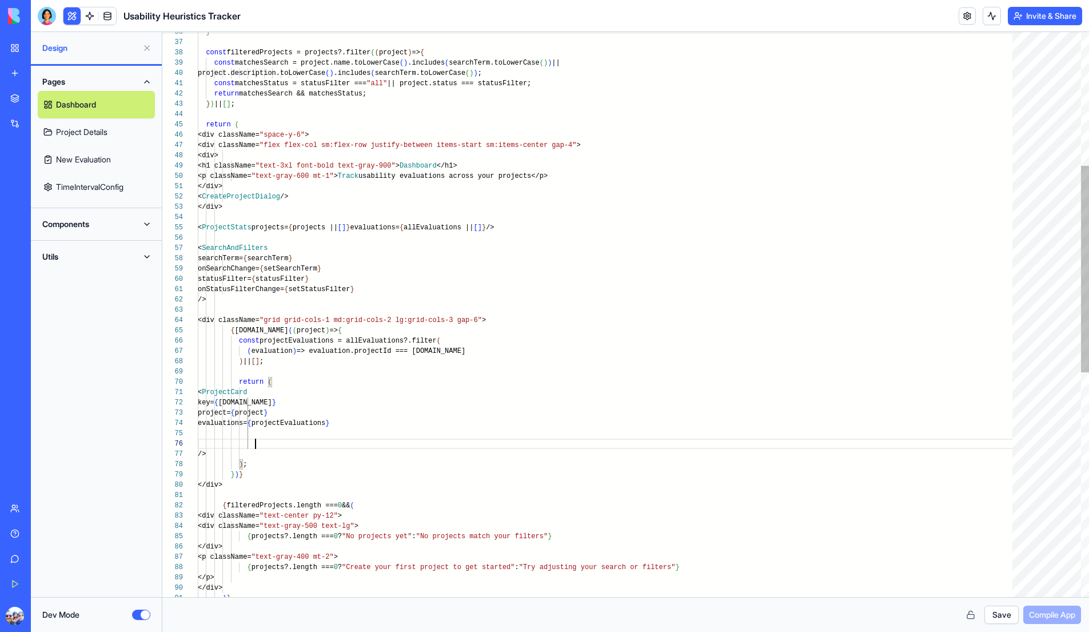
scroll to position [51, 58]
type textarea "**********"
click at [143, 611] on button "Dev Mode" at bounding box center [141, 615] width 18 height 10
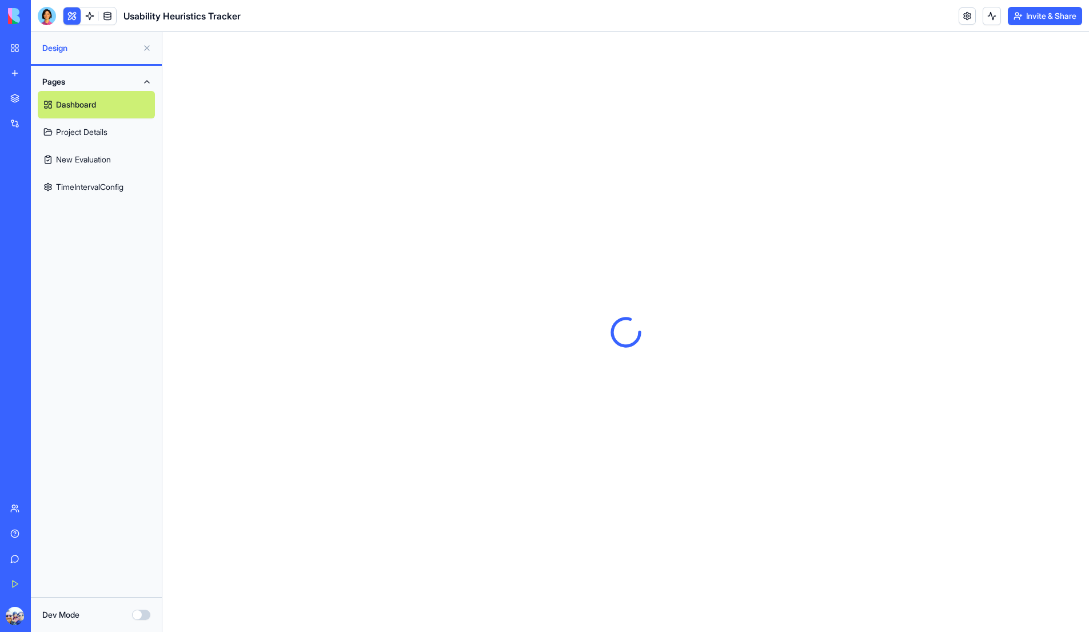
scroll to position [0, 0]
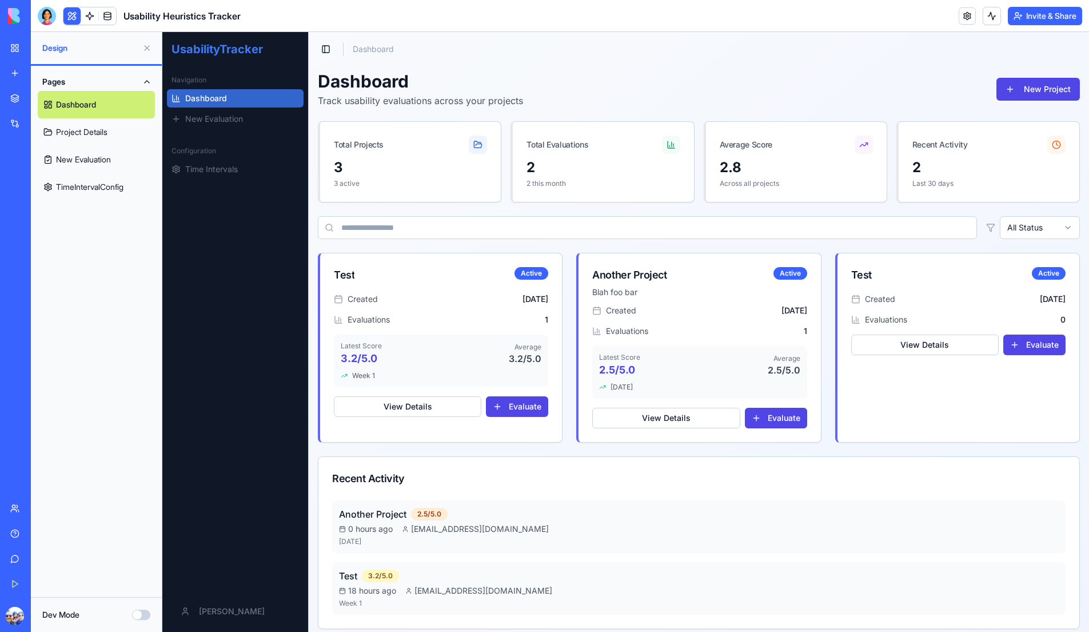
click at [328, 48] on button "Toggle Sidebar" at bounding box center [326, 49] width 16 height 16
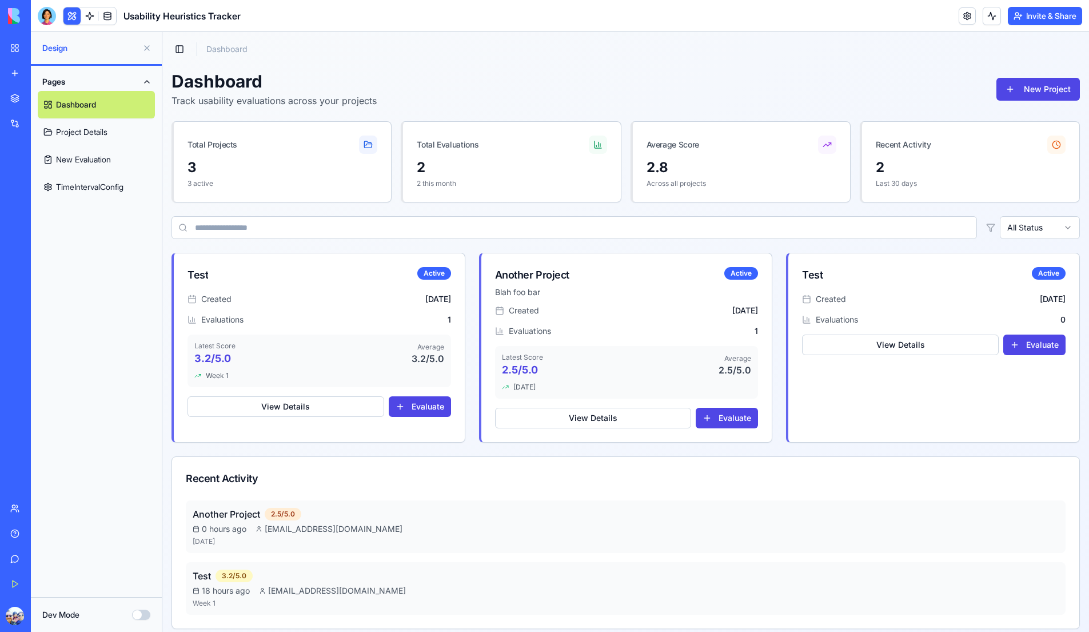
click at [181, 50] on button "Toggle Sidebar" at bounding box center [180, 49] width 16 height 16
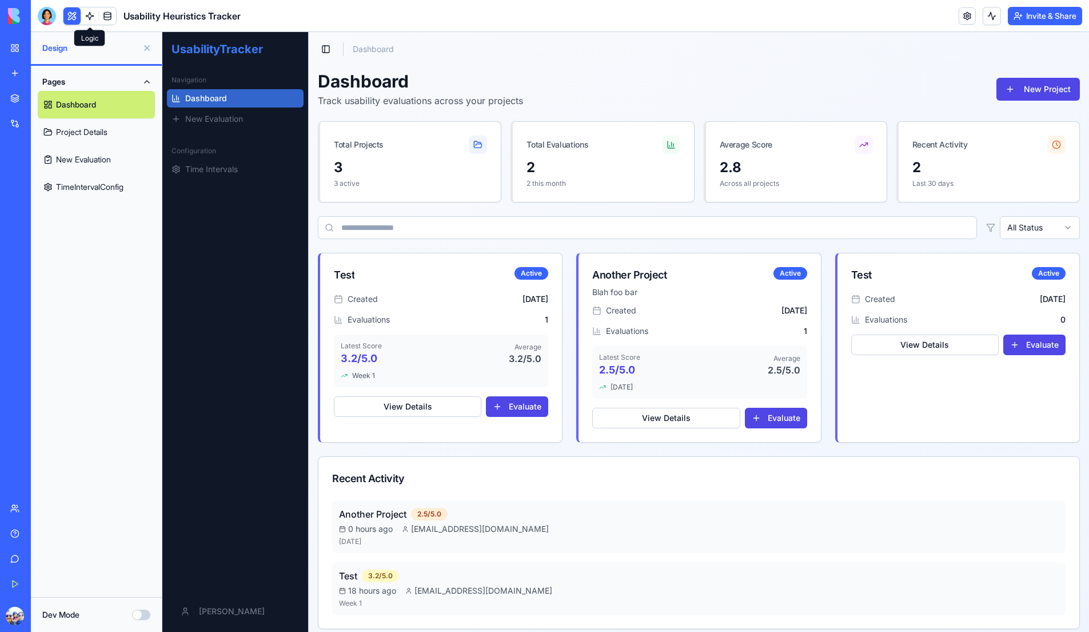
click at [93, 18] on link at bounding box center [89, 15] width 17 height 17
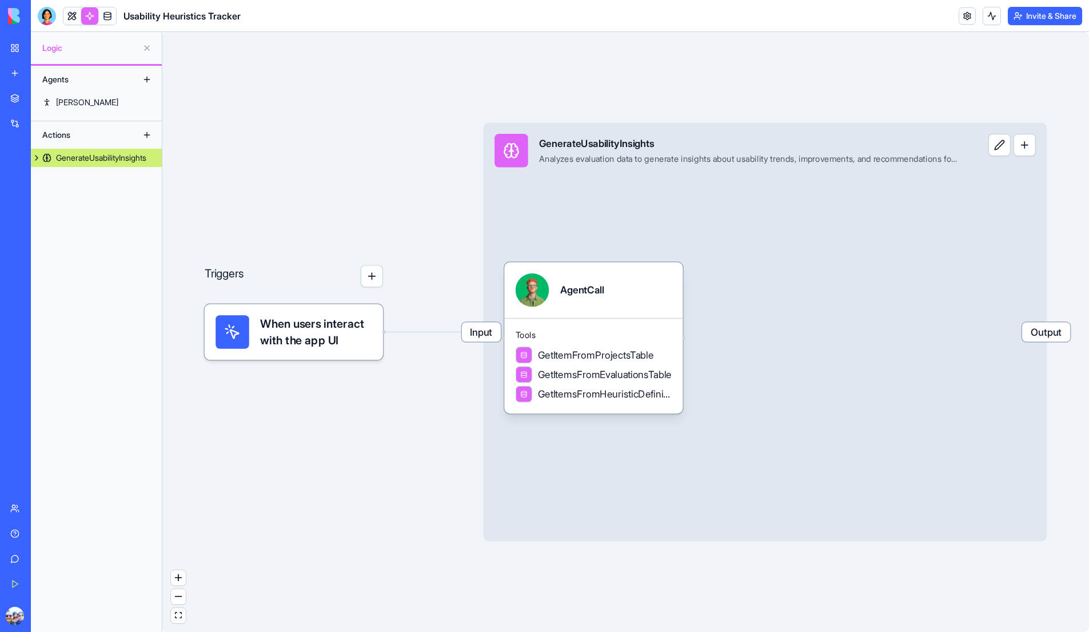
click at [1033, 149] on button "button" at bounding box center [1025, 145] width 22 height 22
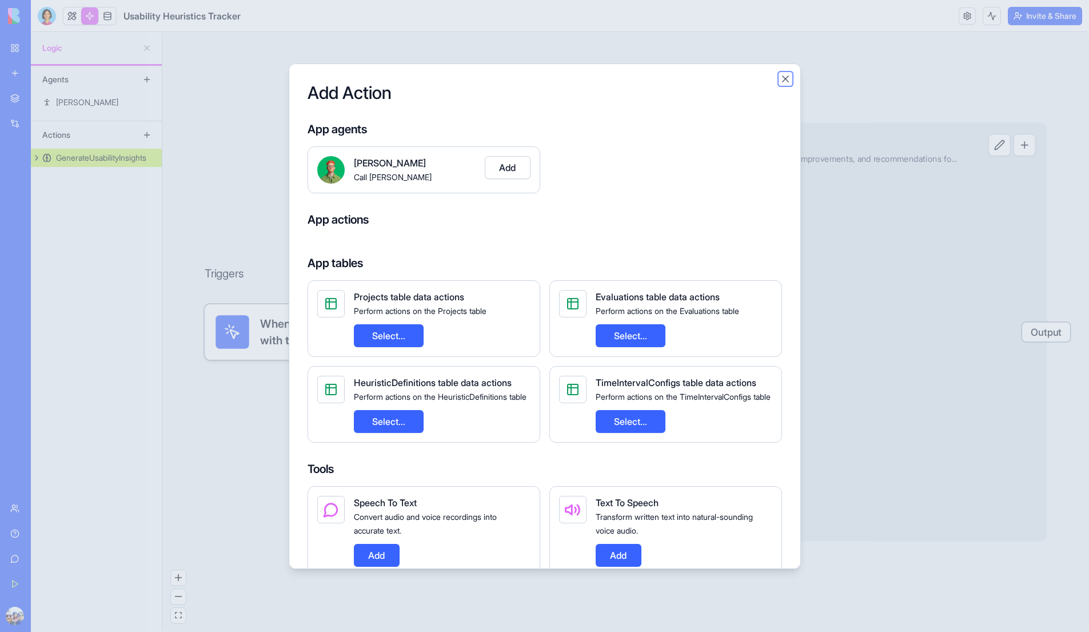
click at [787, 78] on button "Close" at bounding box center [785, 78] width 11 height 11
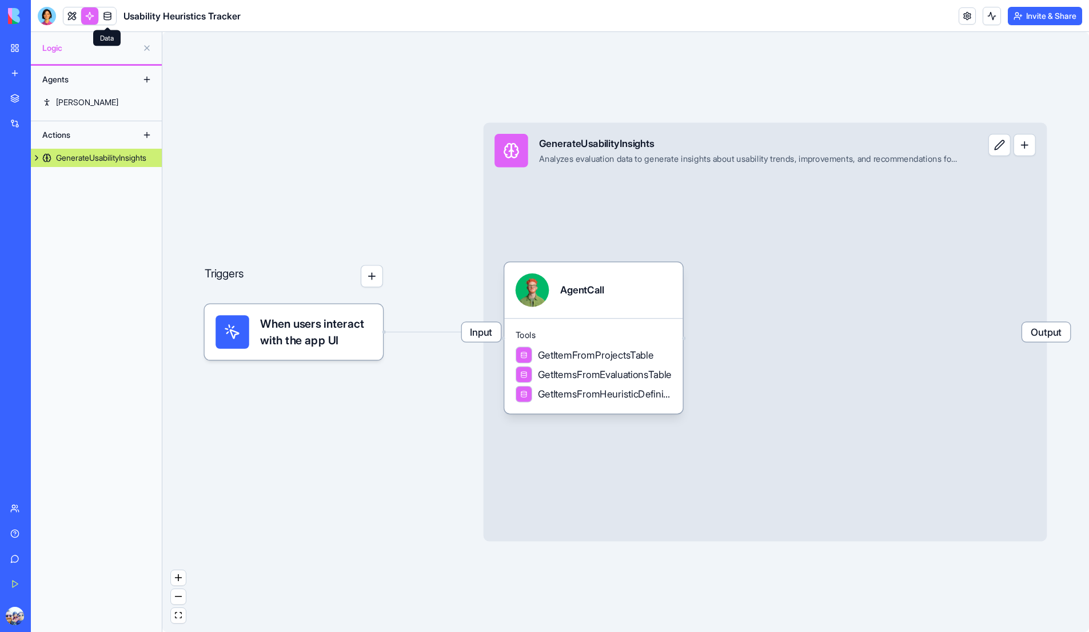
click at [106, 19] on link at bounding box center [107, 15] width 17 height 17
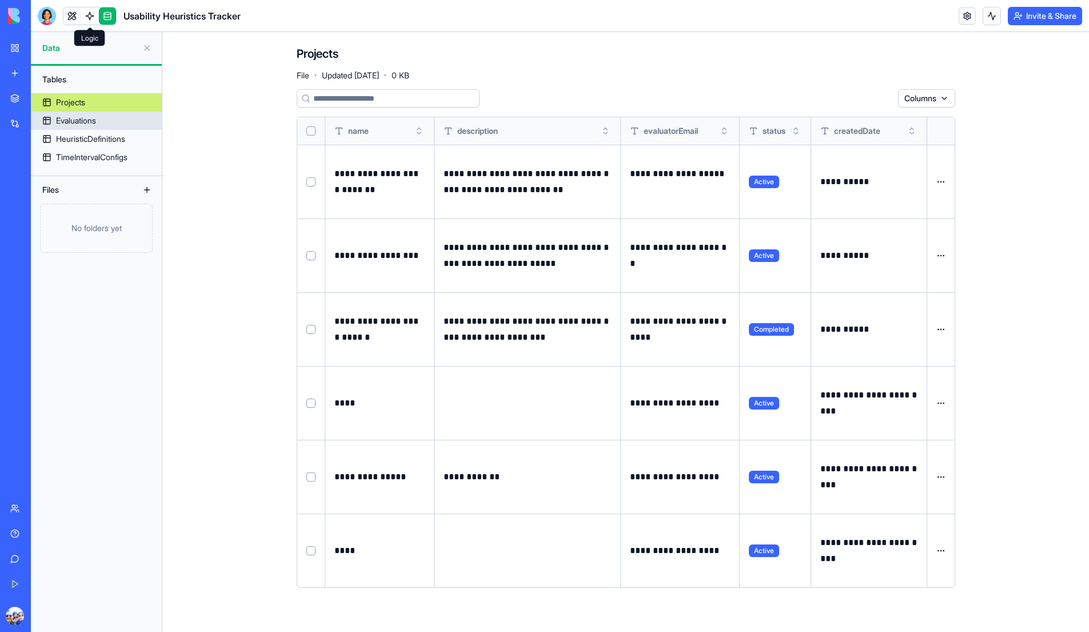
click at [75, 122] on div "Evaluations" at bounding box center [76, 120] width 40 height 11
click at [77, 128] on link "Evaluations" at bounding box center [96, 120] width 131 height 18
click at [77, 138] on div "HeuristicDefinitions" at bounding box center [90, 138] width 69 height 11
click at [79, 153] on div "TimeIntervalConfigs" at bounding box center [91, 157] width 71 height 11
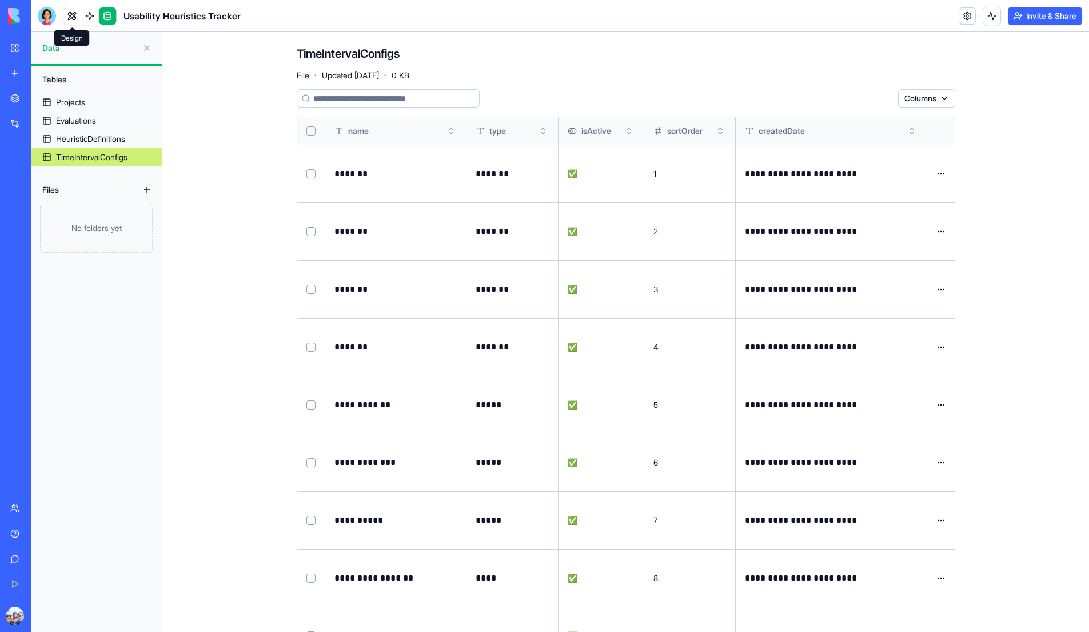
click at [70, 14] on link at bounding box center [71, 15] width 17 height 17
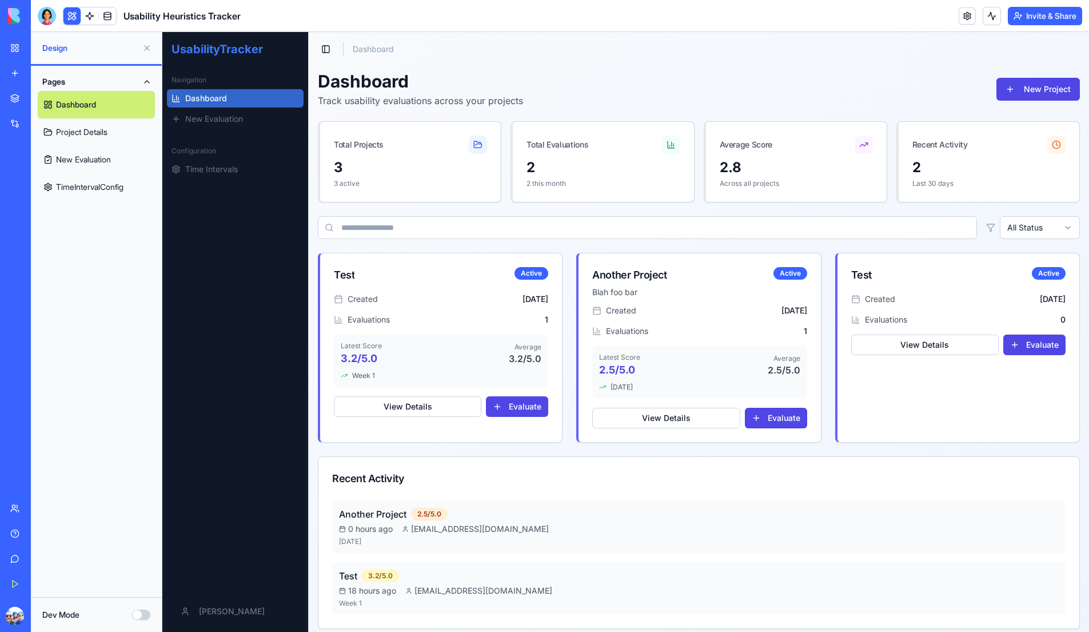
click at [245, 68] on div "Navigation Dashboard New Evaluation" at bounding box center [235, 99] width 146 height 66
click at [965, 19] on link at bounding box center [967, 15] width 17 height 17
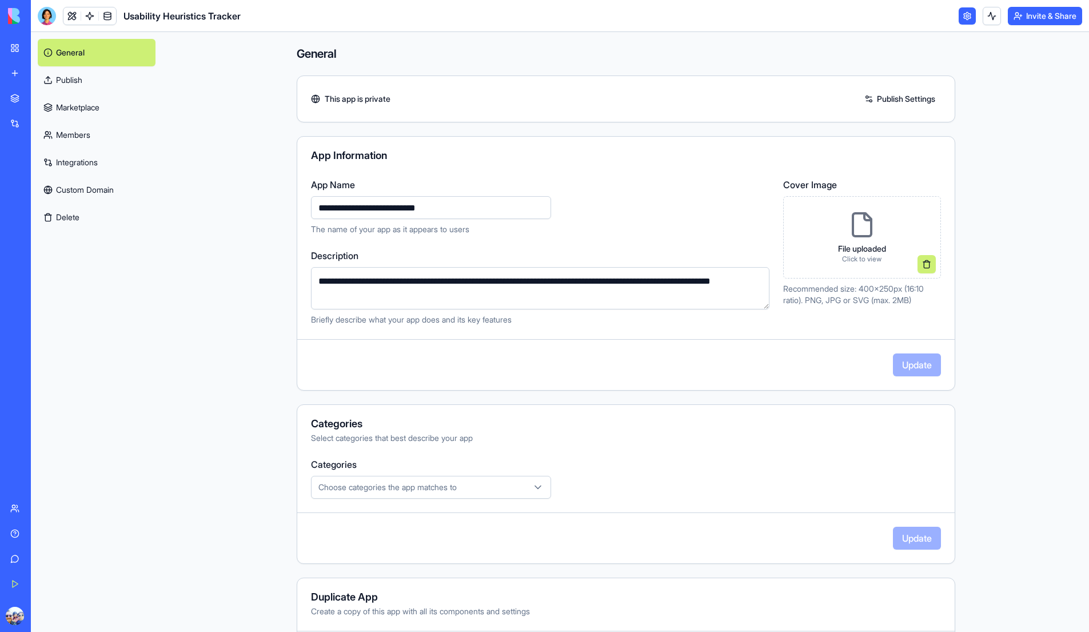
click at [84, 118] on link "Marketplace" at bounding box center [97, 107] width 118 height 27
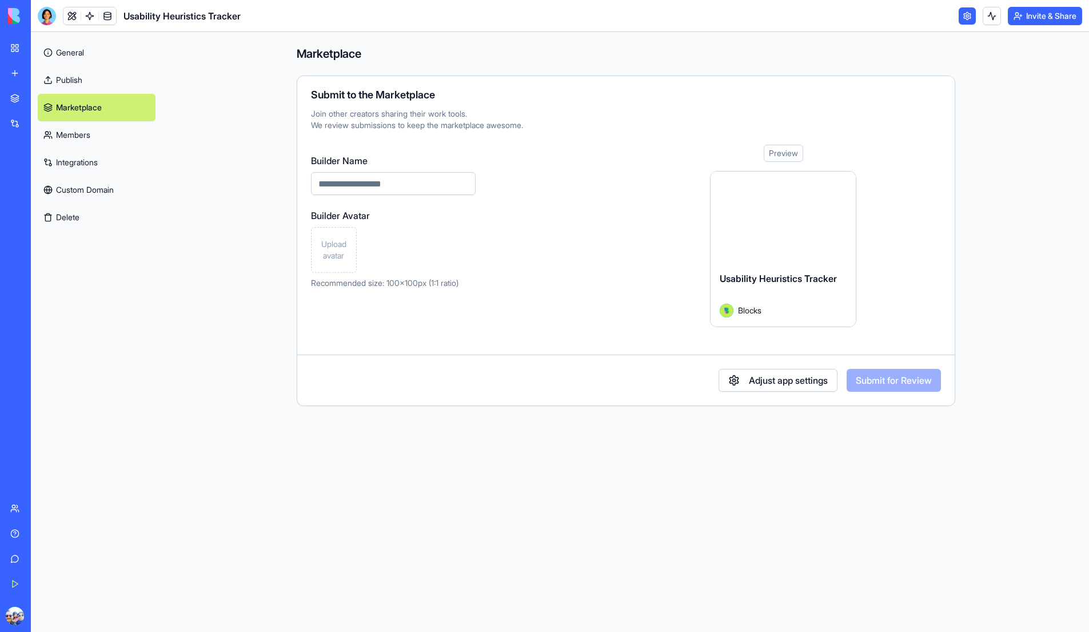
click at [74, 127] on link "Members" at bounding box center [97, 134] width 118 height 27
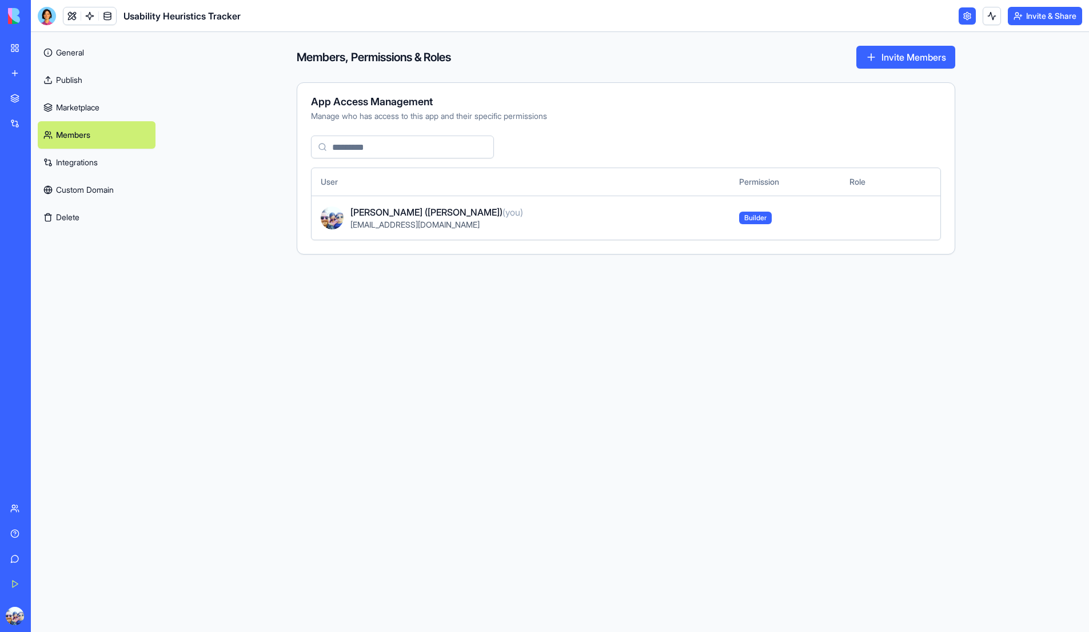
click at [76, 161] on link "Integrations" at bounding box center [97, 162] width 118 height 27
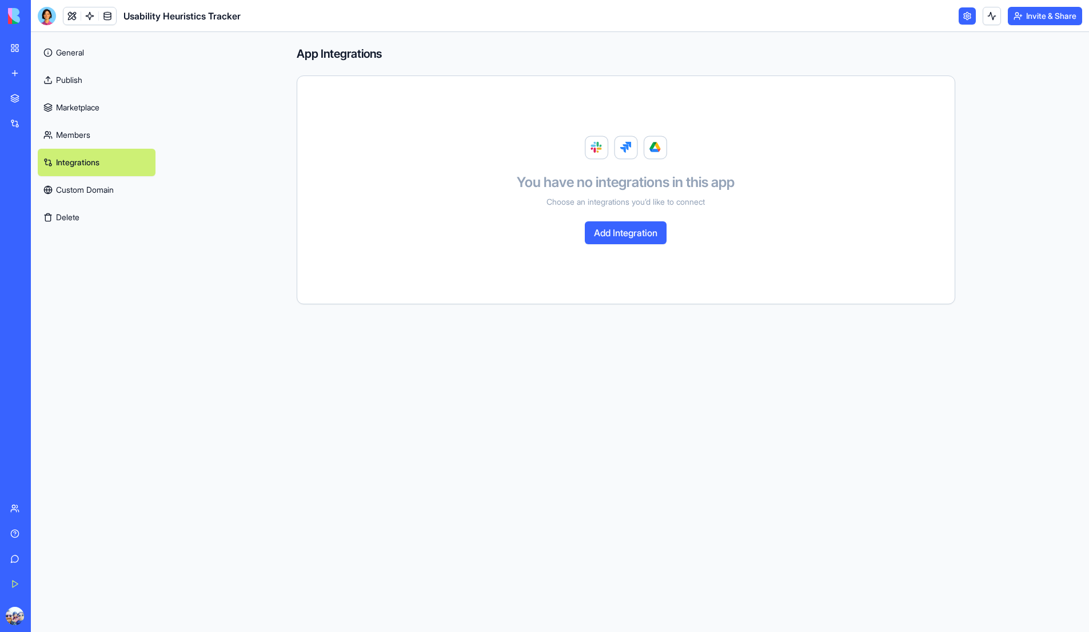
click at [83, 194] on link "Custom Domain" at bounding box center [97, 189] width 118 height 27
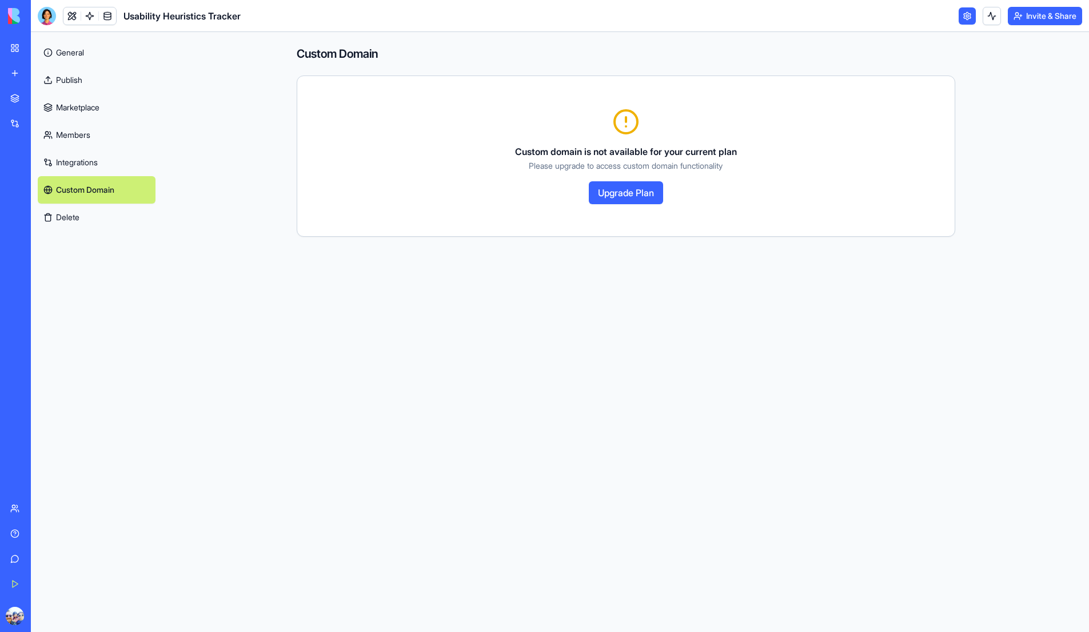
click at [66, 53] on link "General" at bounding box center [97, 52] width 118 height 27
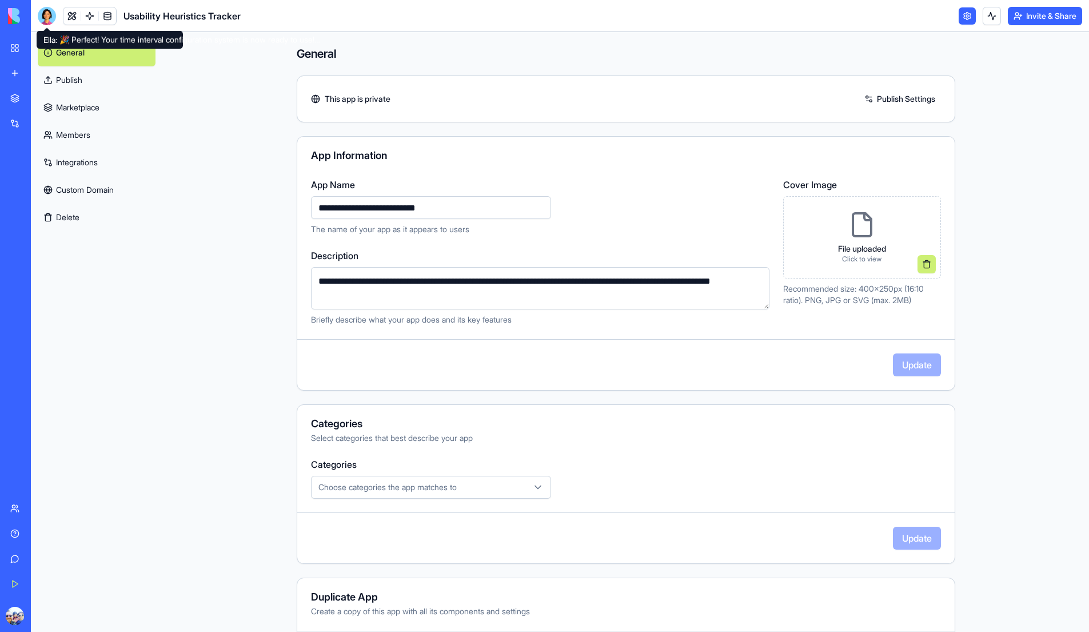
click at [47, 14] on div at bounding box center [47, 16] width 18 height 18
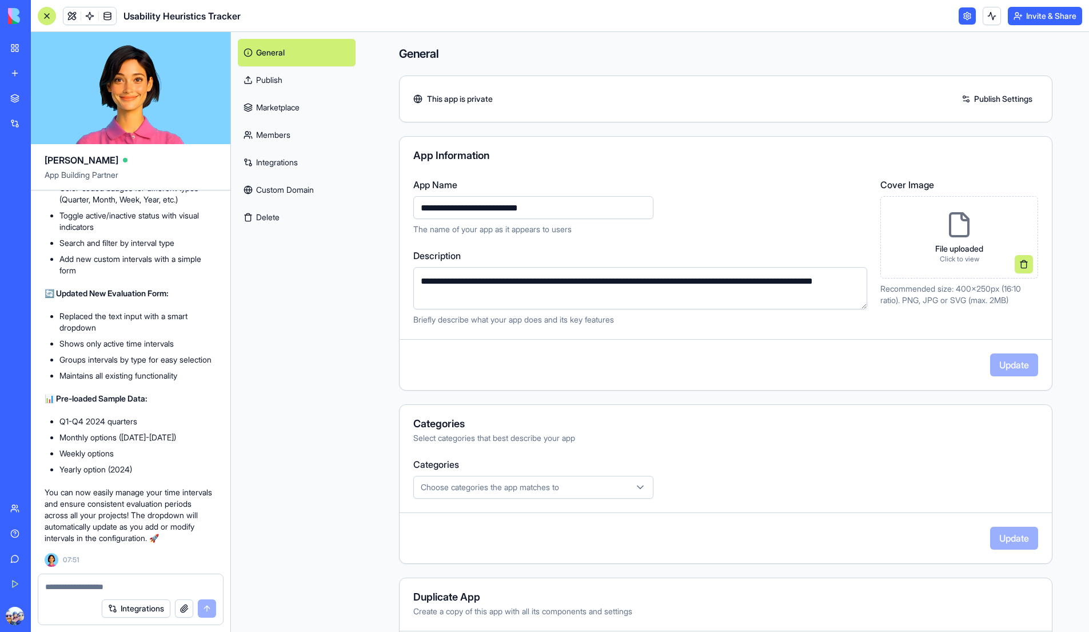
drag, startPoint x: 126, startPoint y: 94, endPoint x: 730, endPoint y: 18, distance: 608.6
click at [0, 0] on div "BETA My Workspace New app Marketplace Integrations Recent CEO Success Dashboard…" at bounding box center [544, 316] width 1089 height 632
click at [968, 15] on link at bounding box center [967, 15] width 17 height 17
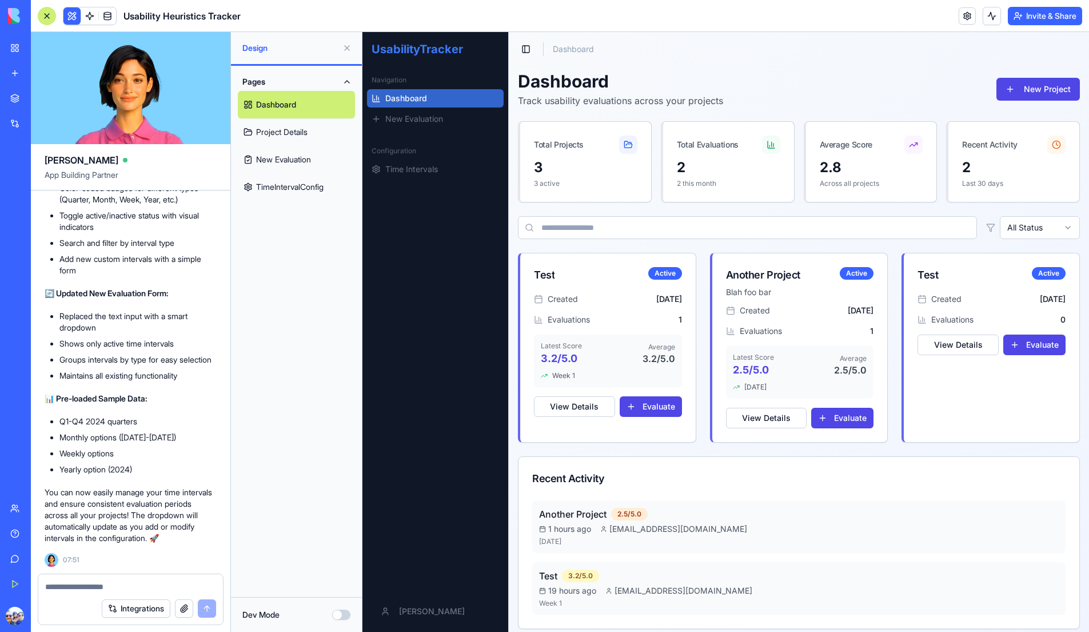
click at [45, 11] on div at bounding box center [47, 16] width 18 height 18
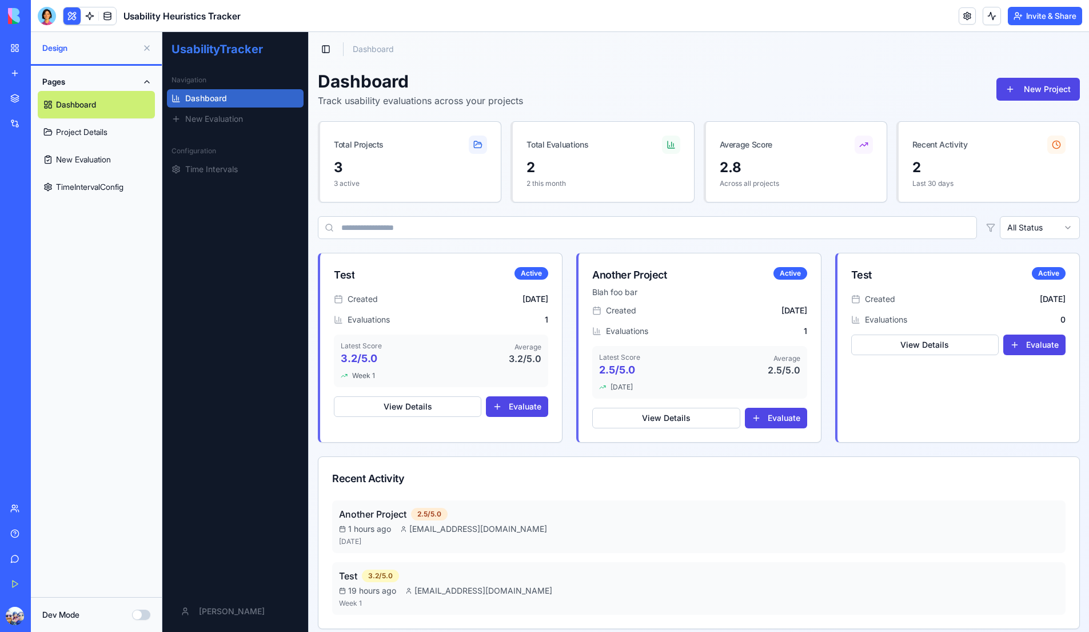
click at [146, 51] on button at bounding box center [147, 48] width 18 height 18
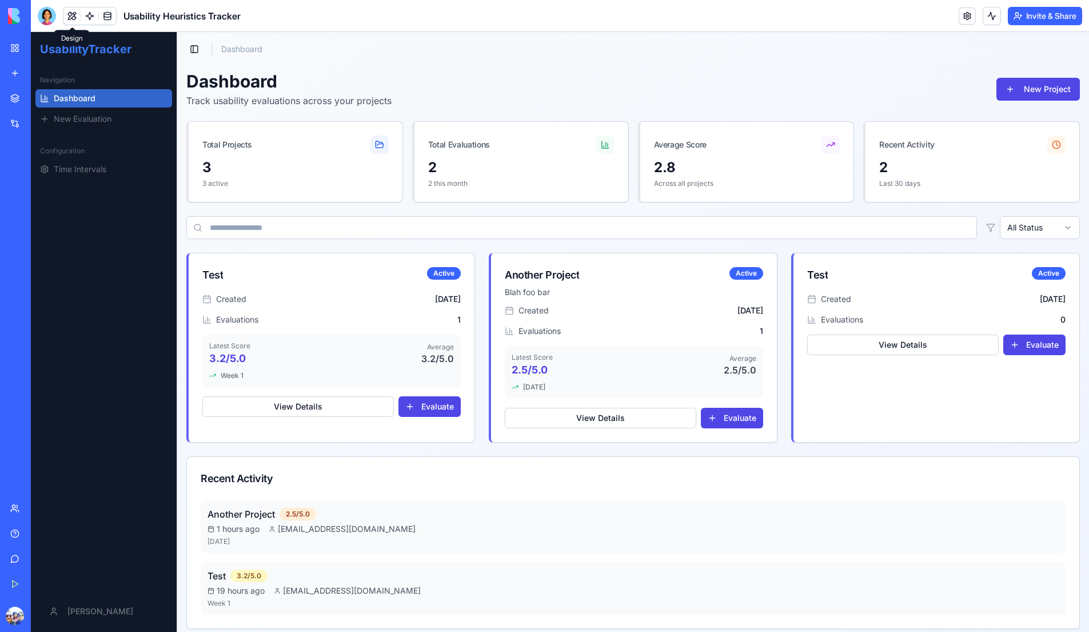
click at [517, 80] on div "Dashboard Track usability evaluations across your projects New Project" at bounding box center [633, 89] width 894 height 37
click at [995, 17] on button at bounding box center [992, 16] width 18 height 18
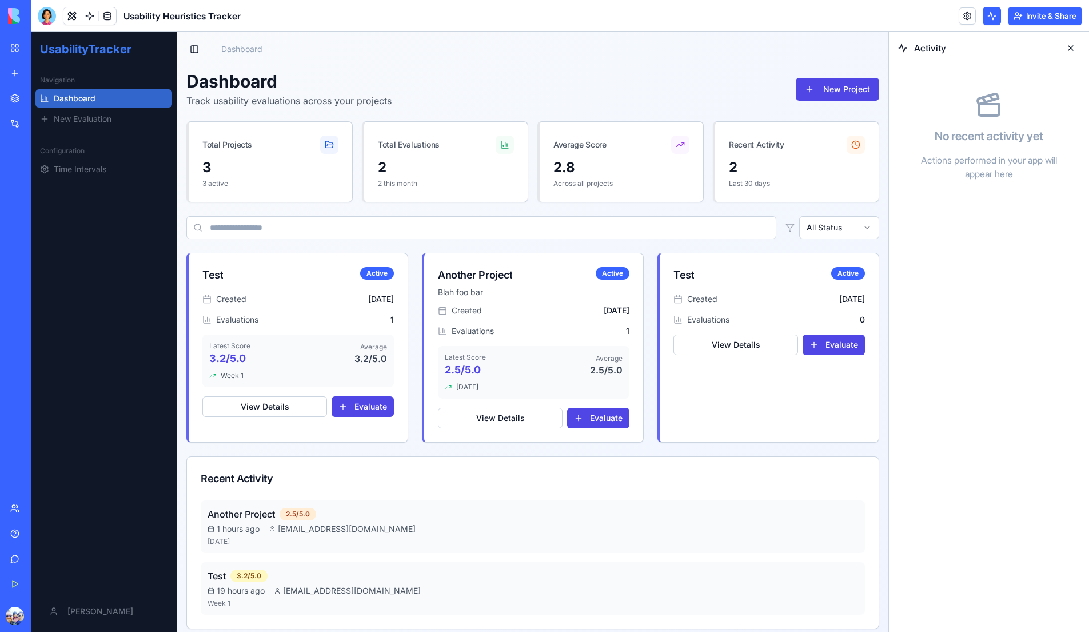
click at [1072, 50] on button at bounding box center [1071, 48] width 18 height 18
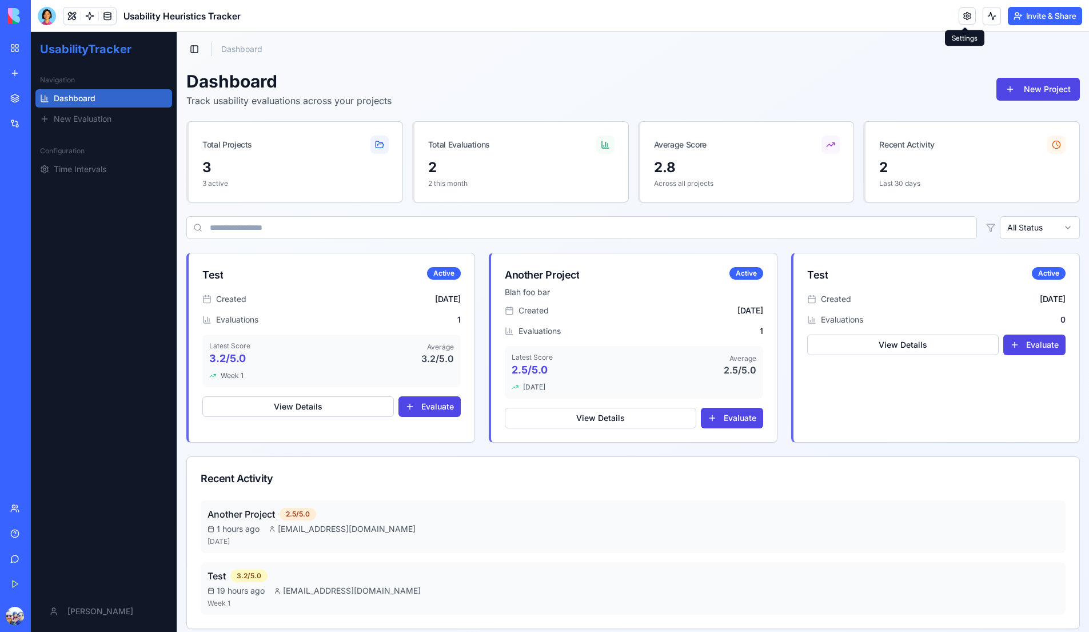
click at [965, 14] on link at bounding box center [967, 15] width 17 height 17
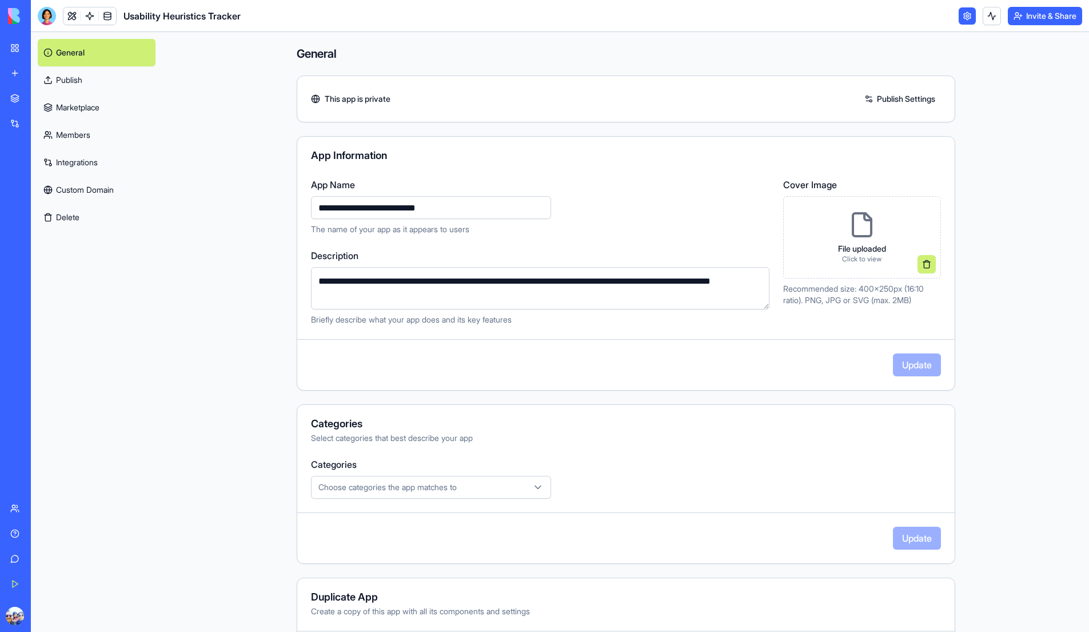
click at [965, 15] on link at bounding box center [967, 15] width 17 height 17
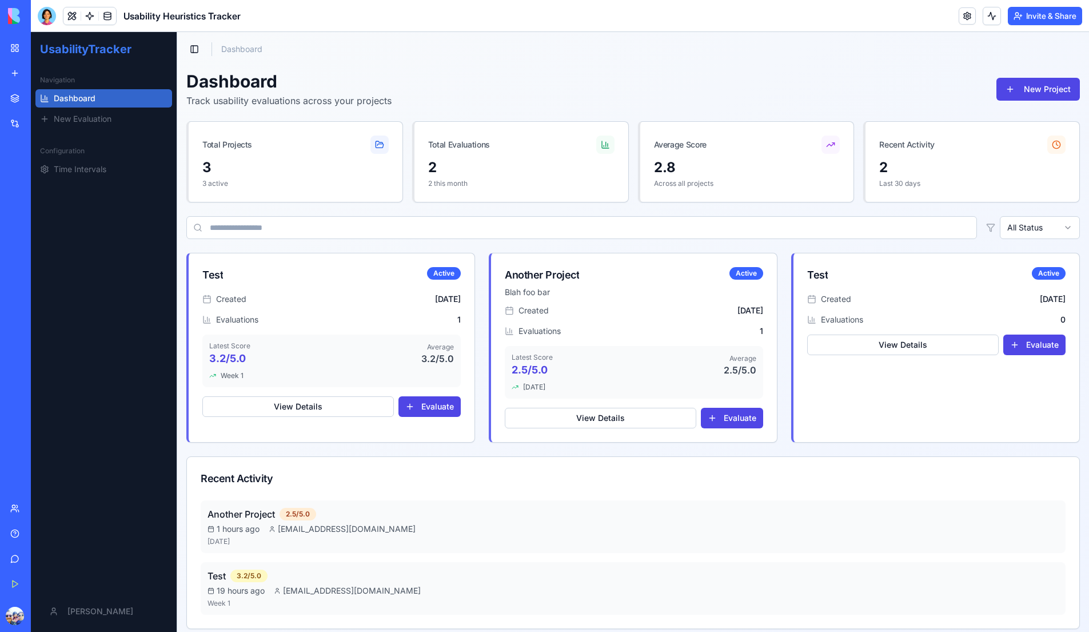
click at [17, 19] on img at bounding box center [43, 16] width 71 height 16
